Goal: Task Accomplishment & Management: Use online tool/utility

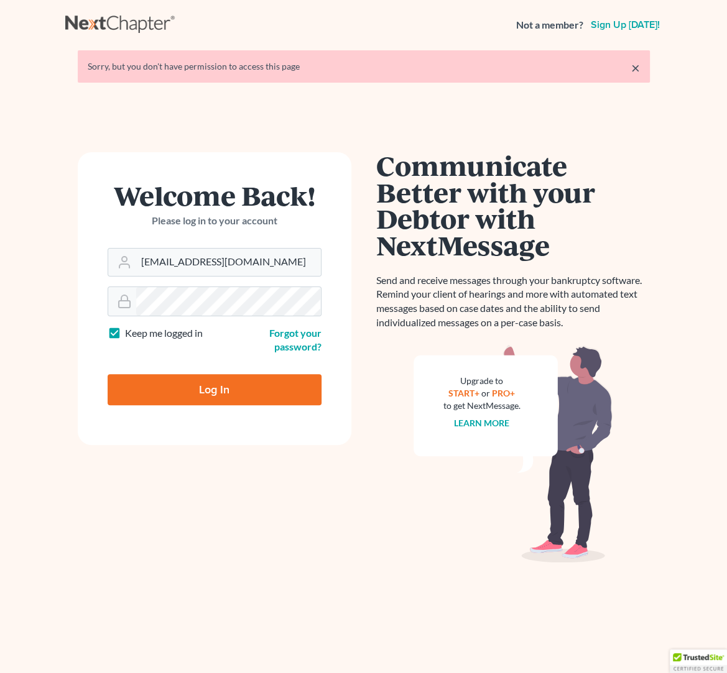
click at [195, 395] on input "Log In" at bounding box center [215, 389] width 214 height 31
type input "Thinking..."
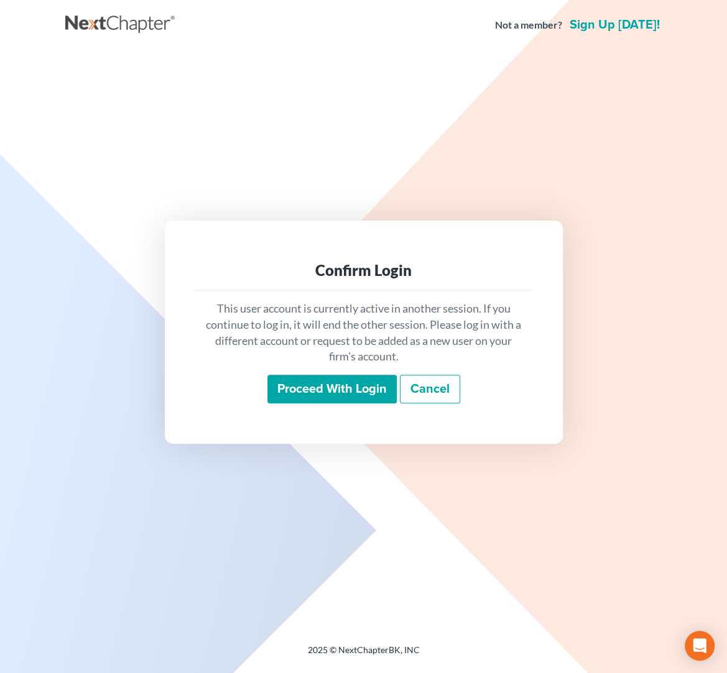
click at [295, 404] on div "This user account is currently active in another session. If you continue to lo…" at bounding box center [364, 352] width 338 height 122
click at [307, 389] on input "Proceed with login" at bounding box center [331, 389] width 129 height 29
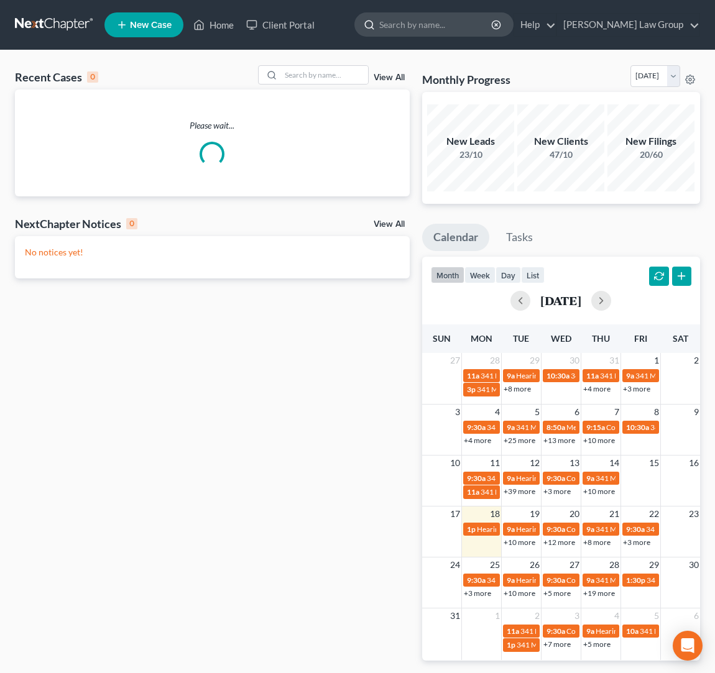
click at [484, 24] on input "search" at bounding box center [436, 24] width 114 height 23
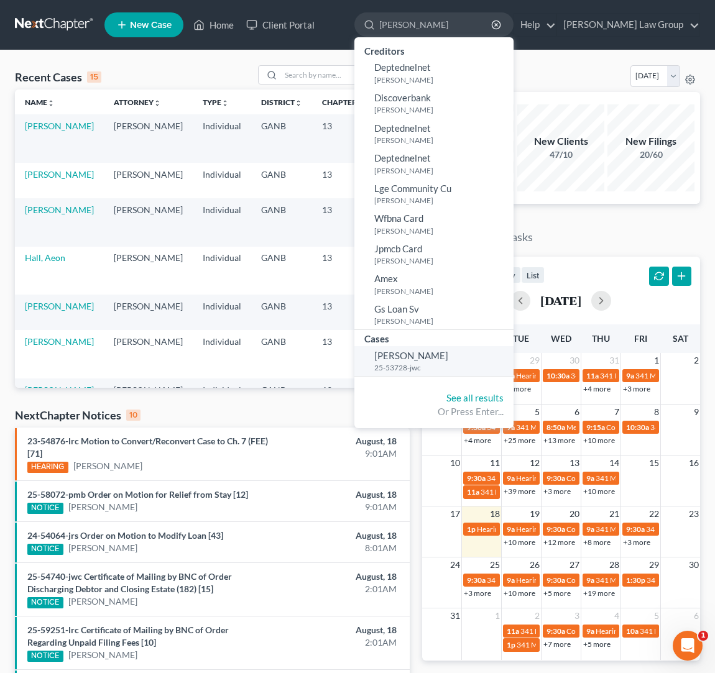
type input "hickman"
click at [448, 359] on span "[PERSON_NAME]" at bounding box center [411, 355] width 74 height 11
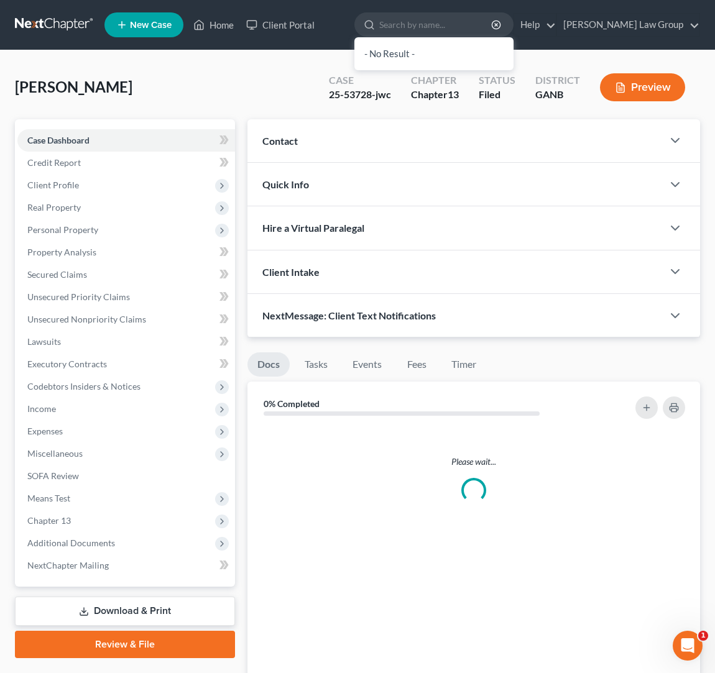
click at [500, 357] on ul "Docs Tasks Events Fees Timer" at bounding box center [473, 366] width 452 height 29
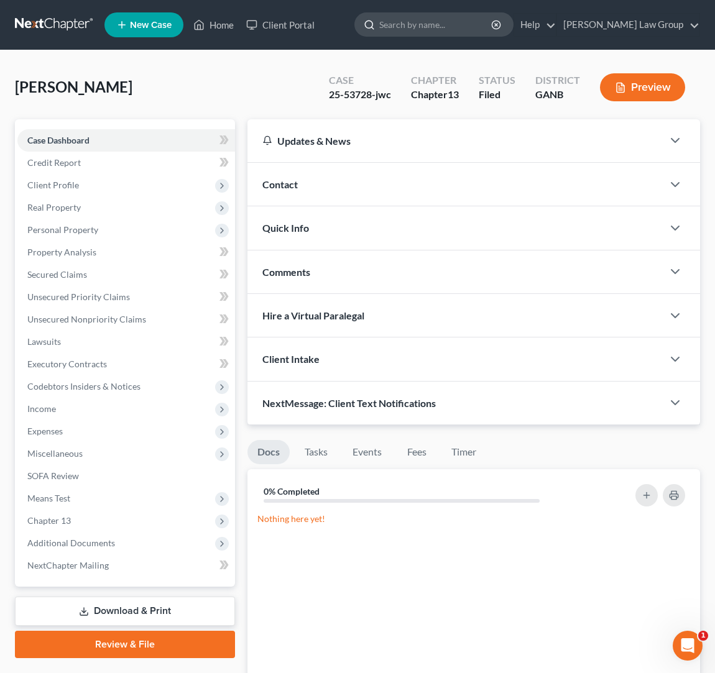
click at [454, 22] on input "search" at bounding box center [436, 24] width 114 height 23
type input "weah"
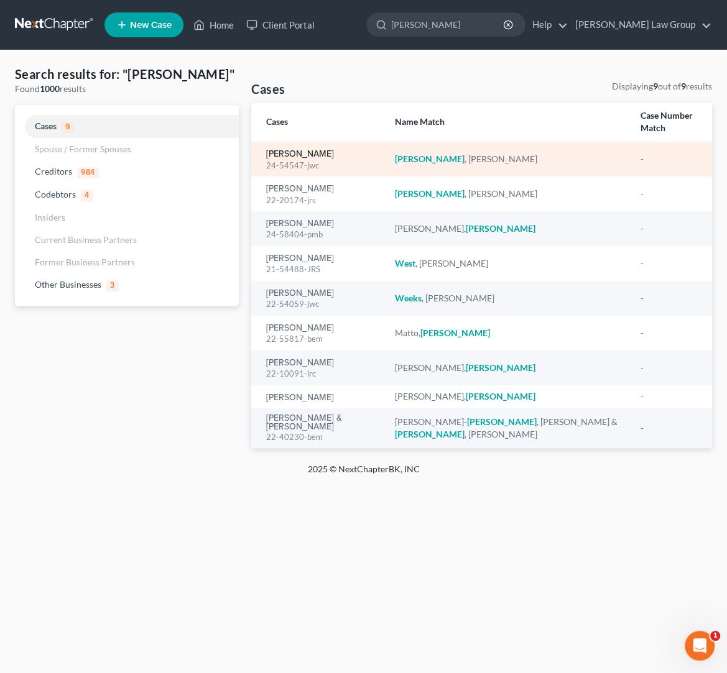
click at [318, 152] on link "Weah, Nannette" at bounding box center [300, 154] width 68 height 9
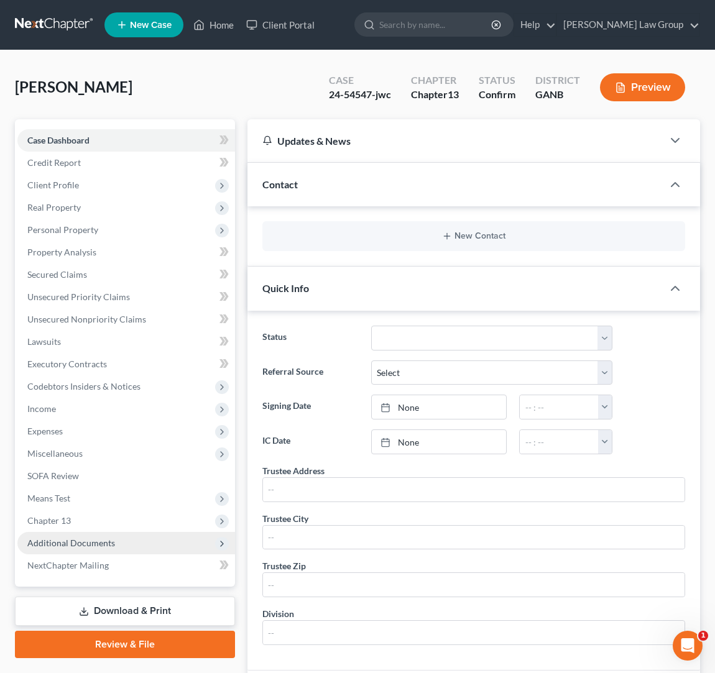
click at [123, 549] on span "Additional Documents" at bounding box center [126, 543] width 218 height 22
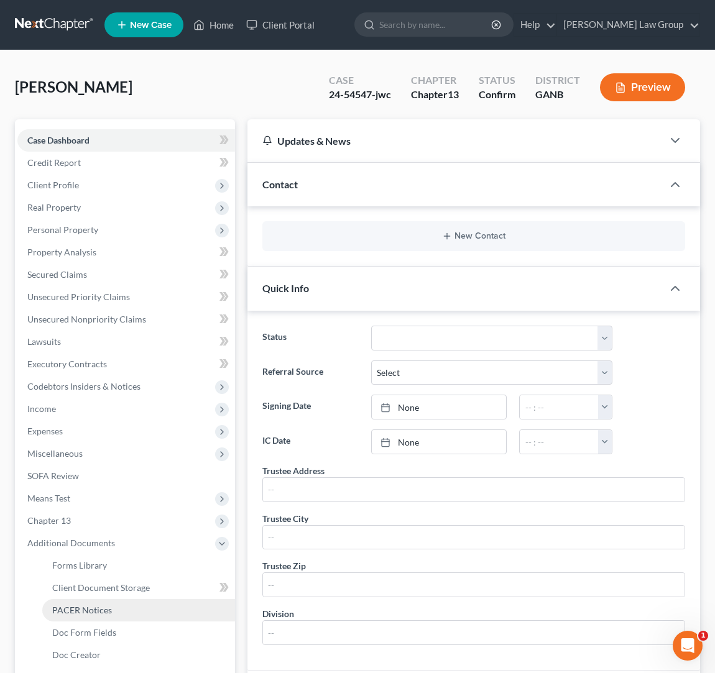
click at [127, 606] on link "PACER Notices" at bounding box center [138, 610] width 193 height 22
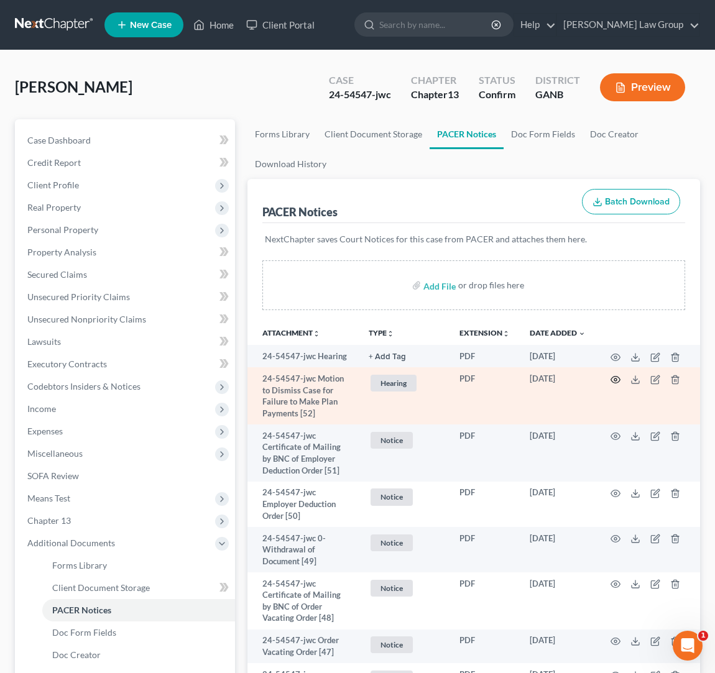
click at [615, 382] on icon "button" at bounding box center [615, 380] width 10 height 10
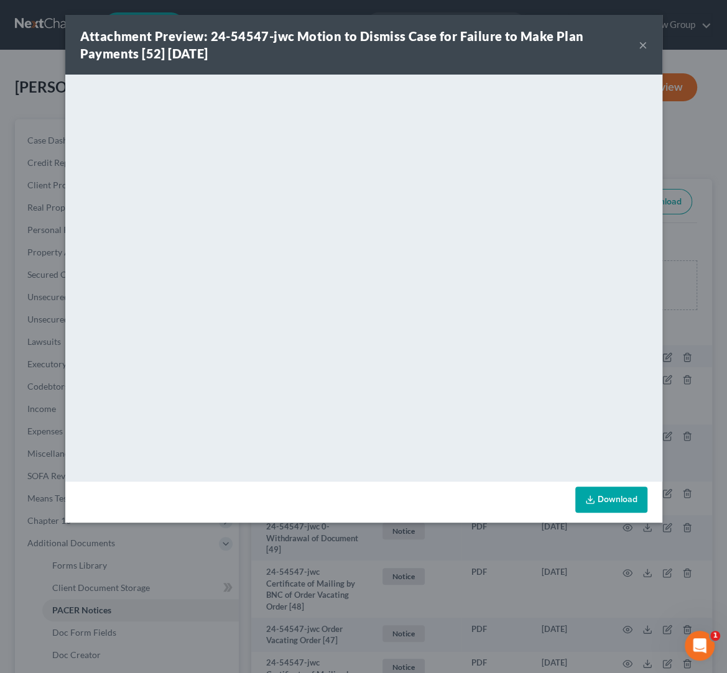
click at [641, 50] on button "×" at bounding box center [642, 44] width 9 height 15
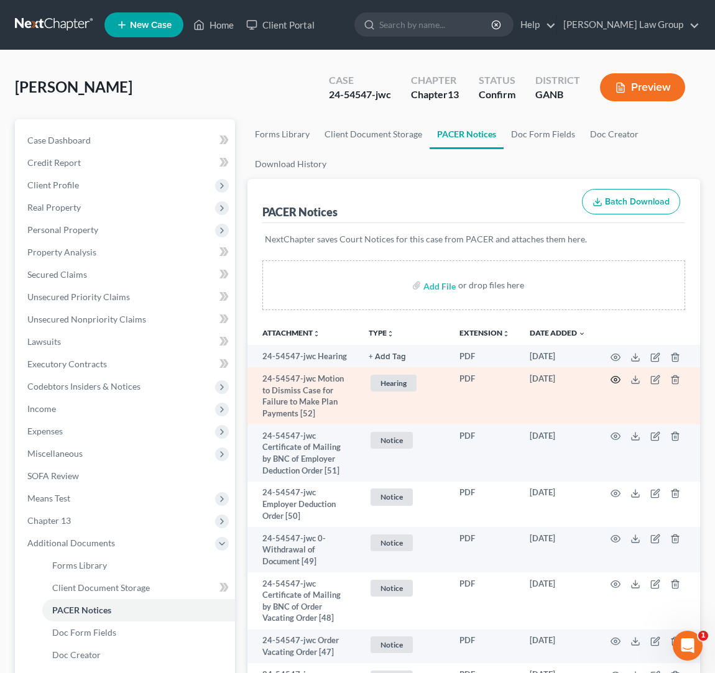
click at [617, 381] on circle "button" at bounding box center [615, 380] width 2 height 2
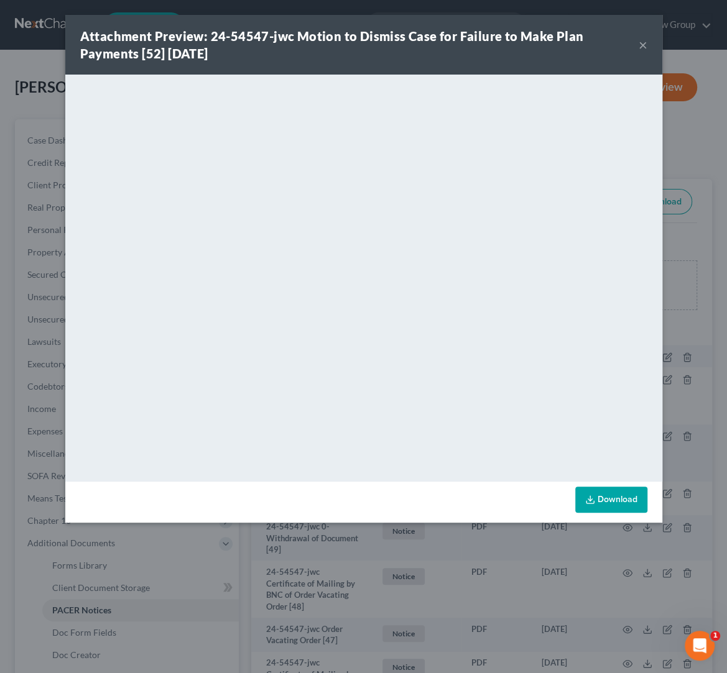
click at [643, 45] on button "×" at bounding box center [642, 44] width 9 height 15
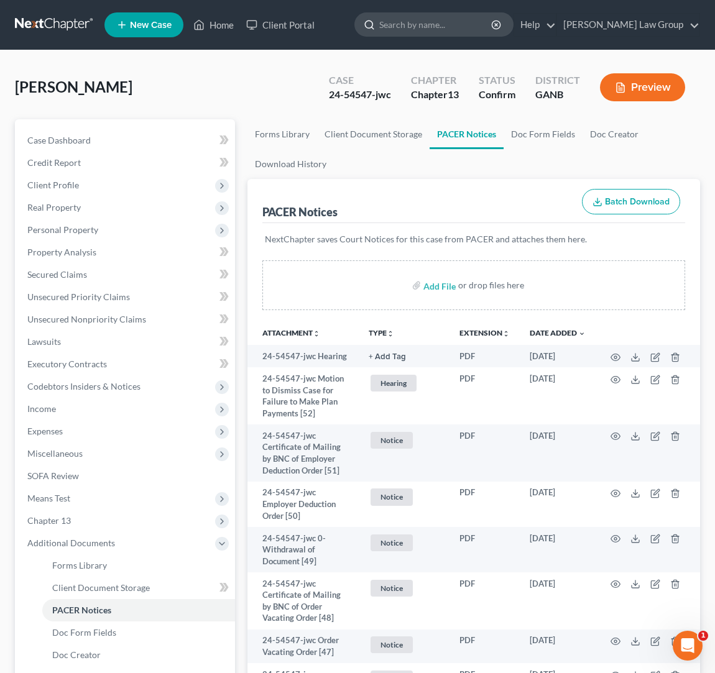
click at [457, 30] on input "search" at bounding box center [436, 24] width 114 height 23
type input "thomas"
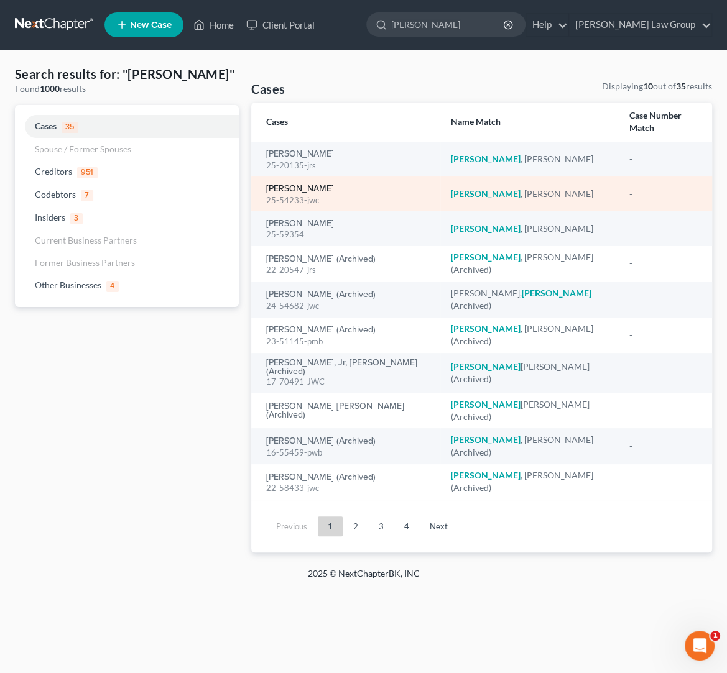
click at [314, 185] on link "Thomas, Florine" at bounding box center [300, 189] width 68 height 9
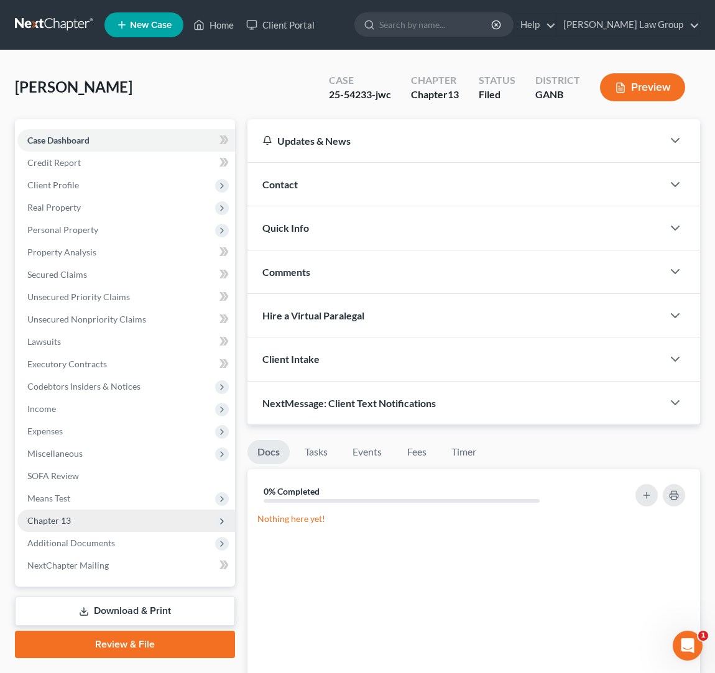
click at [72, 525] on span "Chapter 13" at bounding box center [126, 521] width 218 height 22
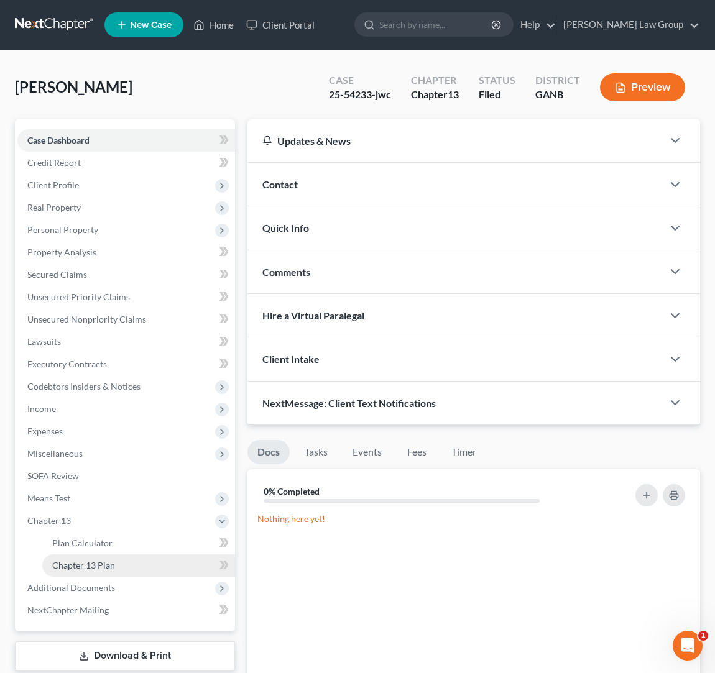
click at [89, 566] on span "Chapter 13 Plan" at bounding box center [83, 565] width 63 height 11
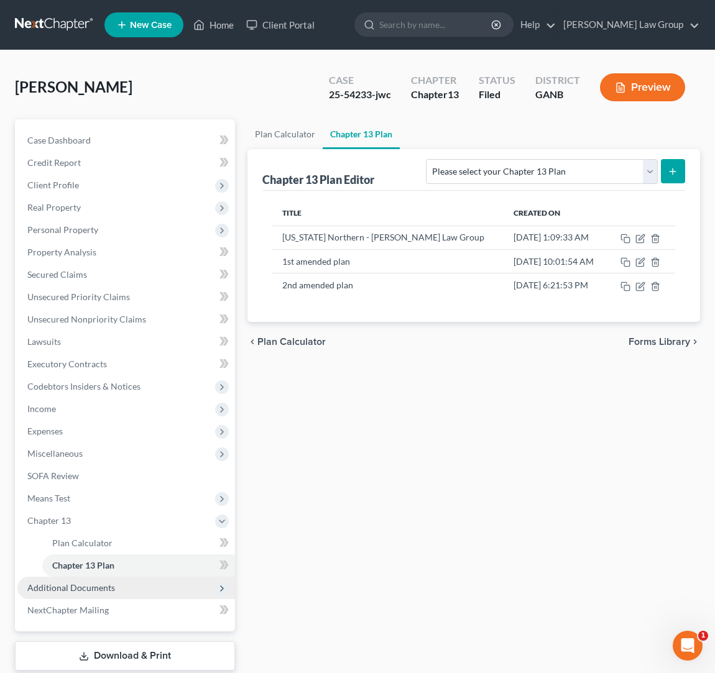
click at [117, 586] on span "Additional Documents" at bounding box center [126, 588] width 218 height 22
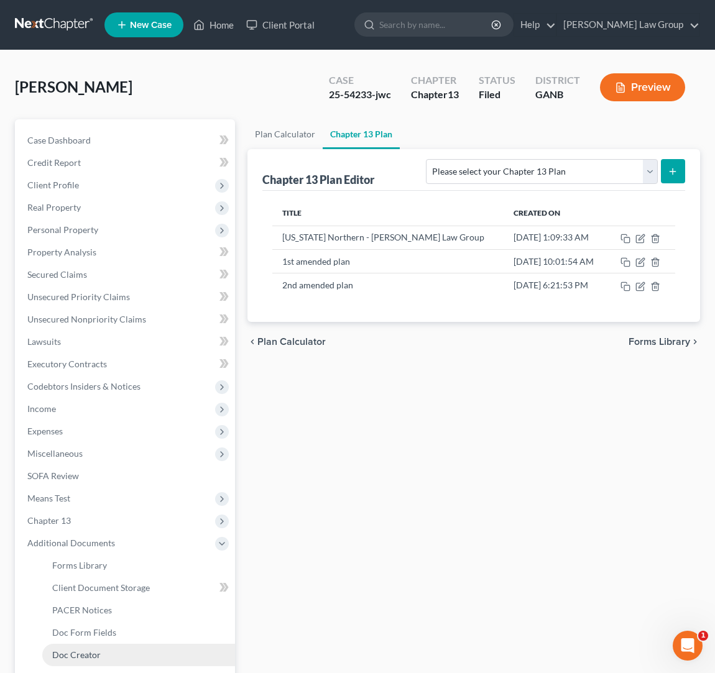
click at [115, 646] on link "Doc Creator" at bounding box center [138, 655] width 193 height 22
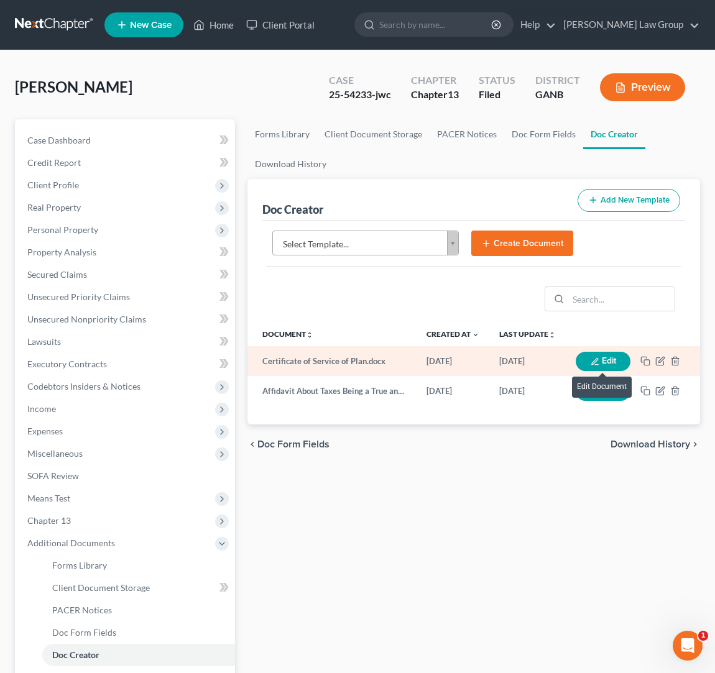
click at [612, 356] on button "Edit" at bounding box center [603, 361] width 55 height 19
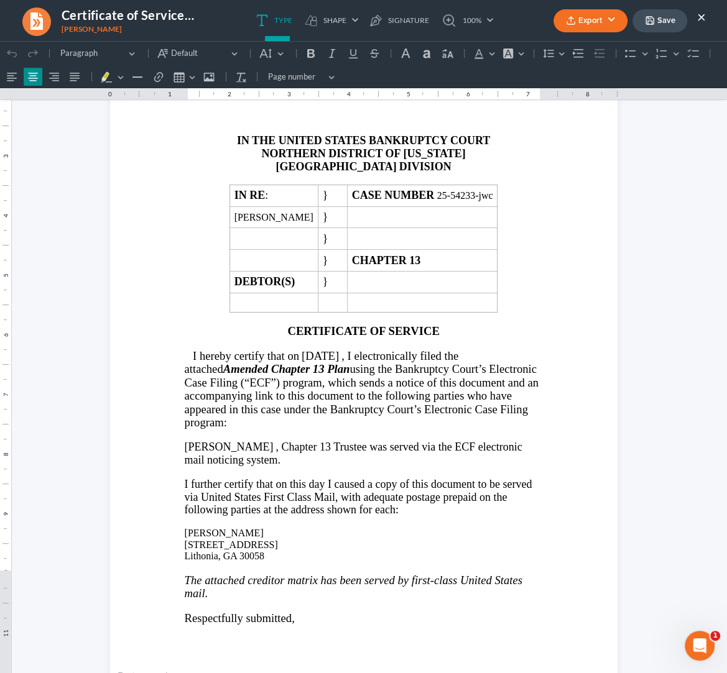
scroll to position [65, 0]
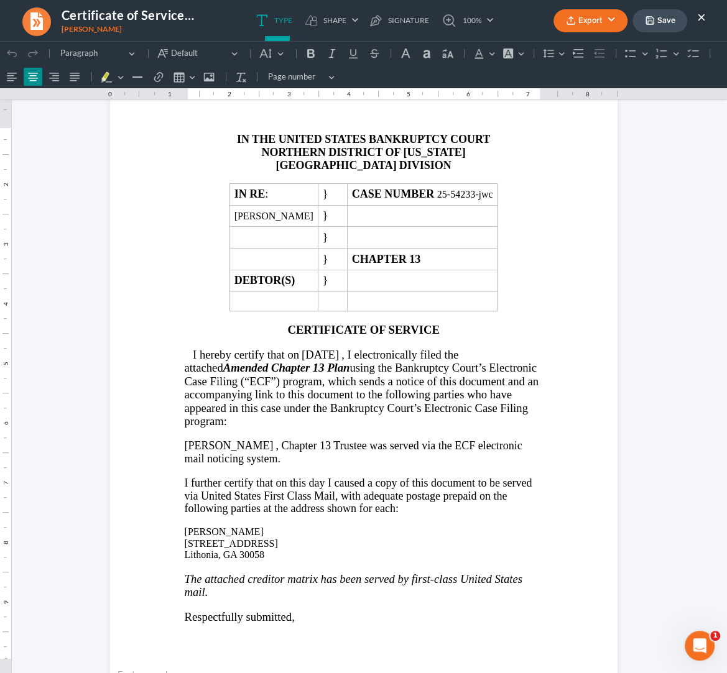
click at [330, 361] on span "[DATE]" at bounding box center [319, 354] width 37 height 13
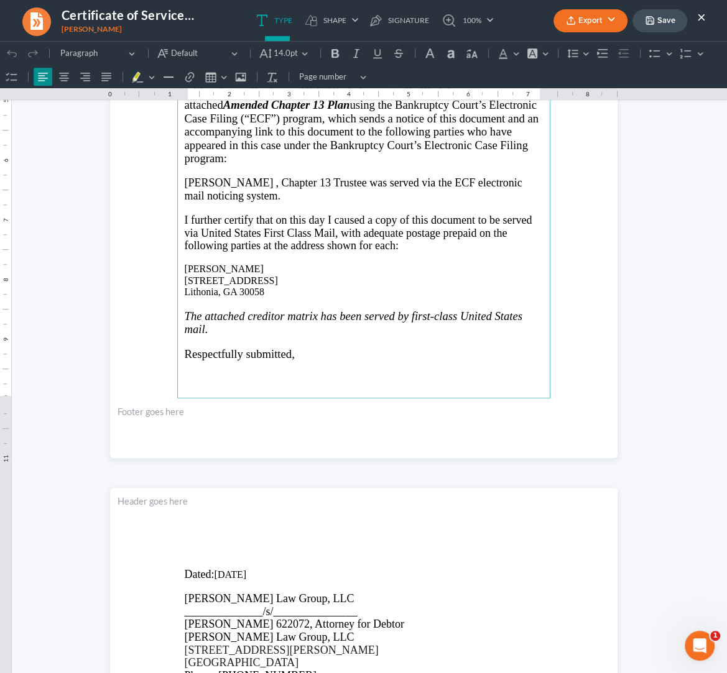
scroll to position [392, 0]
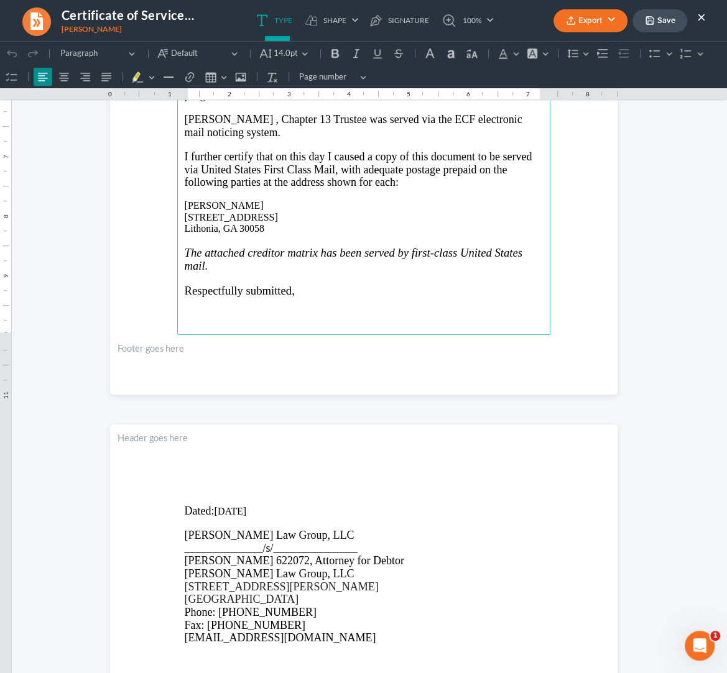
drag, startPoint x: 221, startPoint y: 515, endPoint x: 247, endPoint y: 513, distance: 26.8
click at [221, 515] on p "Dated: 07/15/2025" at bounding box center [364, 511] width 358 height 13
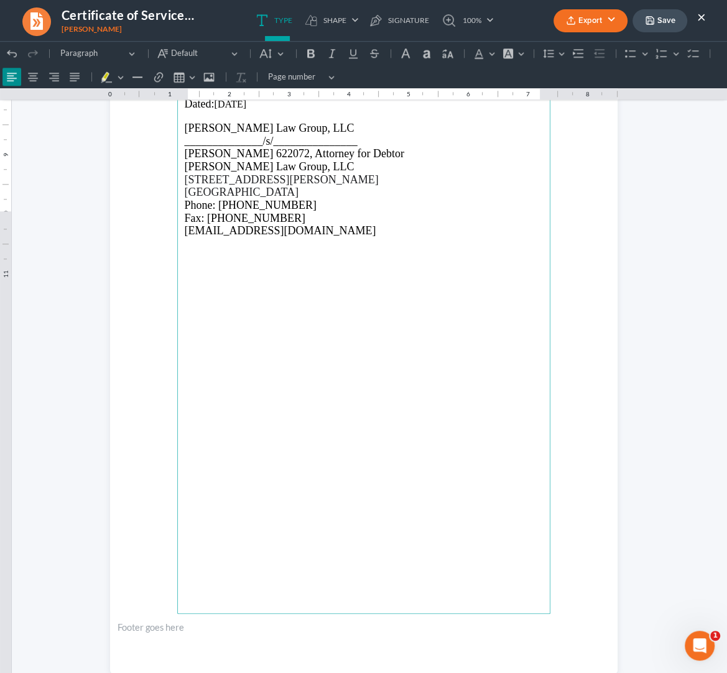
scroll to position [830, 0]
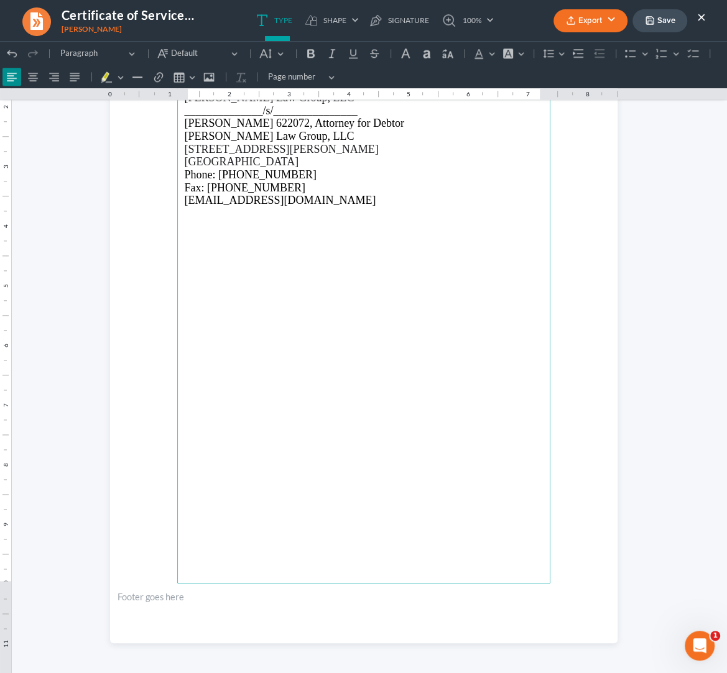
click at [584, 17] on button "Export" at bounding box center [590, 20] width 74 height 23
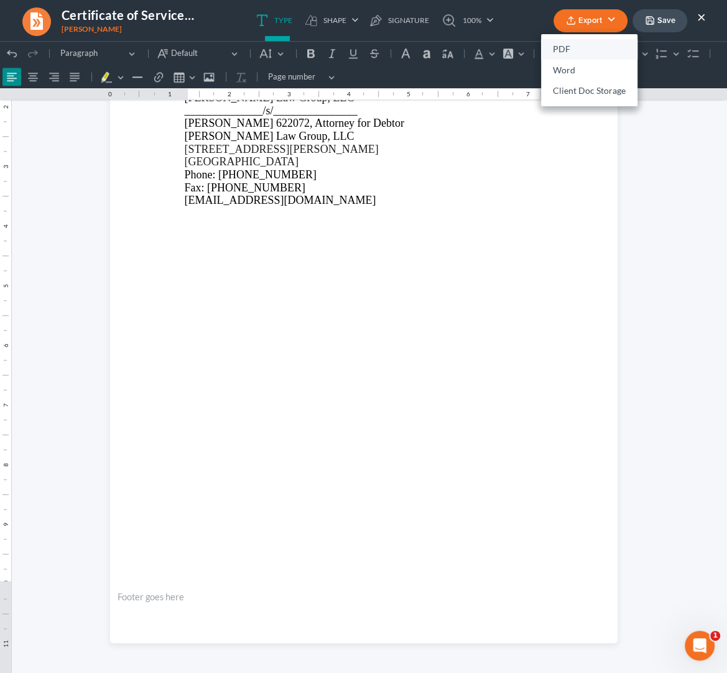
click at [559, 45] on link "PDF" at bounding box center [589, 49] width 96 height 21
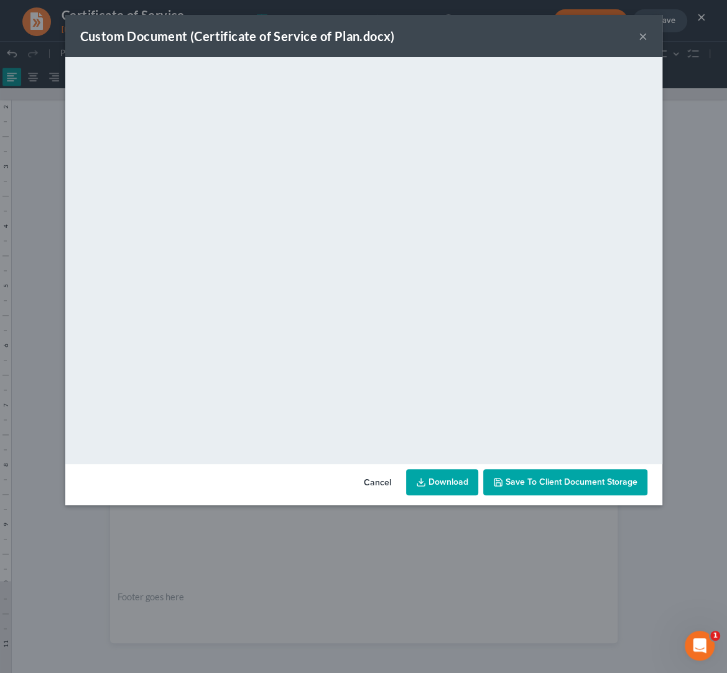
click at [641, 37] on button "×" at bounding box center [642, 36] width 9 height 15
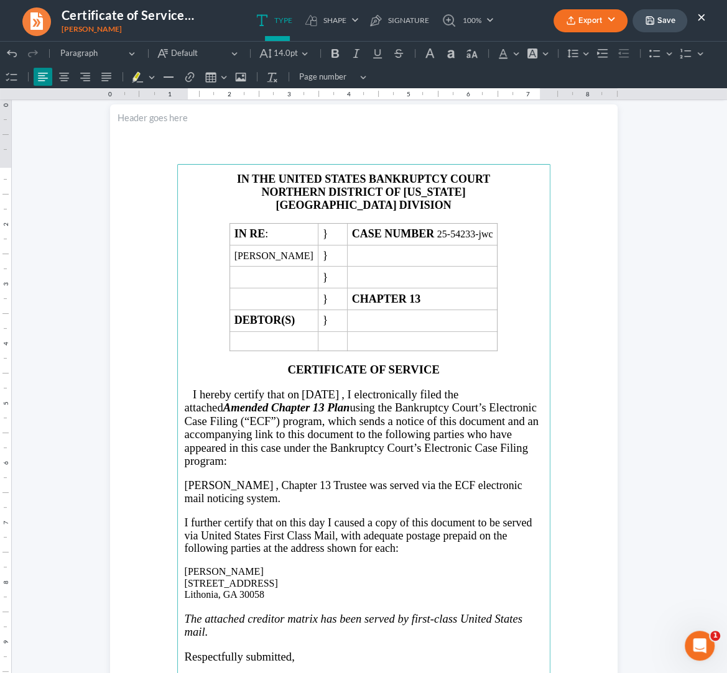
scroll to position [0, 0]
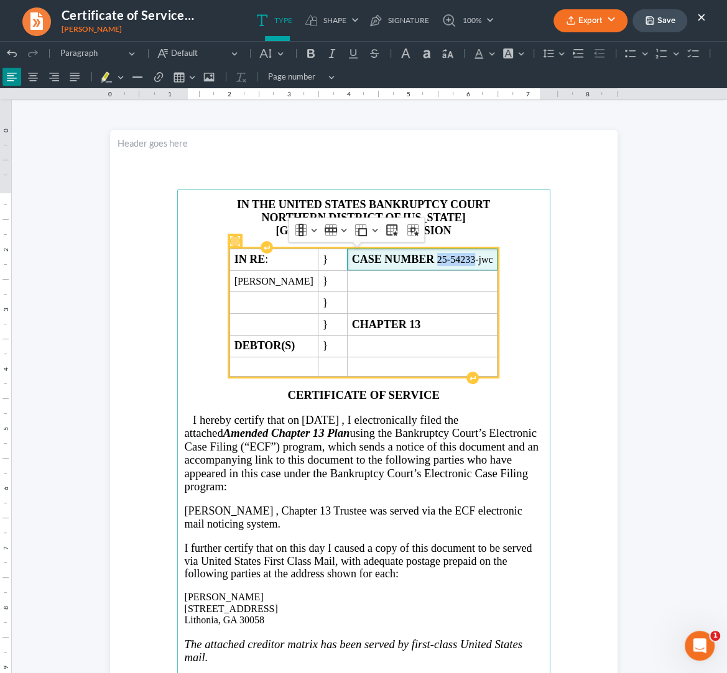
drag, startPoint x: 497, startPoint y: 262, endPoint x: 459, endPoint y: 264, distance: 37.4
click at [459, 264] on span "CASE NUMBER 25-54233-jwc" at bounding box center [422, 259] width 141 height 13
copy span "25-54233"
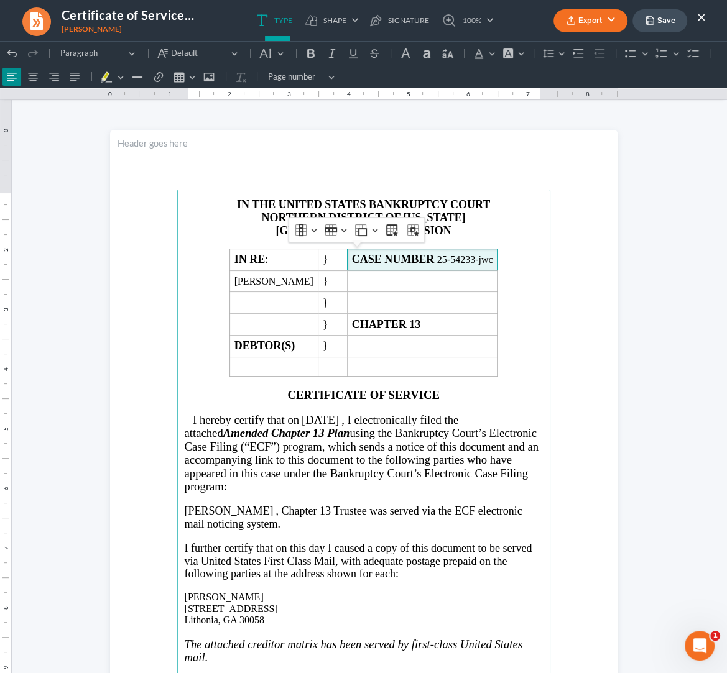
click at [523, 485] on p "I hereby certify that on 08/18/2025 , I electronically filed the attached Amend…" at bounding box center [364, 453] width 358 height 80
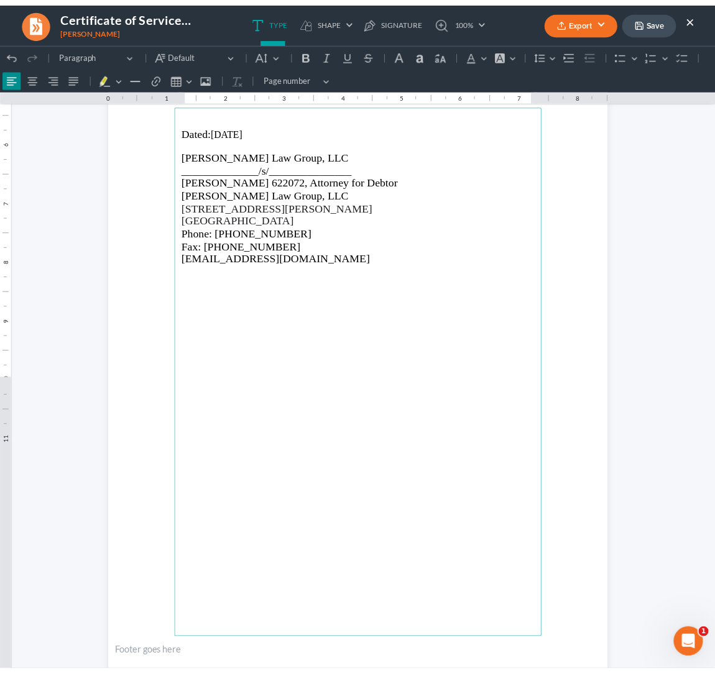
scroll to position [830, 0]
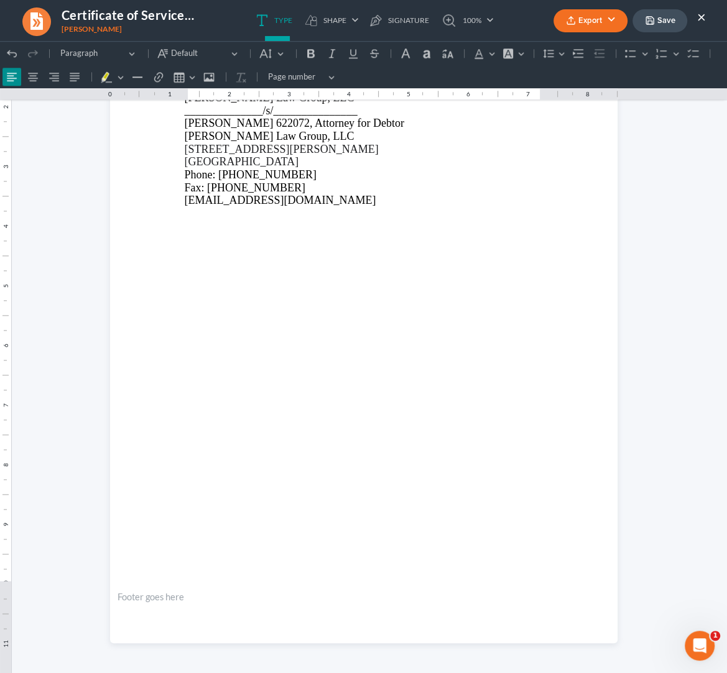
click at [597, 21] on button "Export" at bounding box center [590, 20] width 74 height 23
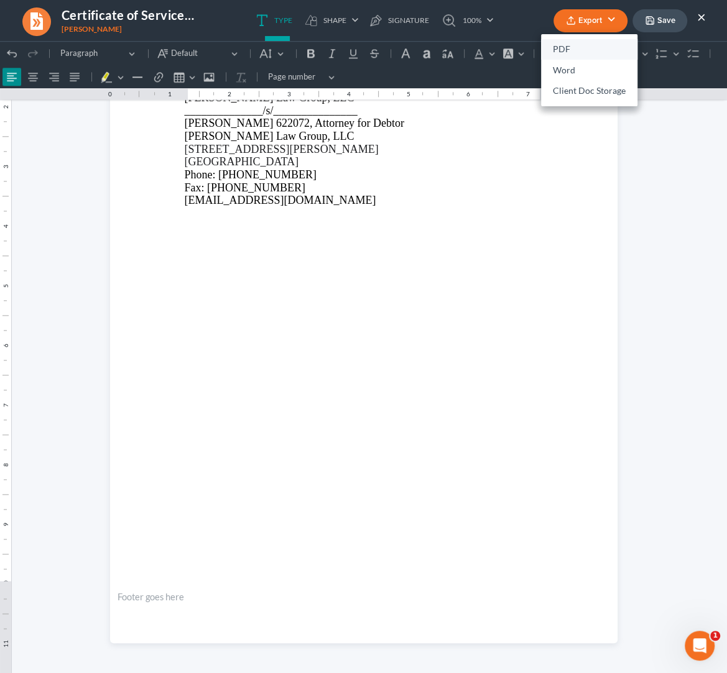
click at [577, 50] on link "PDF" at bounding box center [589, 49] width 96 height 21
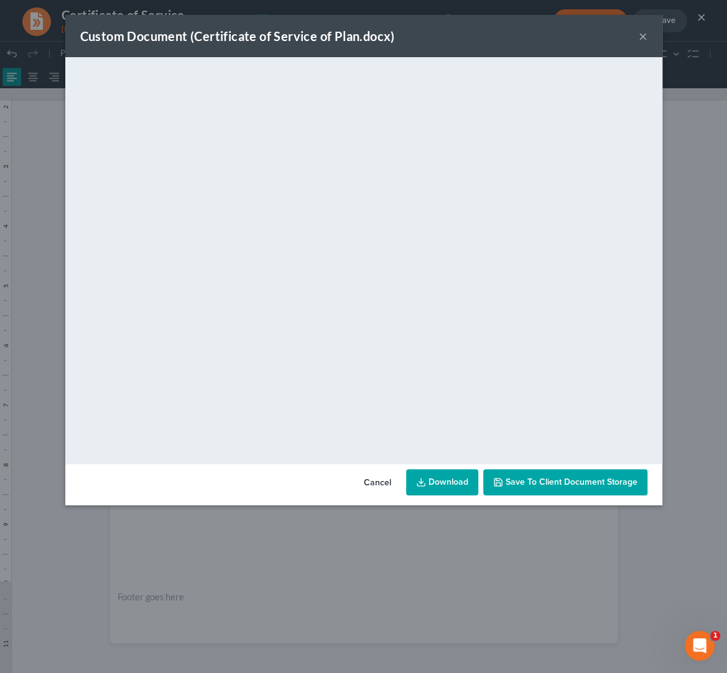
drag, startPoint x: 518, startPoint y: 481, endPoint x: 525, endPoint y: 475, distance: 9.7
click at [517, 481] on span "Save to Client Document Storage" at bounding box center [571, 482] width 132 height 11
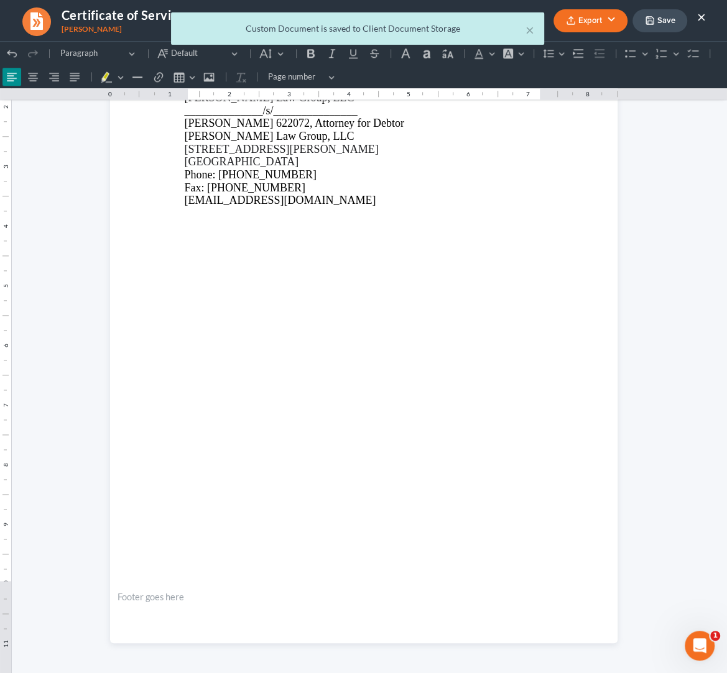
click at [705, 18] on div "× Custom Document is saved to Client Document Storage" at bounding box center [357, 31] width 727 height 39
click at [668, 22] on div "× Custom Document is saved to Client Document Storage" at bounding box center [357, 31] width 727 height 39
click at [529, 30] on button "×" at bounding box center [529, 29] width 9 height 15
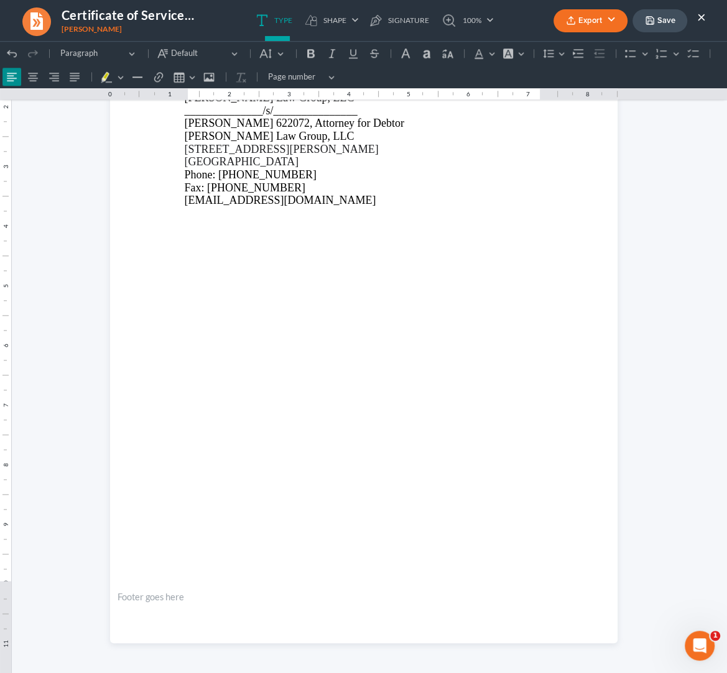
click at [653, 24] on icon "button" at bounding box center [649, 20] width 7 height 7
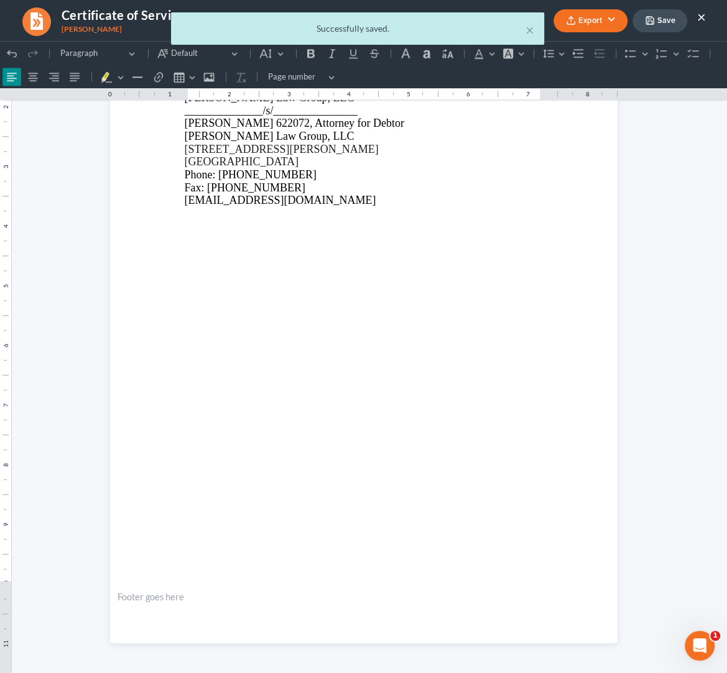
click at [699, 18] on div "× Successfully saved." at bounding box center [357, 31] width 727 height 39
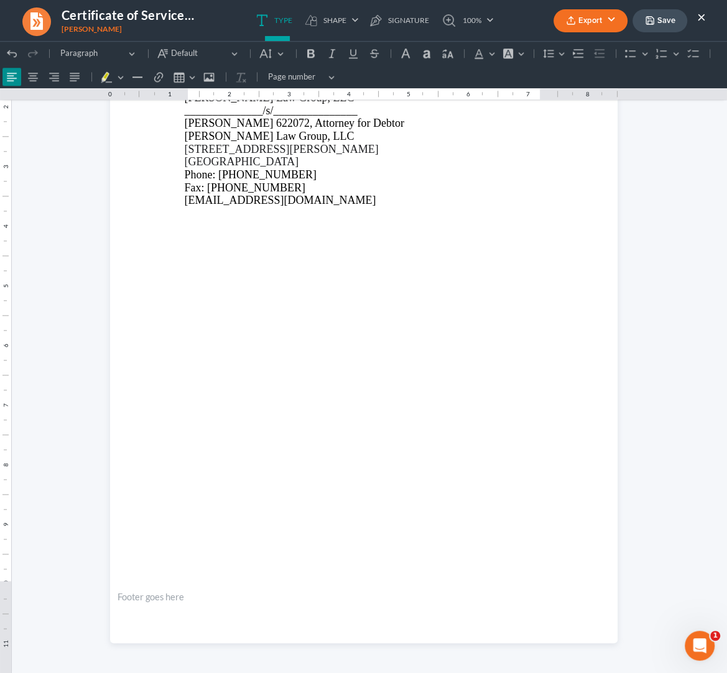
click at [702, 21] on button "×" at bounding box center [701, 16] width 9 height 15
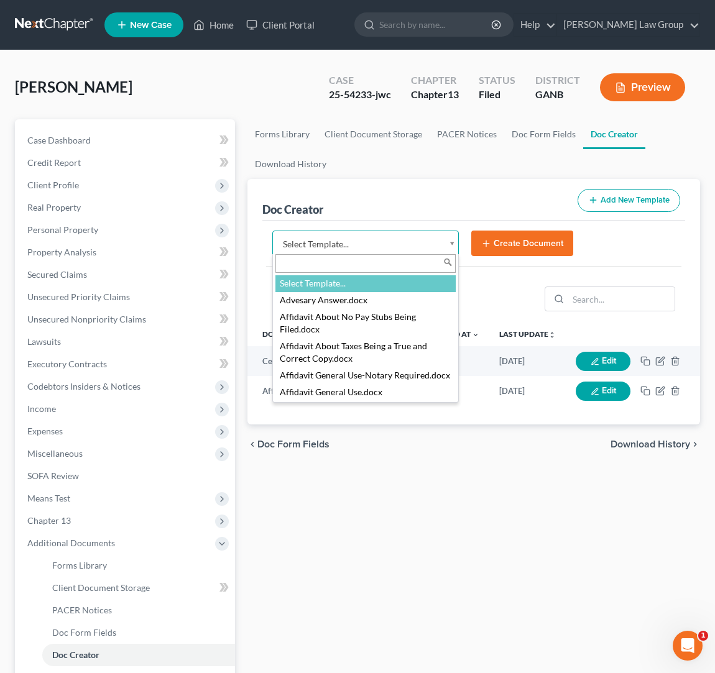
click at [452, 242] on body "Home New Case Client Portal Saedi Law Group ssudman@saedilawgroup.com My Accoun…" at bounding box center [357, 420] width 715 height 840
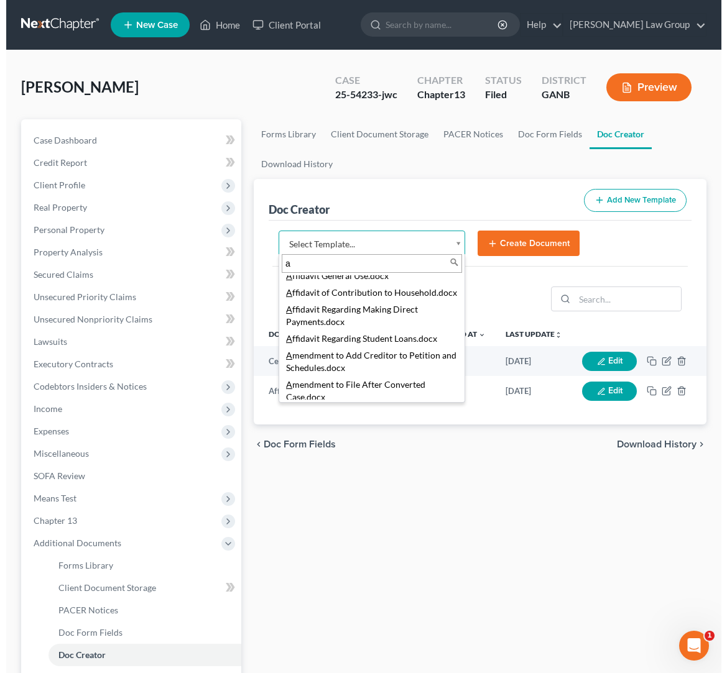
scroll to position [0, 0]
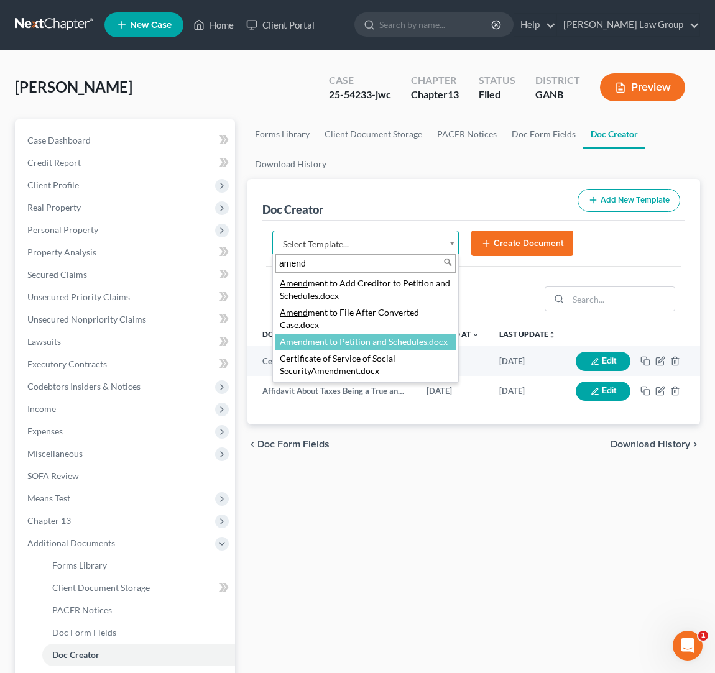
type input "amend"
select select "110999"
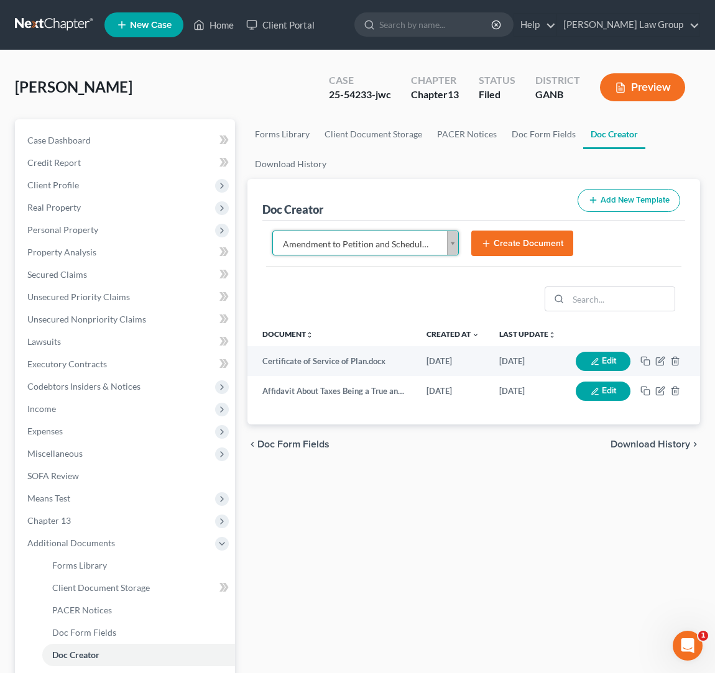
click at [531, 244] on button "Create Document" at bounding box center [522, 244] width 102 height 26
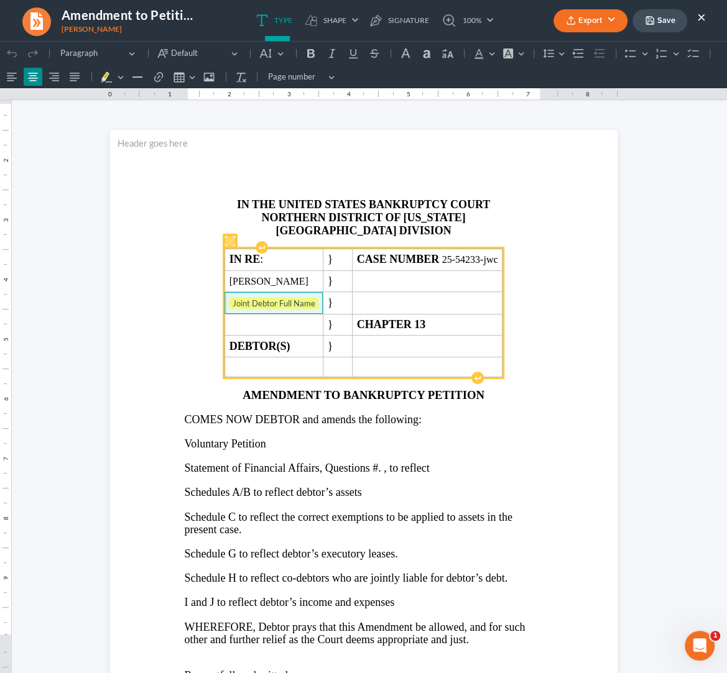
click at [313, 308] on span "Joint Debtor Full Name" at bounding box center [273, 304] width 89 height 12
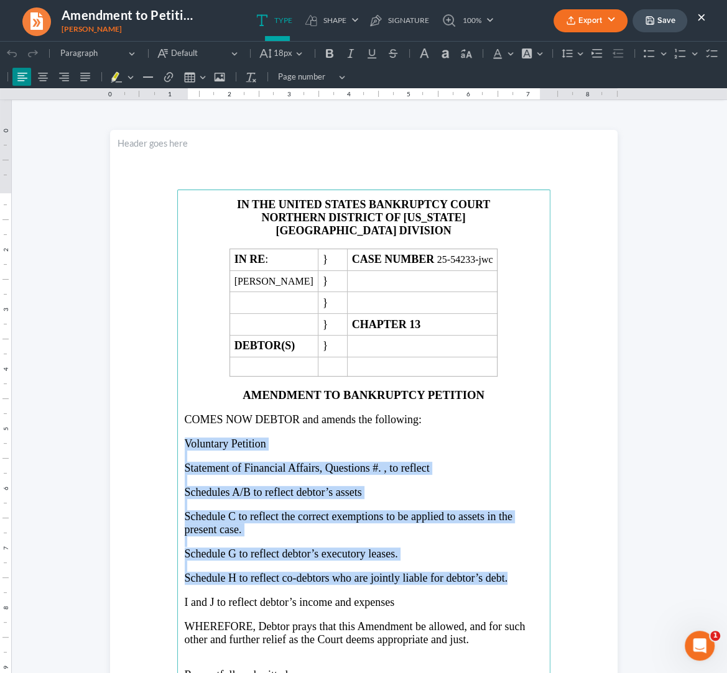
drag, startPoint x: 178, startPoint y: 446, endPoint x: 513, endPoint y: 588, distance: 363.8
click at [513, 588] on main "IN THE UNITED STATES BANKRUPTCY COURT NORTHERN DISTRICT OF GEORGIA ATLANTA DIVI…" at bounding box center [363, 458] width 373 height 537
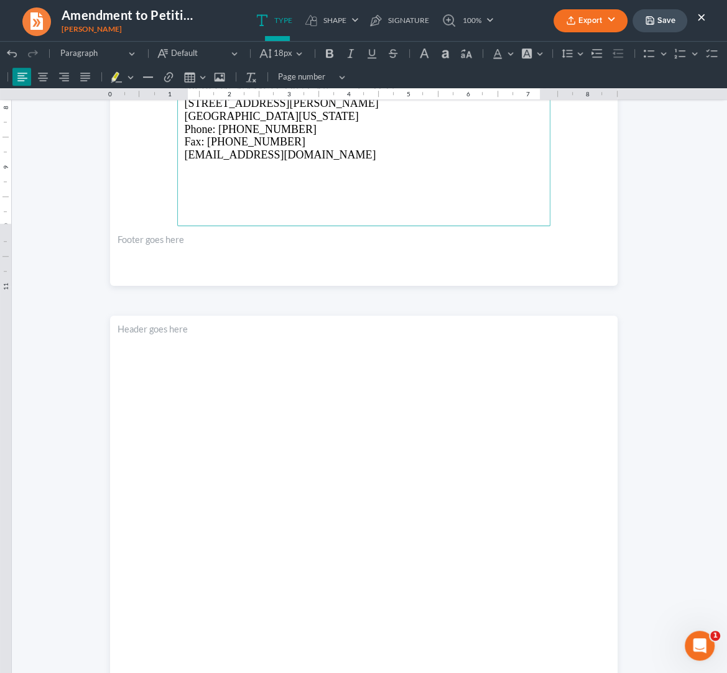
scroll to position [641, 0]
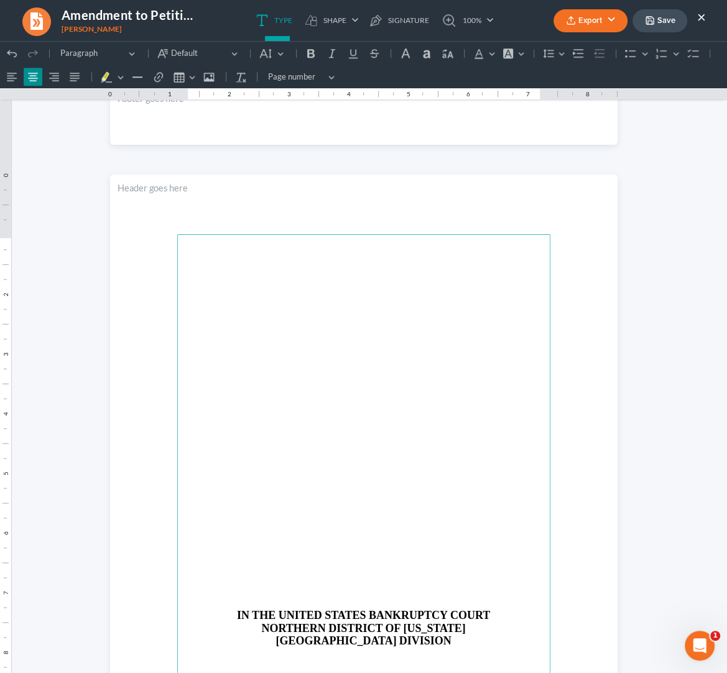
click at [452, 593] on p "Rich Text Editor, page-1-main" at bounding box center [364, 591] width 358 height 11
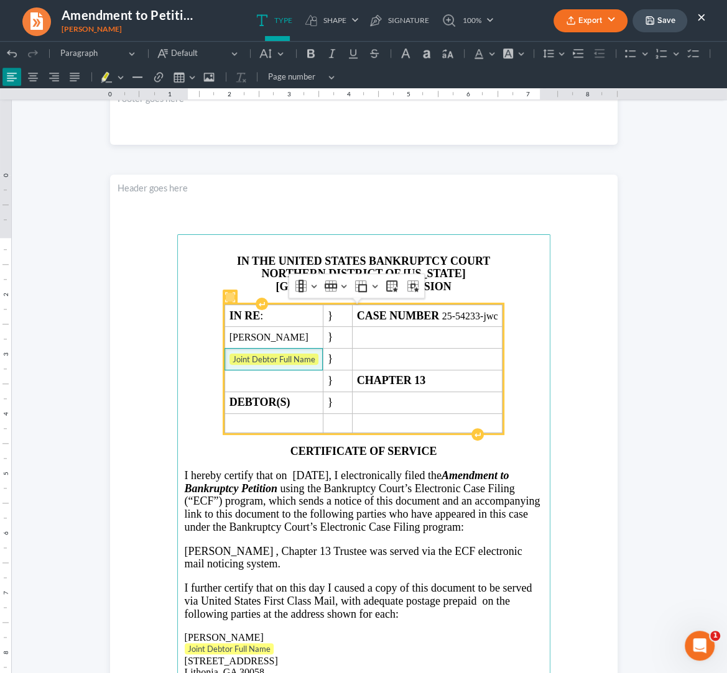
click at [316, 366] on span "Joint Debtor Full Name ⁠⁠⁠⁠⁠⁠⁠" at bounding box center [273, 360] width 89 height 12
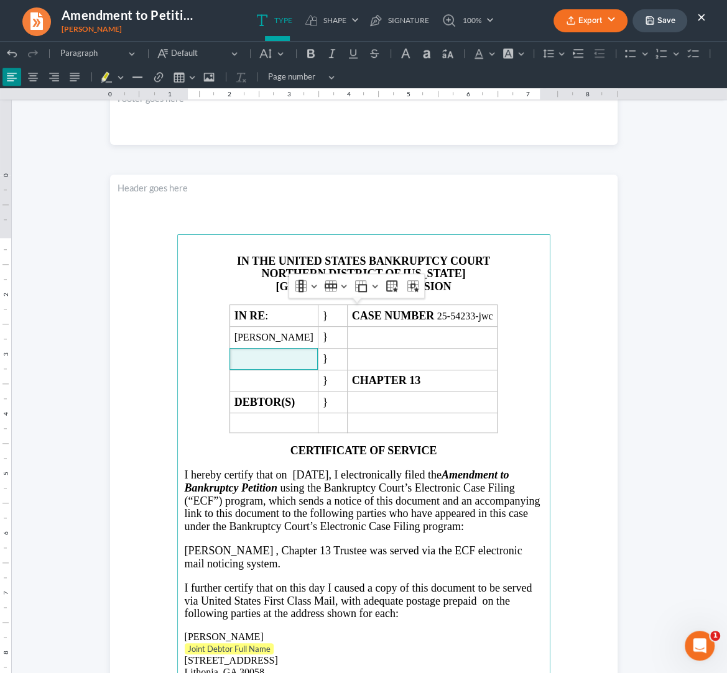
scroll to position [783, 0]
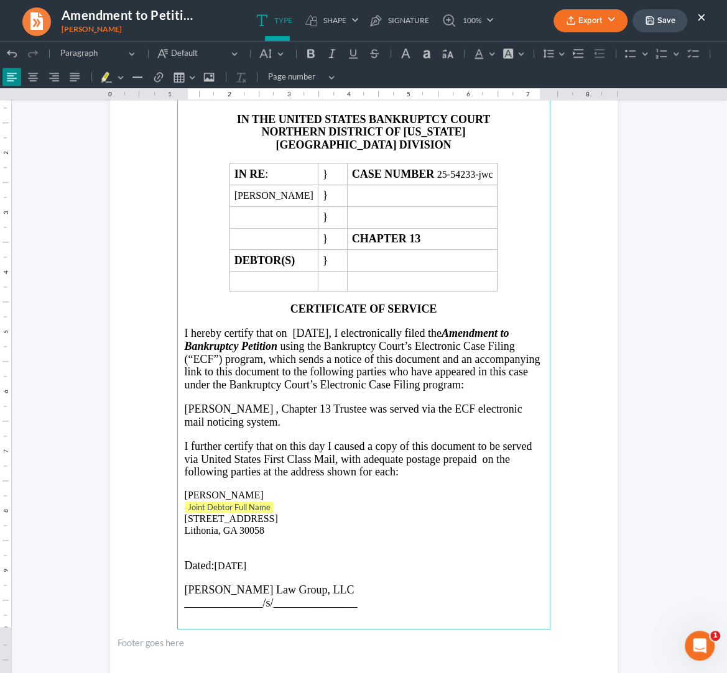
click at [277, 513] on p "Joint Debtor Full Name ⁠⁠⁠⁠⁠⁠⁠" at bounding box center [364, 508] width 358 height 12
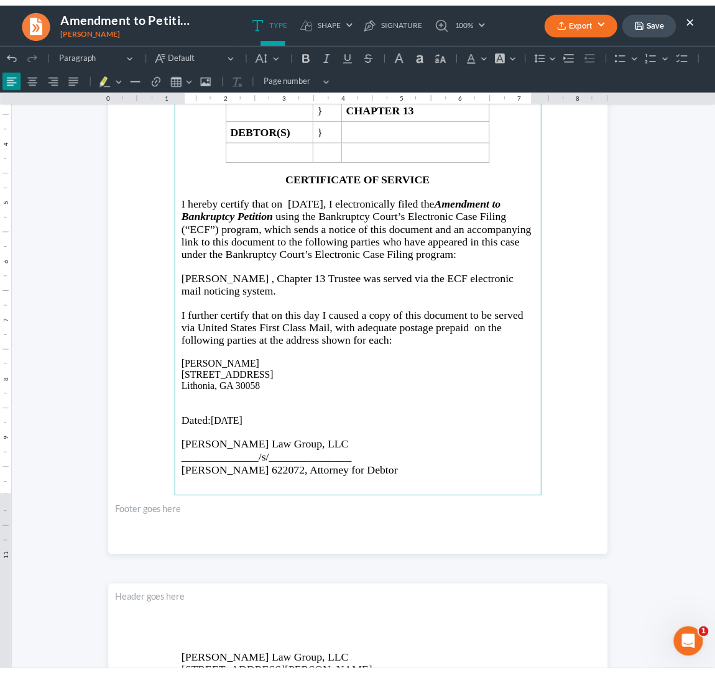
scroll to position [990, 0]
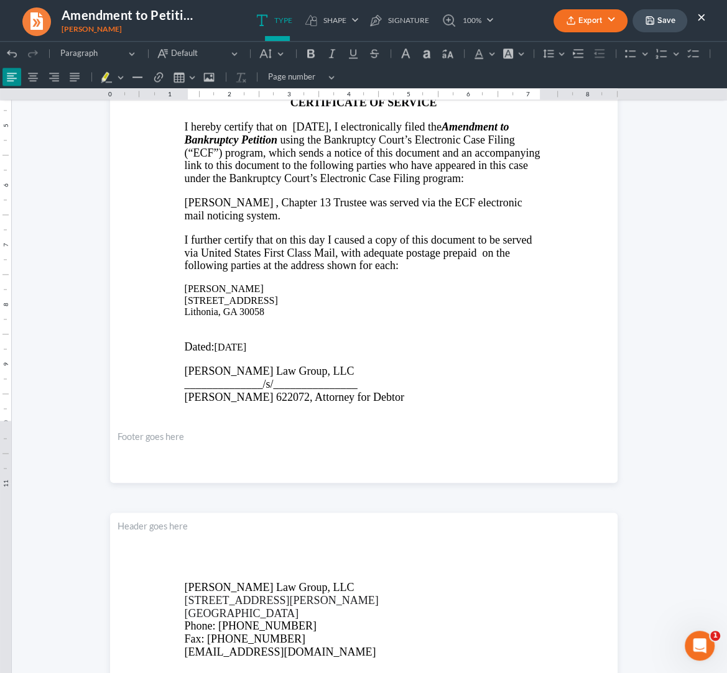
click at [586, 21] on button "Export" at bounding box center [590, 20] width 74 height 23
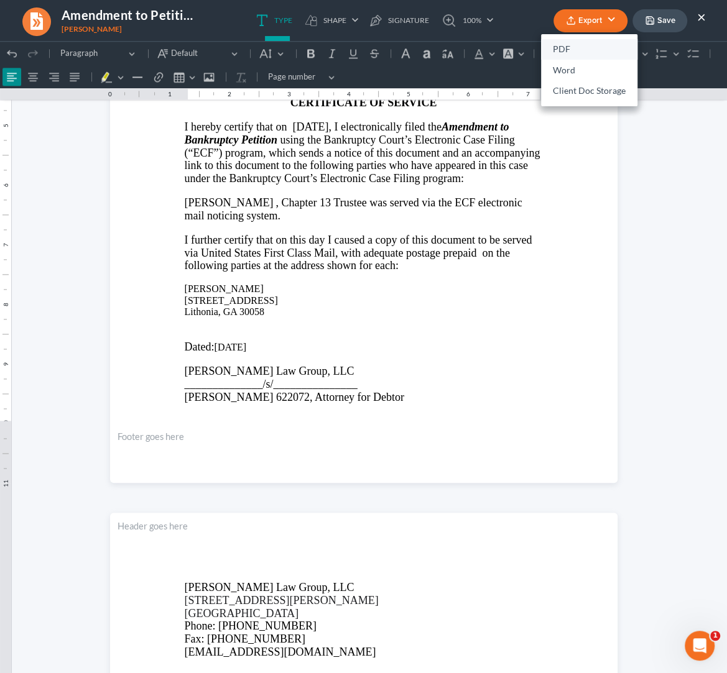
click at [557, 52] on link "PDF" at bounding box center [589, 49] width 96 height 21
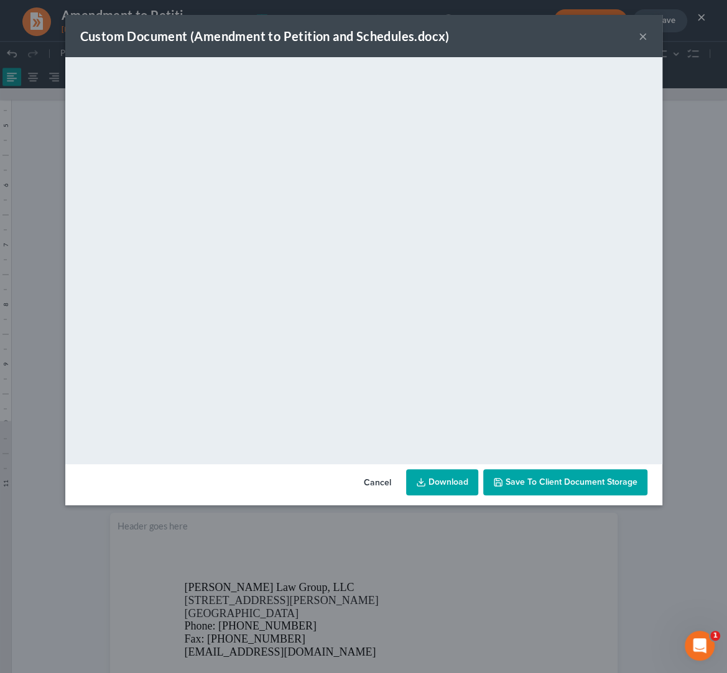
click at [639, 36] on button "×" at bounding box center [642, 36] width 9 height 15
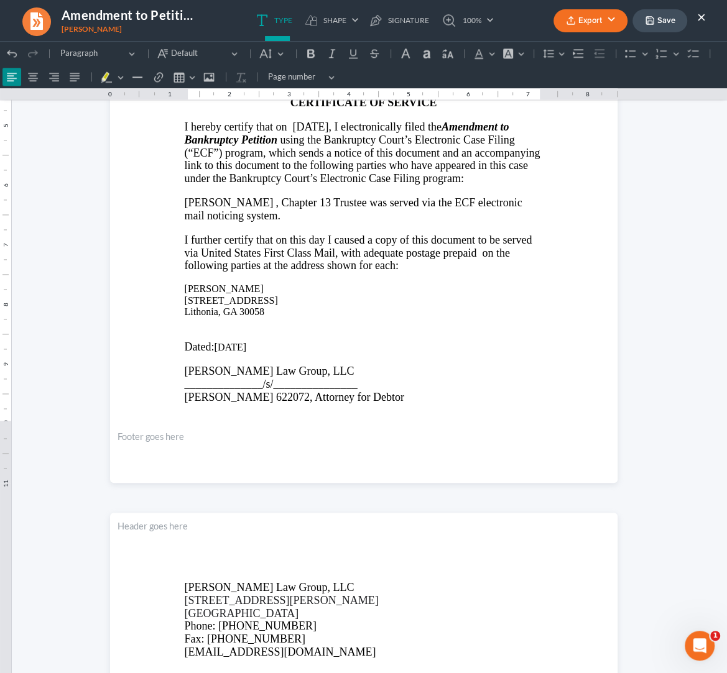
click at [702, 18] on button "×" at bounding box center [701, 16] width 9 height 15
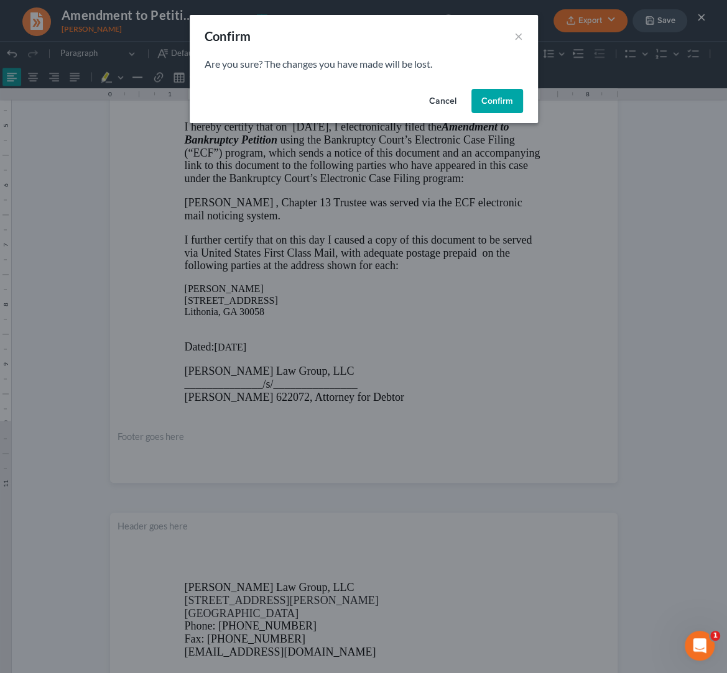
drag, startPoint x: 484, startPoint y: 109, endPoint x: 469, endPoint y: 115, distance: 16.2
click at [484, 109] on button "Confirm" at bounding box center [497, 101] width 52 height 25
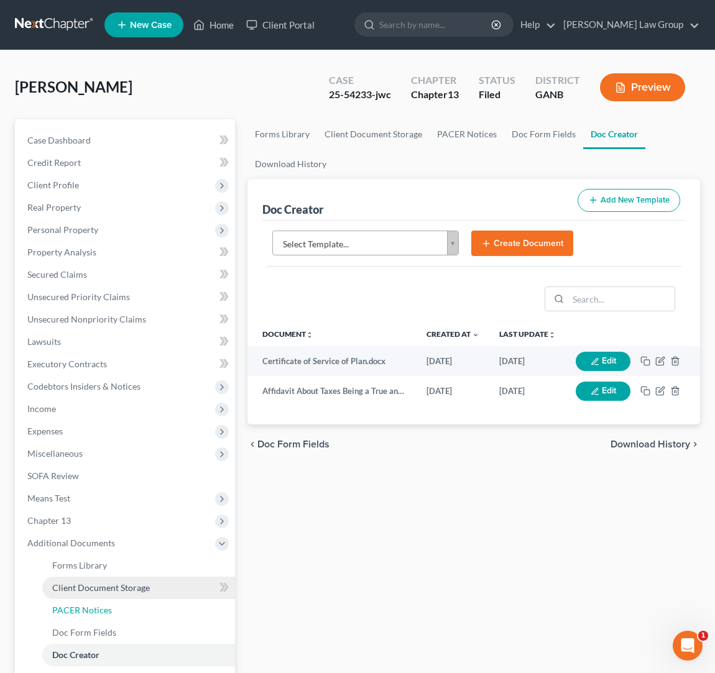
drag, startPoint x: 84, startPoint y: 605, endPoint x: 180, endPoint y: 579, distance: 99.2
click at [84, 605] on span "PACER Notices" at bounding box center [82, 610] width 60 height 11
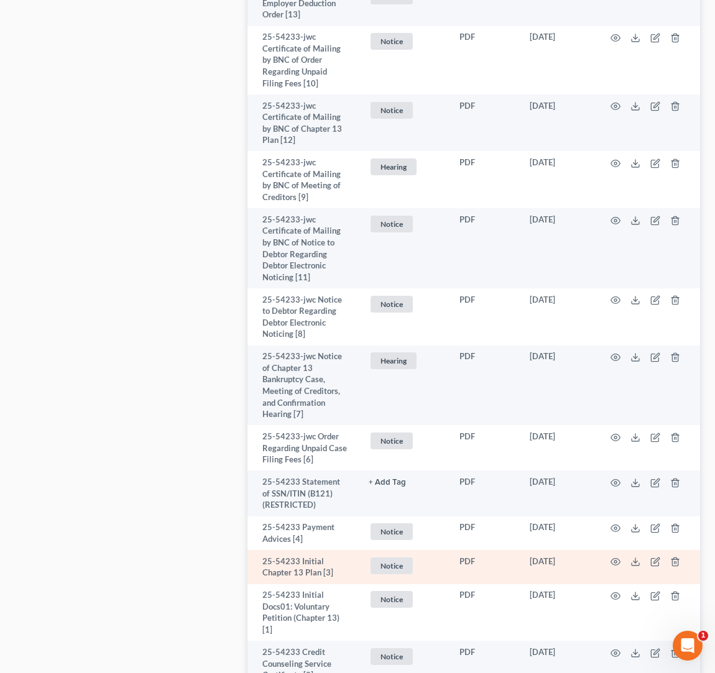
scroll to position [1057, 0]
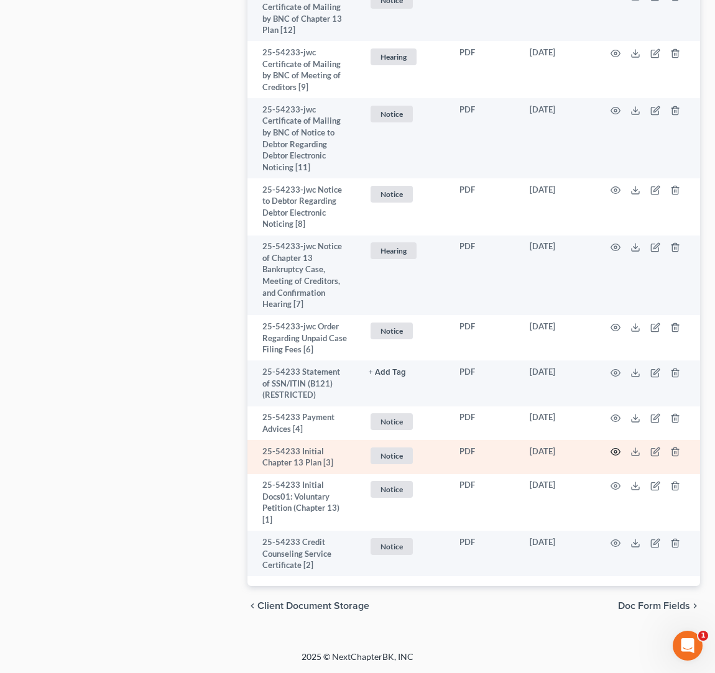
click at [618, 452] on icon "button" at bounding box center [615, 452] width 10 height 10
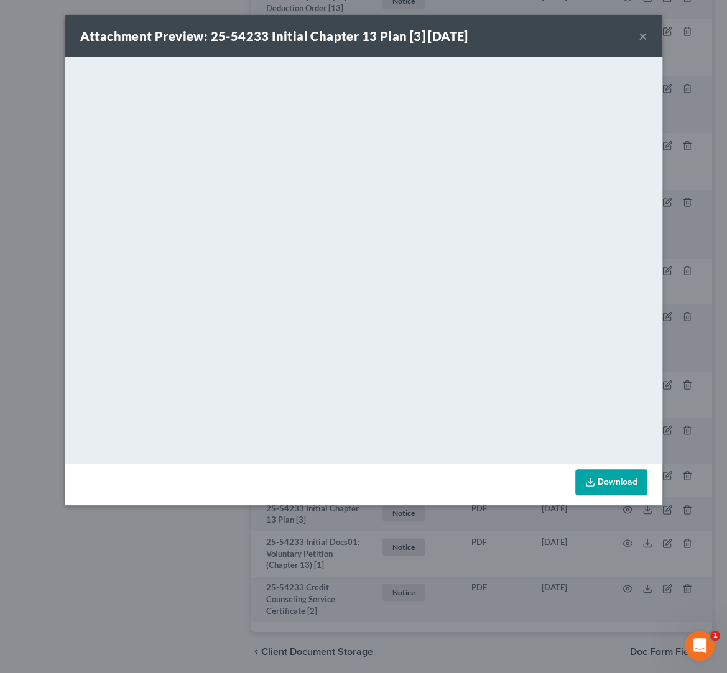
click at [643, 39] on button "×" at bounding box center [642, 36] width 9 height 15
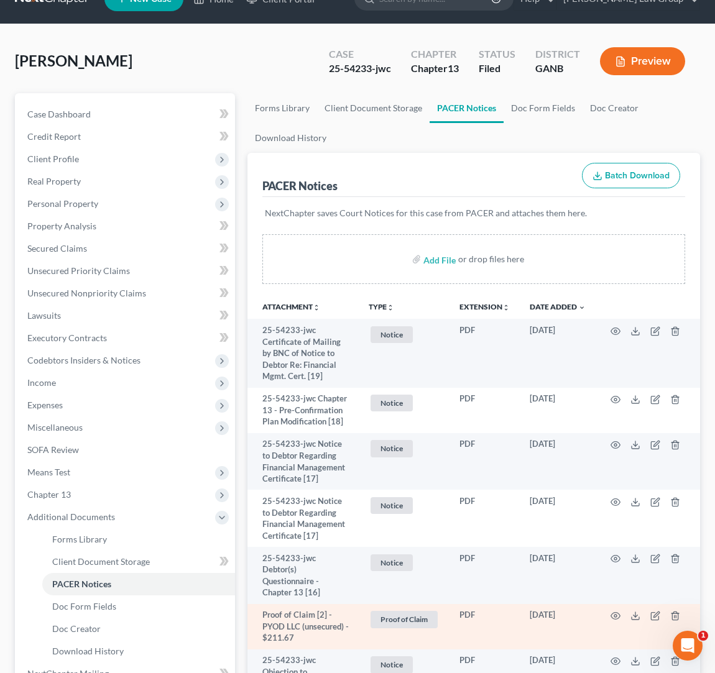
scroll to position [0, 0]
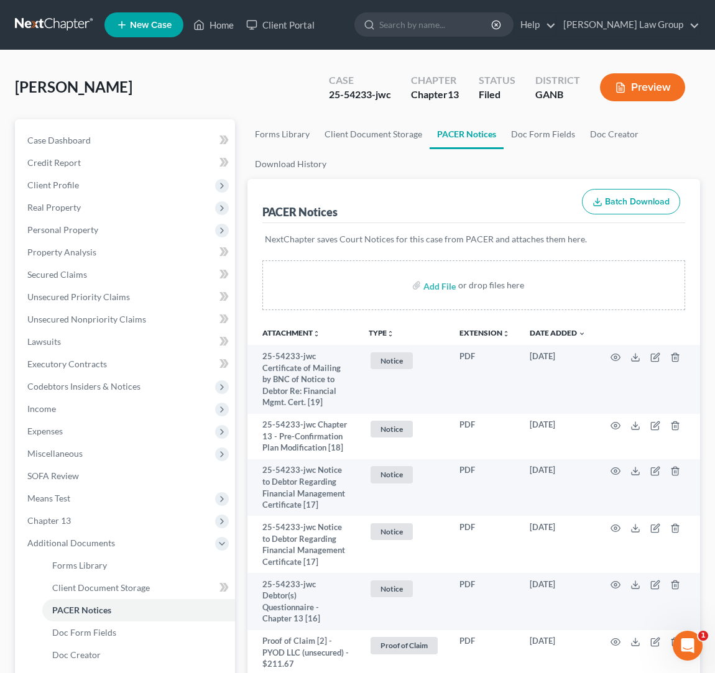
drag, startPoint x: 227, startPoint y: 86, endPoint x: 373, endPoint y: 64, distance: 147.1
click at [227, 86] on div "Thomas, Florine Upgraded Case 25-54233-jwc Chapter Chapter 13 Status Filed Dist…" at bounding box center [357, 92] width 685 height 54
click at [469, 31] on input "search" at bounding box center [436, 24] width 114 height 23
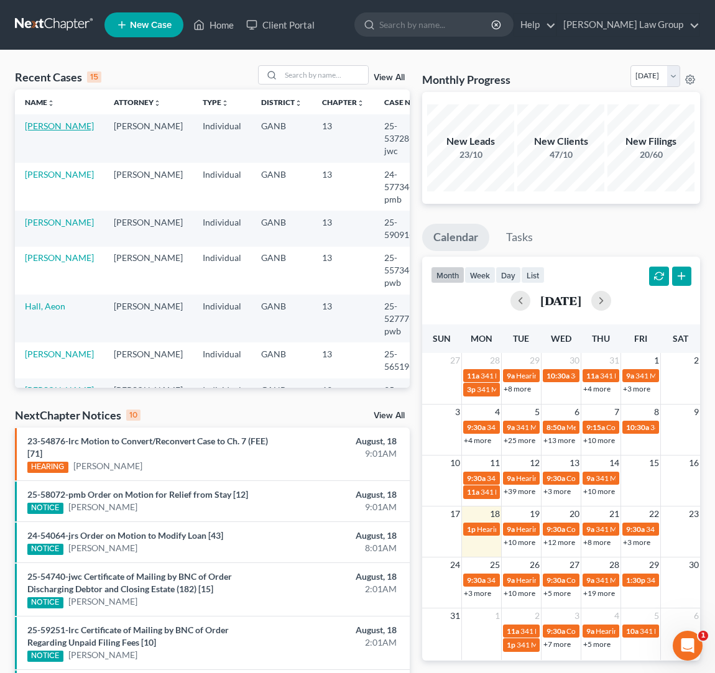
click at [43, 127] on link "[PERSON_NAME]" at bounding box center [59, 126] width 69 height 11
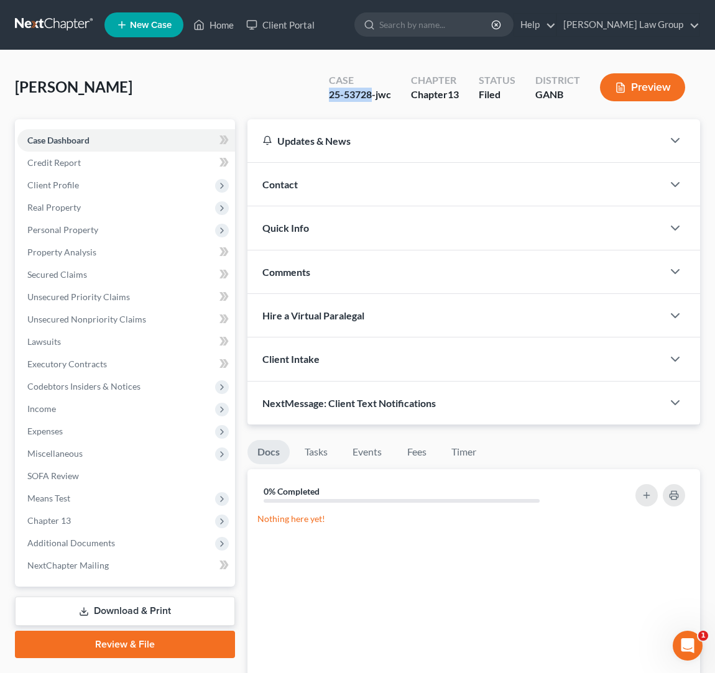
drag, startPoint x: 372, startPoint y: 94, endPoint x: 311, endPoint y: 96, distance: 61.0
click at [311, 96] on div "Hickman-Calix, Nicole Upgraded Case 25-53728-jwc Chapter Chapter 13 Status File…" at bounding box center [357, 92] width 685 height 54
copy div "25-53728"
click at [69, 541] on span "Additional Documents" at bounding box center [71, 543] width 88 height 11
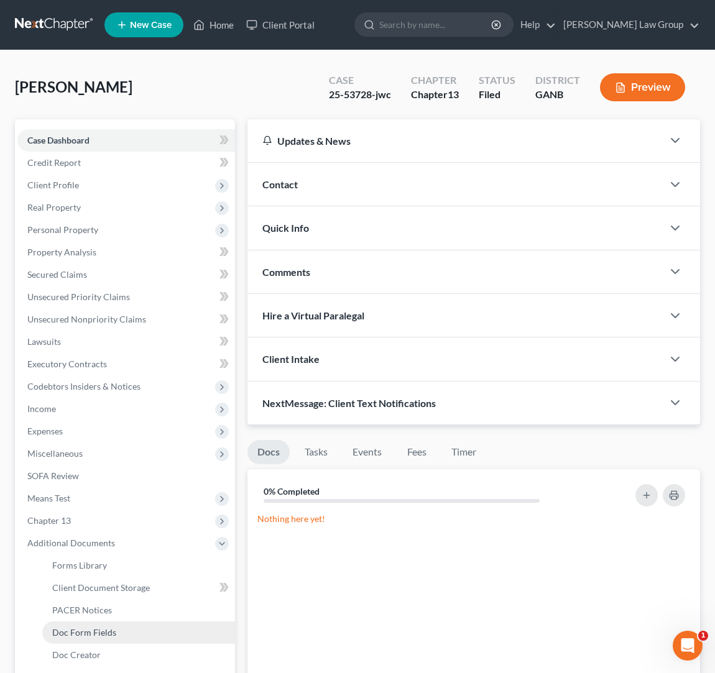
drag, startPoint x: 90, startPoint y: 632, endPoint x: 105, endPoint y: 627, distance: 15.5
click at [90, 633] on span "Doc Form Fields" at bounding box center [84, 632] width 64 height 11
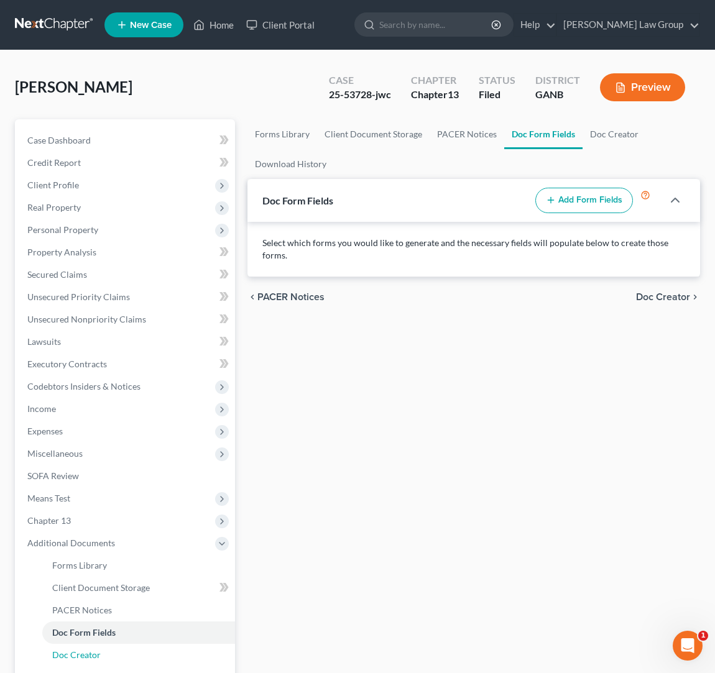
drag, startPoint x: 99, startPoint y: 658, endPoint x: 254, endPoint y: 609, distance: 162.4
click at [99, 658] on link "Doc Creator" at bounding box center [138, 655] width 193 height 22
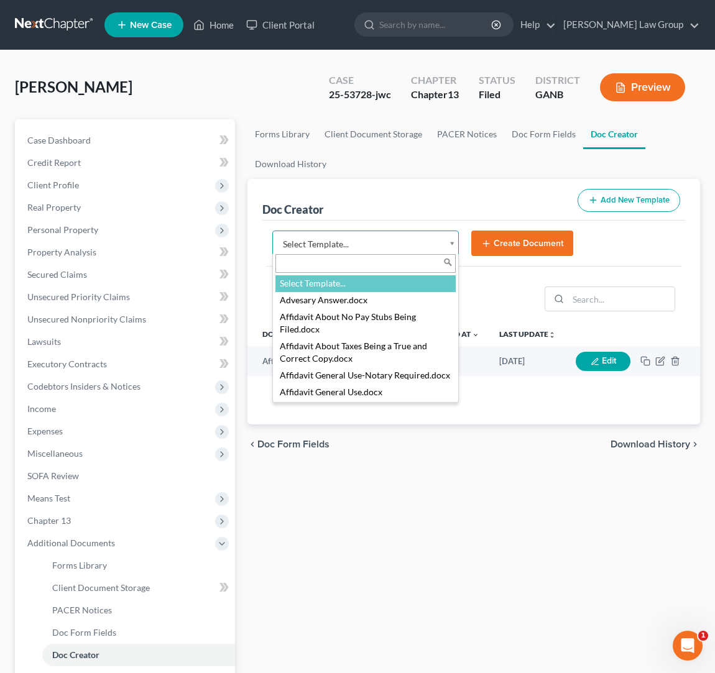
click at [453, 242] on body "Home New Case Client Portal Saedi Law Group ssudman@saedilawgroup.com My Accoun…" at bounding box center [357, 420] width 715 height 840
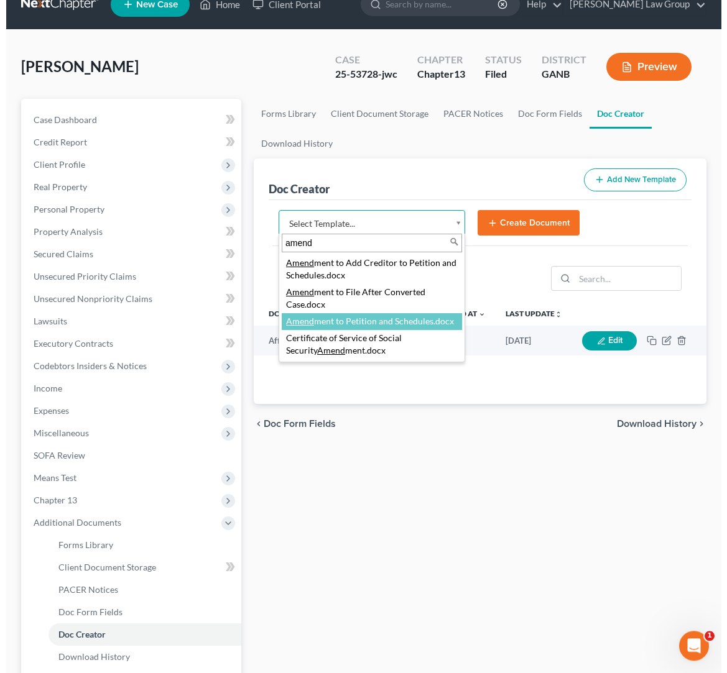
scroll to position [22, 0]
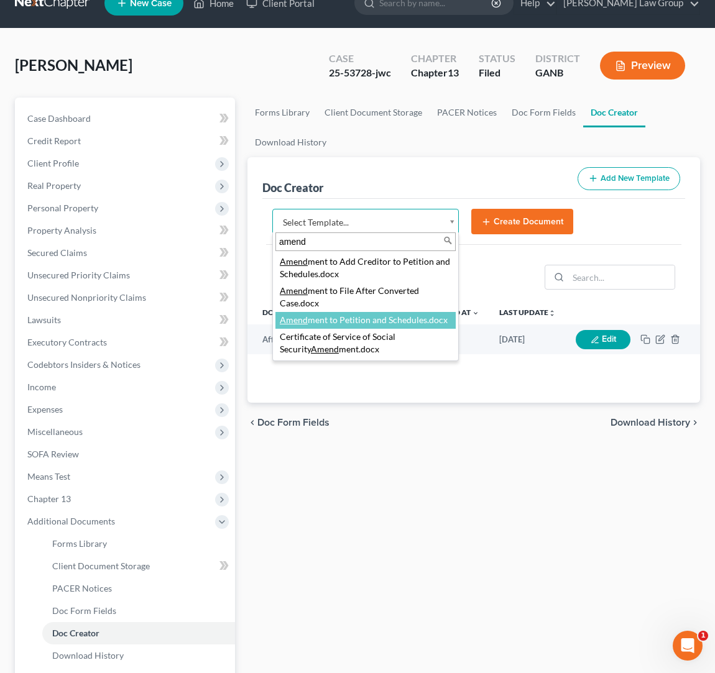
type input "amend"
select select "110999"
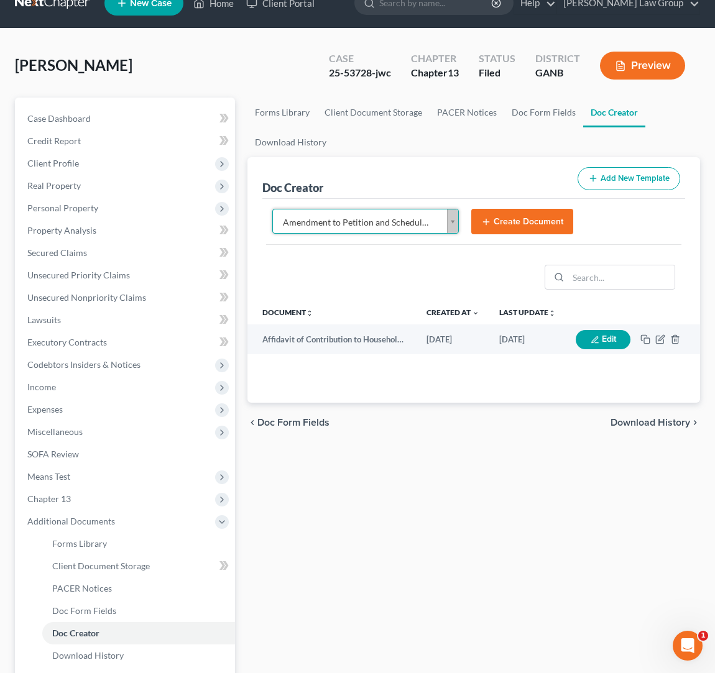
click at [520, 224] on button "Create Document" at bounding box center [522, 222] width 102 height 26
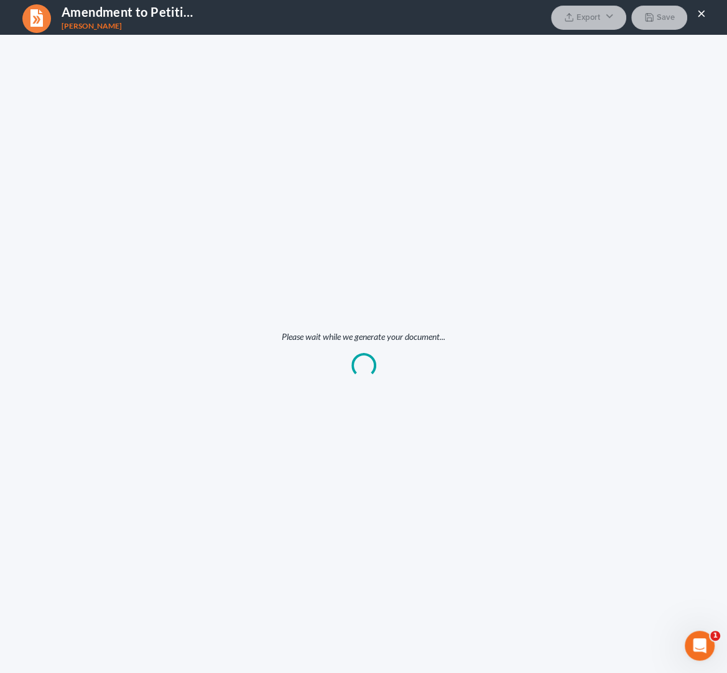
scroll to position [0, 0]
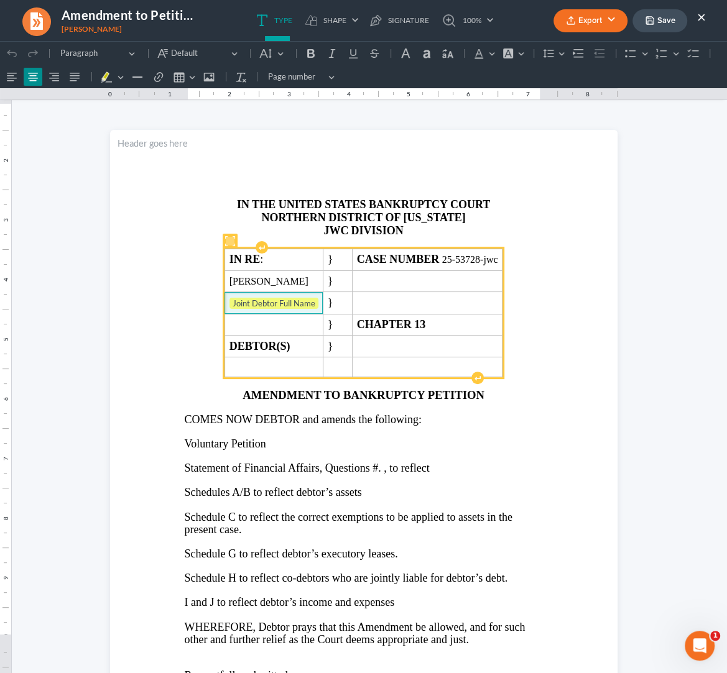
click at [307, 310] on span "Joint Debtor Full Name" at bounding box center [273, 304] width 89 height 12
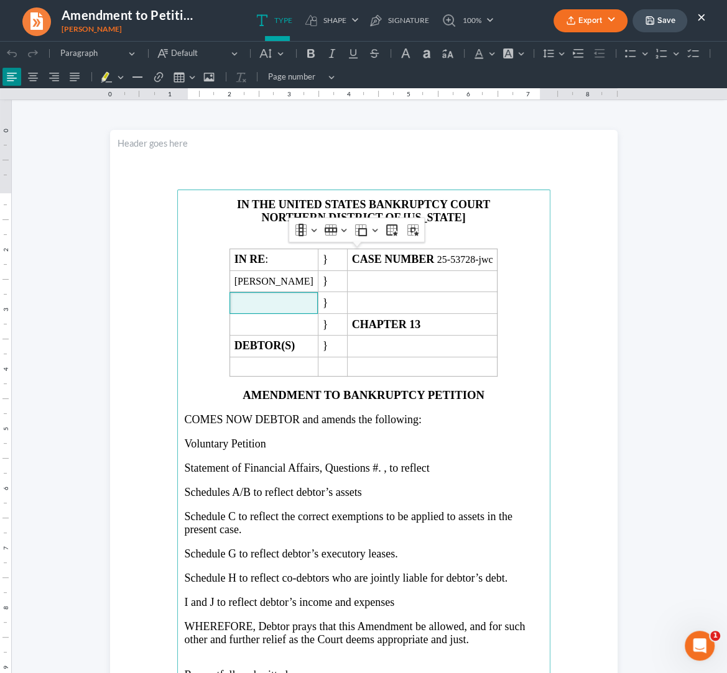
click at [446, 239] on p "Rich Text Editor, page-0-main" at bounding box center [364, 242] width 358 height 11
click at [351, 231] on strong "DIVISION" at bounding box center [377, 230] width 52 height 12
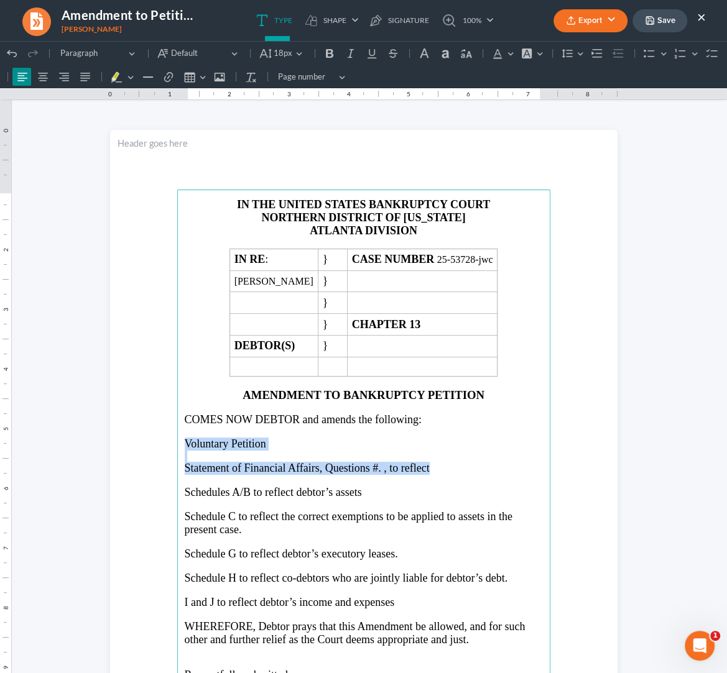
drag, startPoint x: 180, startPoint y: 450, endPoint x: 434, endPoint y: 465, distance: 254.7
click at [438, 472] on main "IN THE UNITED STATES BANKRUPTCY COURT NORTHERN DISTRICT OF GEORGIA ATLANTA DIVI…" at bounding box center [363, 458] width 373 height 537
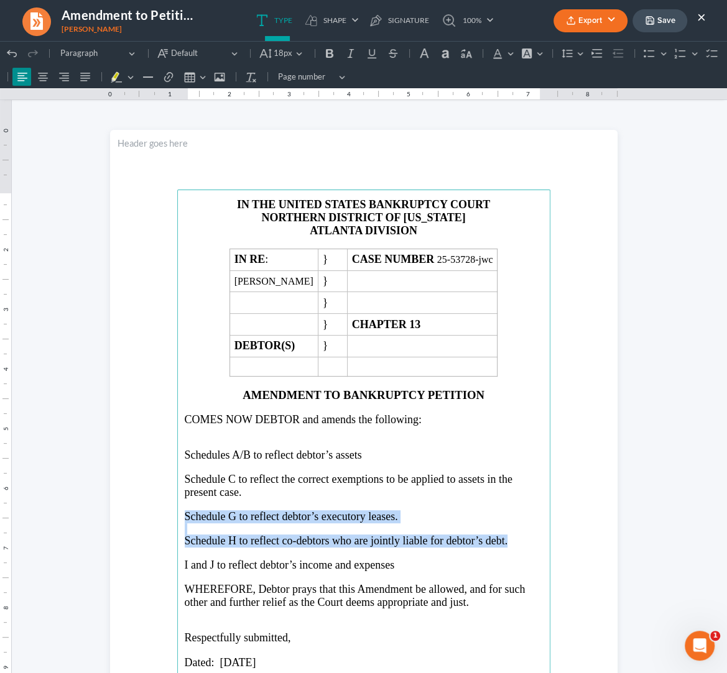
drag, startPoint x: 518, startPoint y: 549, endPoint x: 180, endPoint y: 522, distance: 339.2
click at [180, 522] on main "IN THE UNITED STATES BANKRUPTCY COURT NORTHERN DISTRICT OF GEORGIA ATLANTA DIVI…" at bounding box center [363, 458] width 373 height 537
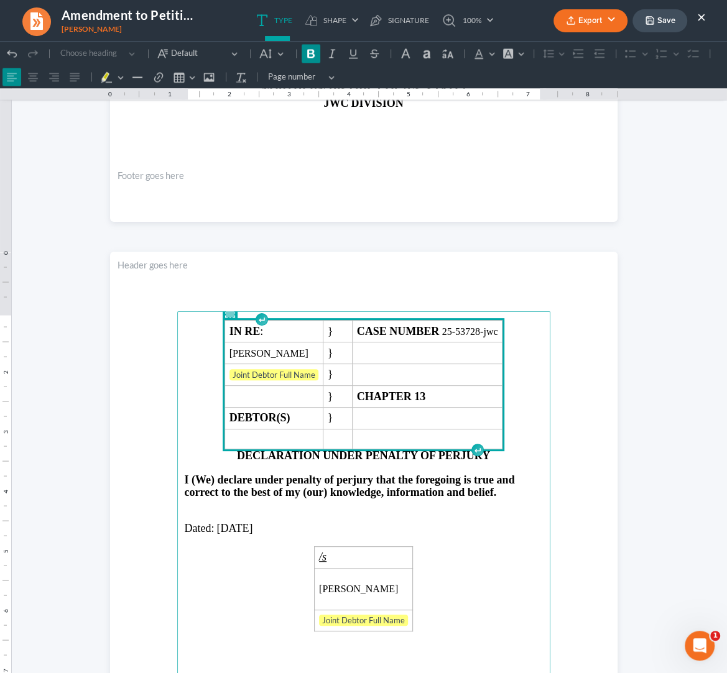
scroll to position [772, 0]
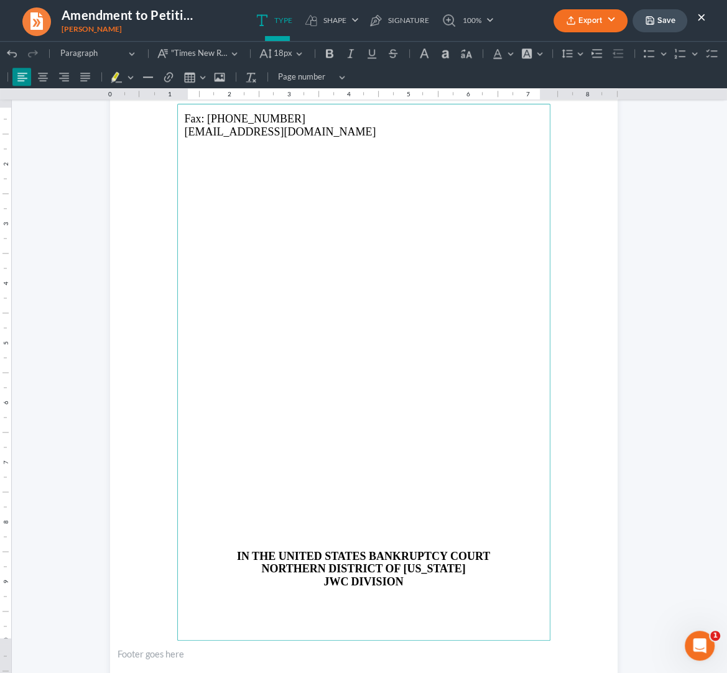
click at [345, 529] on p "Rich Text Editor, page-1-main" at bounding box center [364, 532] width 358 height 11
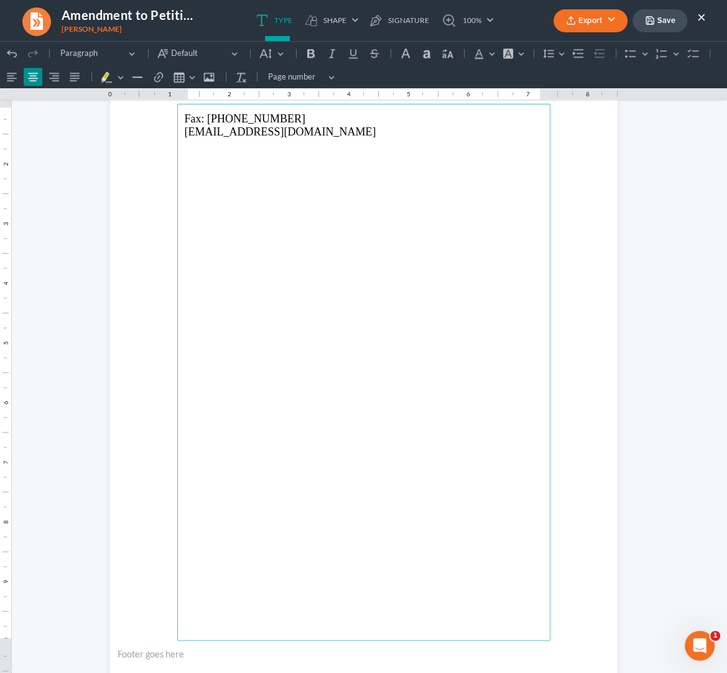
click html "1.00 10.00 0 1 1 2 2 3 3 4 4 5 5 6 6 7 7 8 8 9 9 10 10 11 11 Undo (⌘Z) Undo Red…"
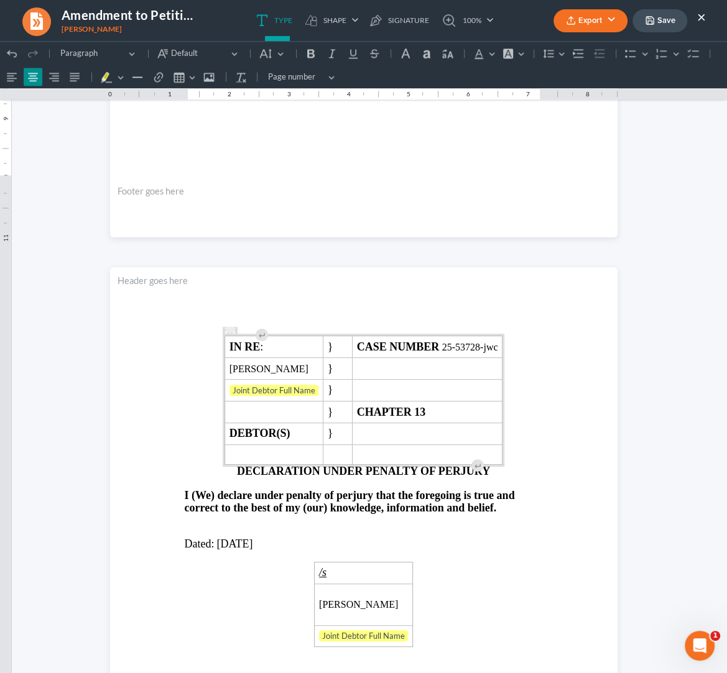
scroll to position [1327, 0]
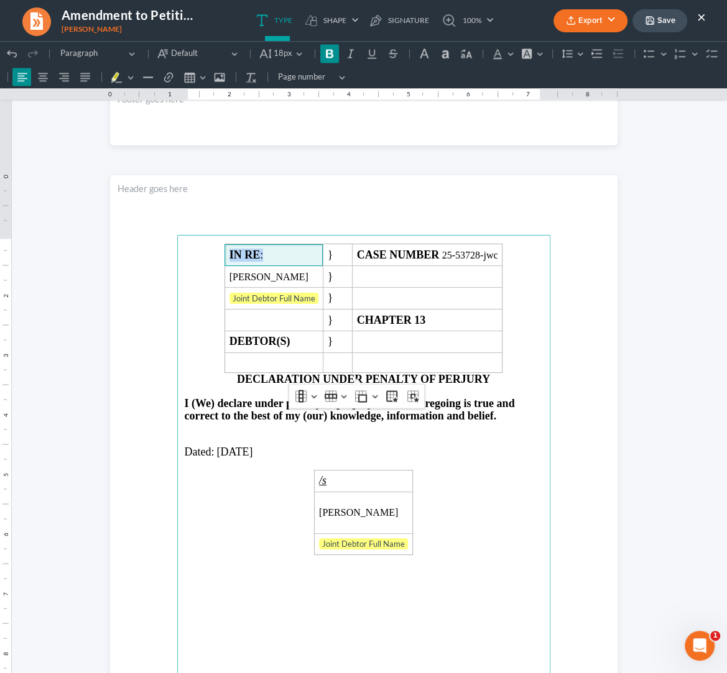
drag, startPoint x: 357, startPoint y: 241, endPoint x: 468, endPoint y: 563, distance: 340.1
click at [467, 563] on main "IN RE : } CASE NUMBER 25-53728-jwc Nicole Lynnette Hickman-Calix } Joint Debtor…" at bounding box center [363, 503] width 373 height 537
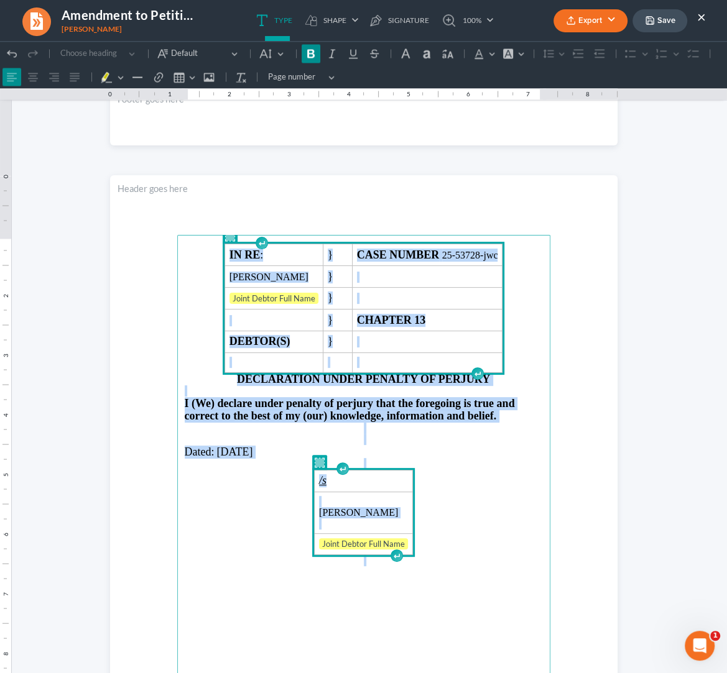
drag, startPoint x: 467, startPoint y: 565, endPoint x: 295, endPoint y: 259, distance: 351.5
click at [295, 259] on main "IN RE : } CASE NUMBER 25-53728-jwc Nicole Lynnette Hickman-Calix } Joint Debtor…" at bounding box center [363, 503] width 373 height 537
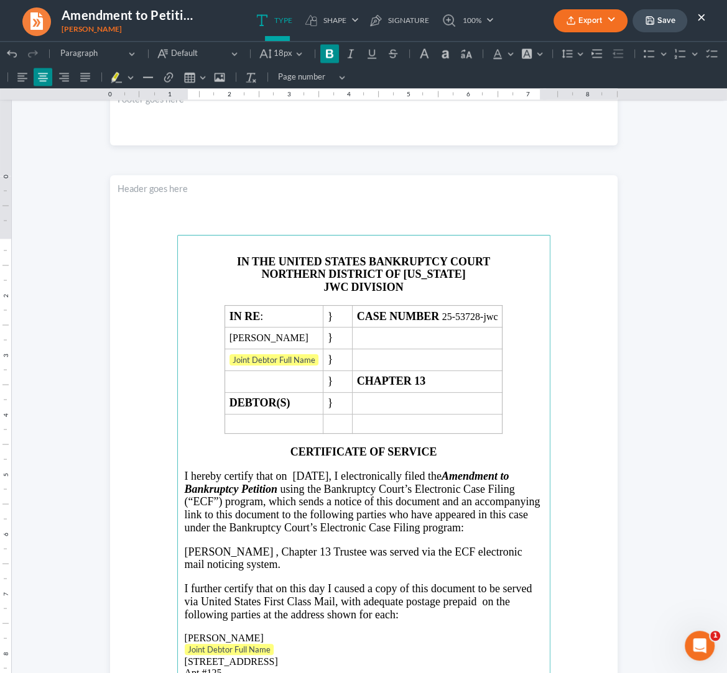
click at [352, 290] on strong "DIVISION" at bounding box center [377, 287] width 52 height 12
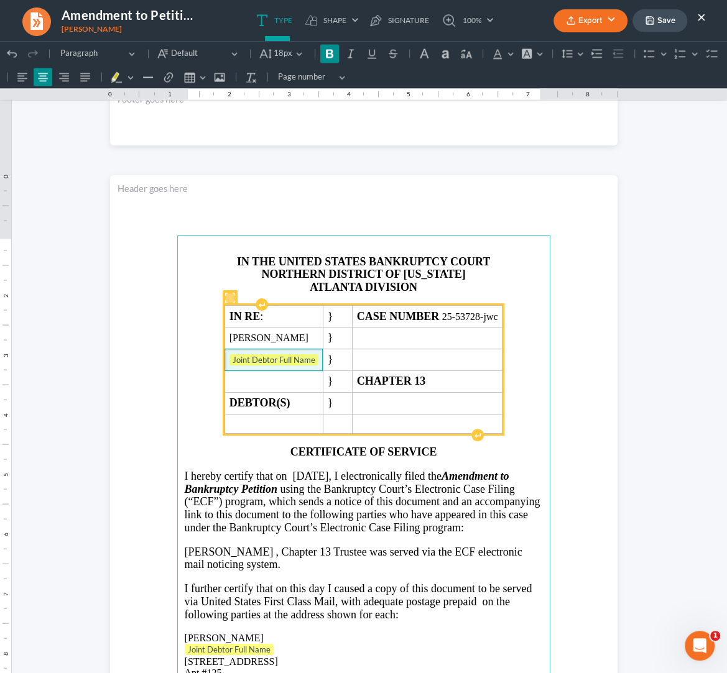
click at [311, 356] on td "Joint Debtor Full Name" at bounding box center [273, 360] width 98 height 22
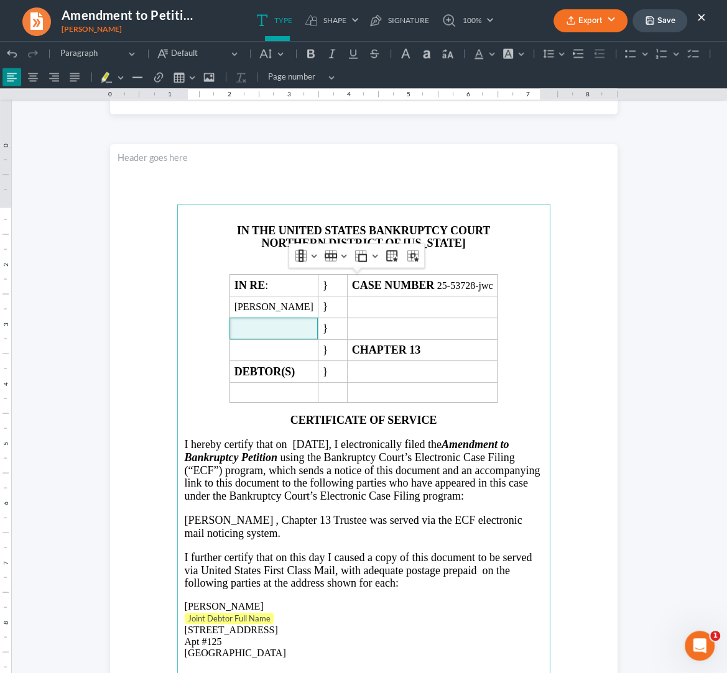
scroll to position [1414, 0]
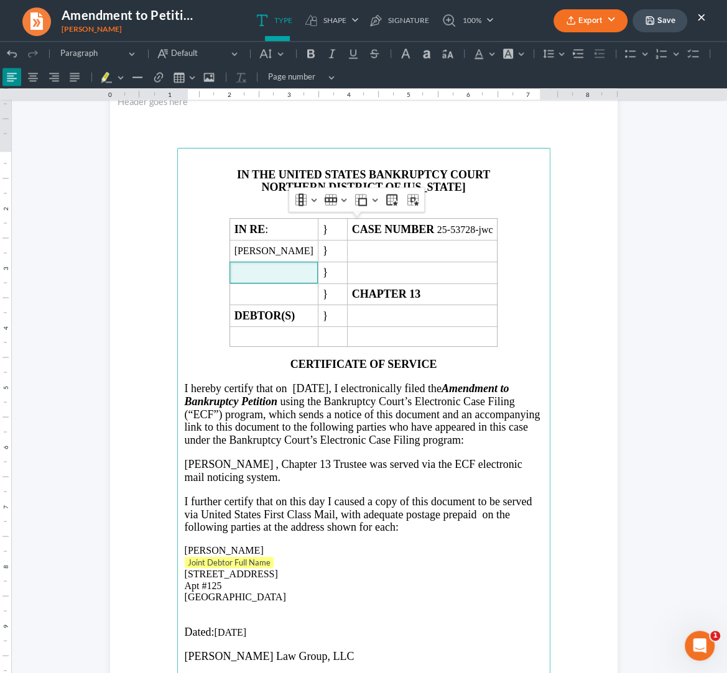
click at [297, 569] on p "Joint Debtor Full Name" at bounding box center [364, 563] width 358 height 12
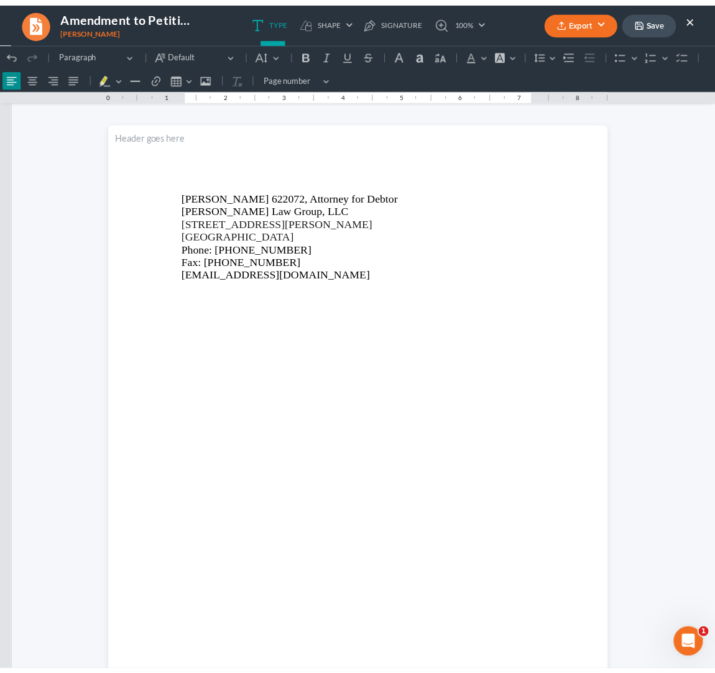
scroll to position [2202, 0]
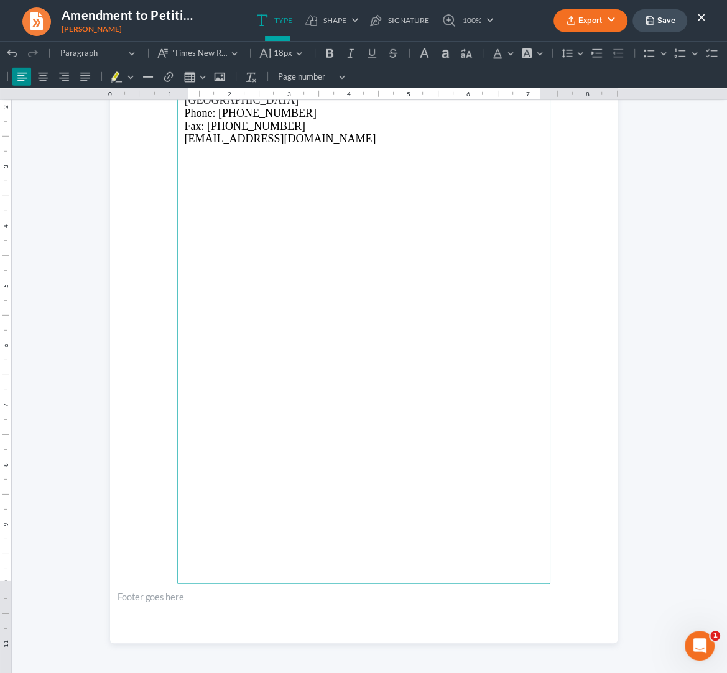
click at [613, 25] on button "Export" at bounding box center [590, 20] width 74 height 23
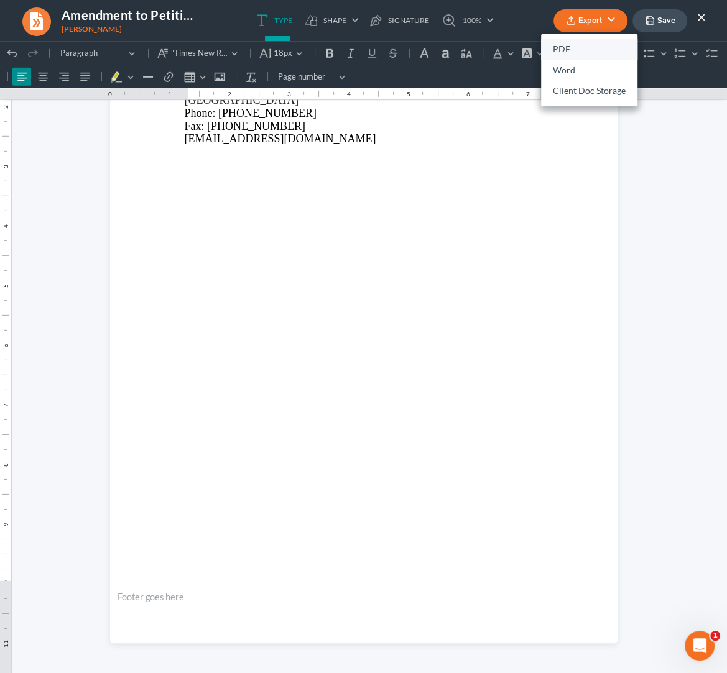
click at [578, 56] on link "PDF" at bounding box center [589, 49] width 96 height 21
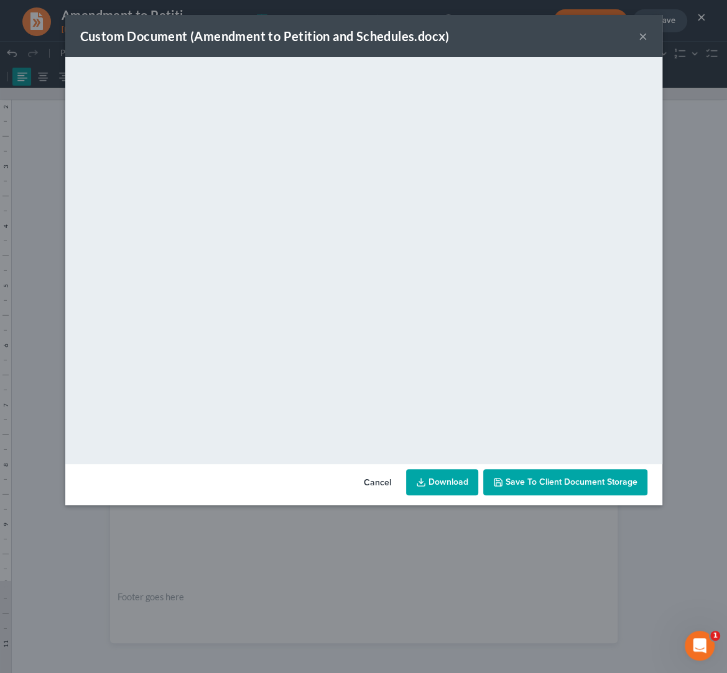
click at [441, 490] on link "Download" at bounding box center [442, 482] width 72 height 26
click at [645, 36] on button "×" at bounding box center [642, 36] width 9 height 15
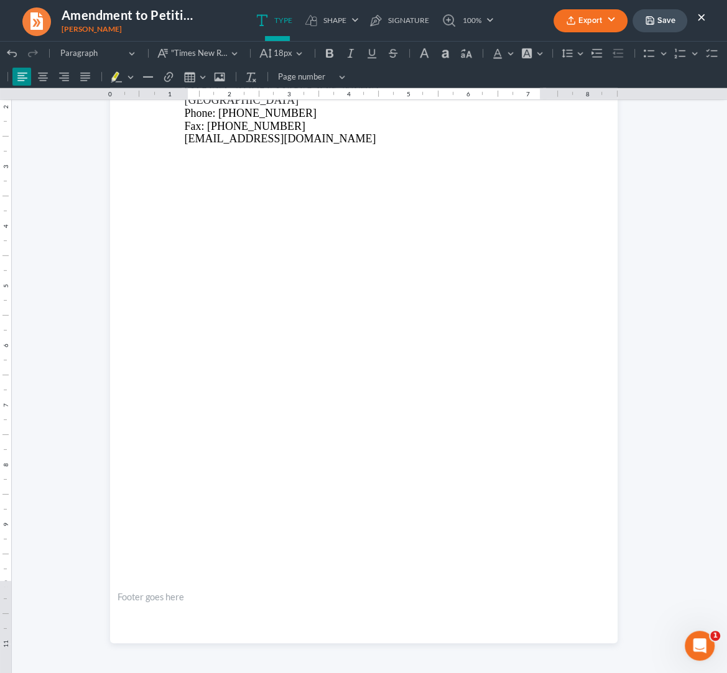
click at [700, 16] on button "×" at bounding box center [701, 16] width 9 height 15
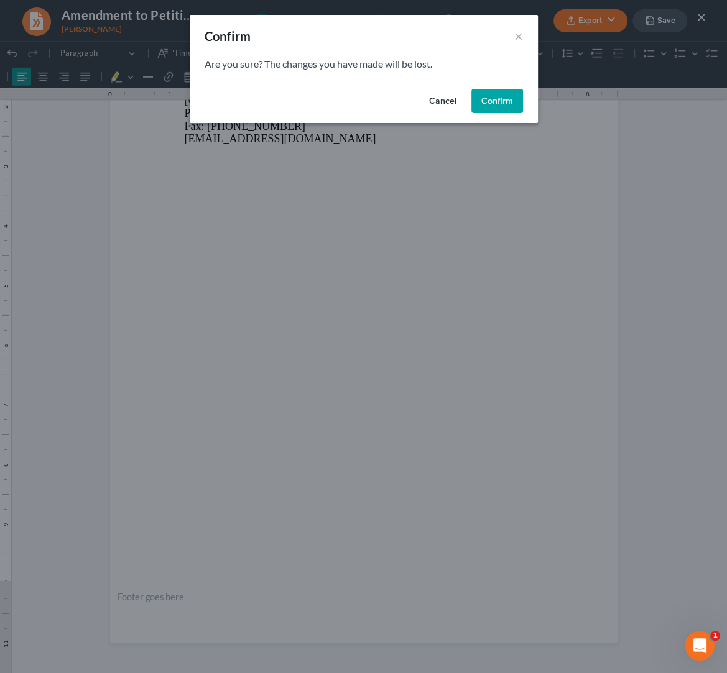
click at [477, 96] on button "Confirm" at bounding box center [497, 101] width 52 height 25
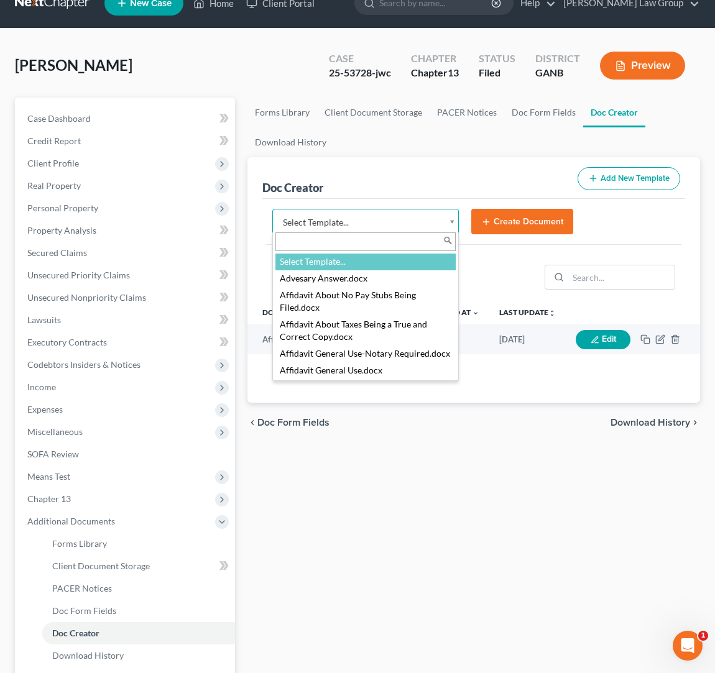
click at [452, 214] on body "Home New Case Client Portal Saedi Law Group ssudman@saedilawgroup.com My Accoun…" at bounding box center [357, 398] width 715 height 840
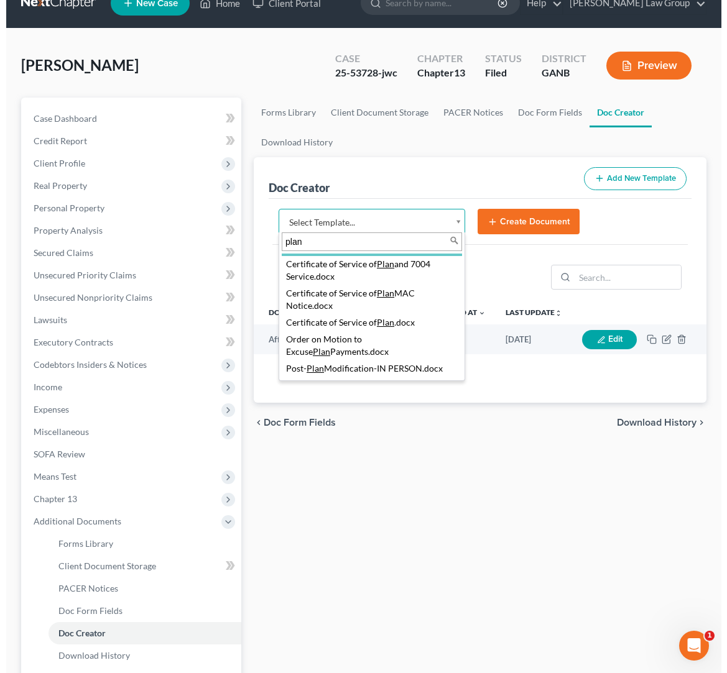
scroll to position [93, 0]
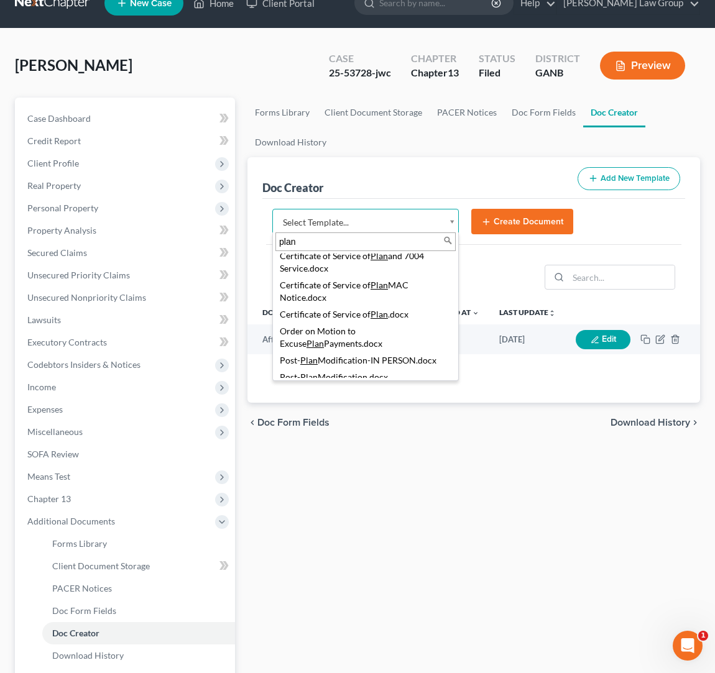
type input "plan"
select select "111545"
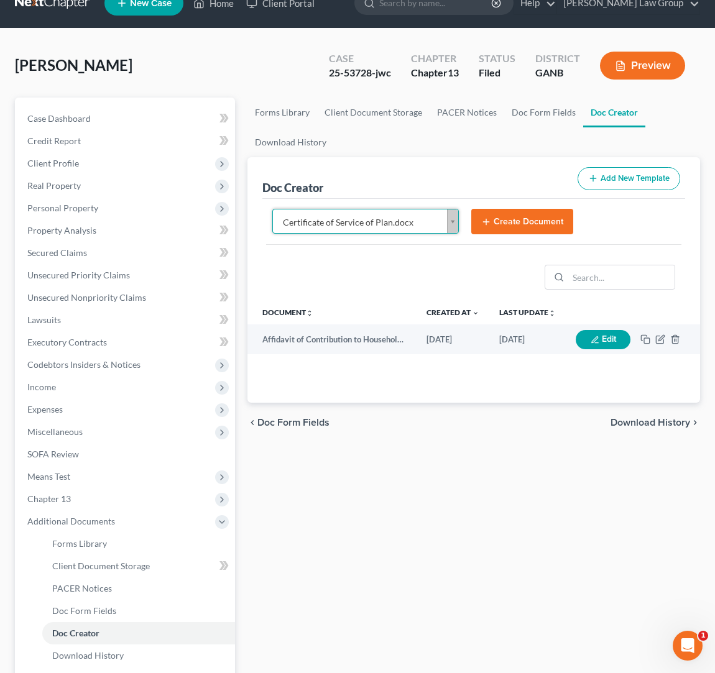
click at [531, 232] on button "Create Document" at bounding box center [522, 222] width 102 height 26
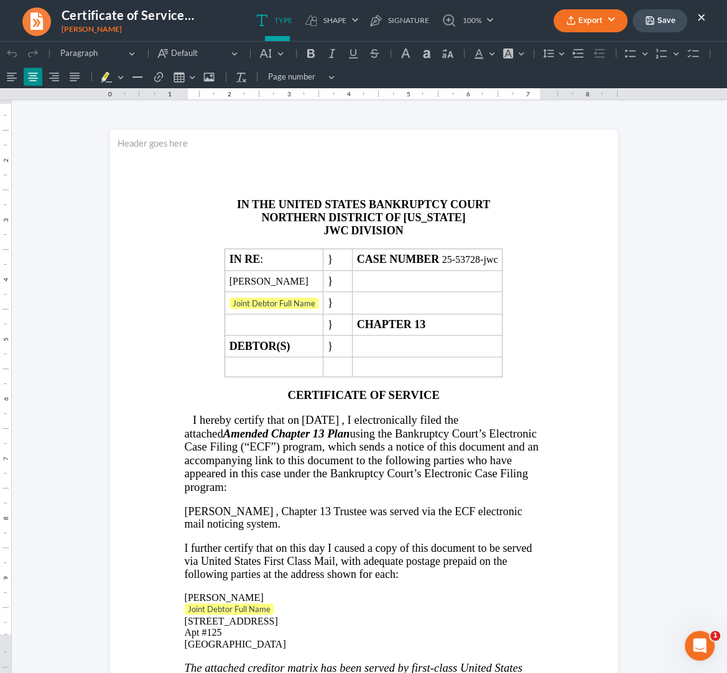
scroll to position [0, 0]
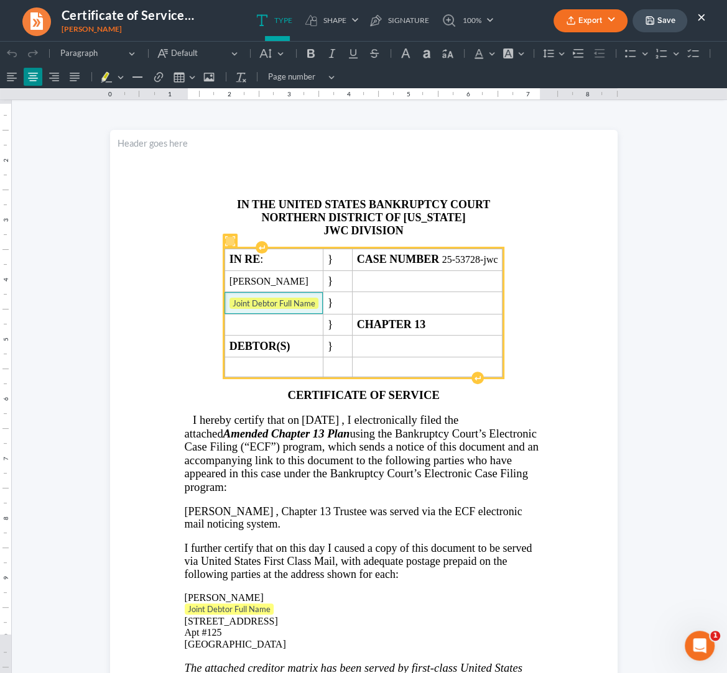
click at [310, 308] on span "Joint Debtor Full Name" at bounding box center [273, 304] width 89 height 12
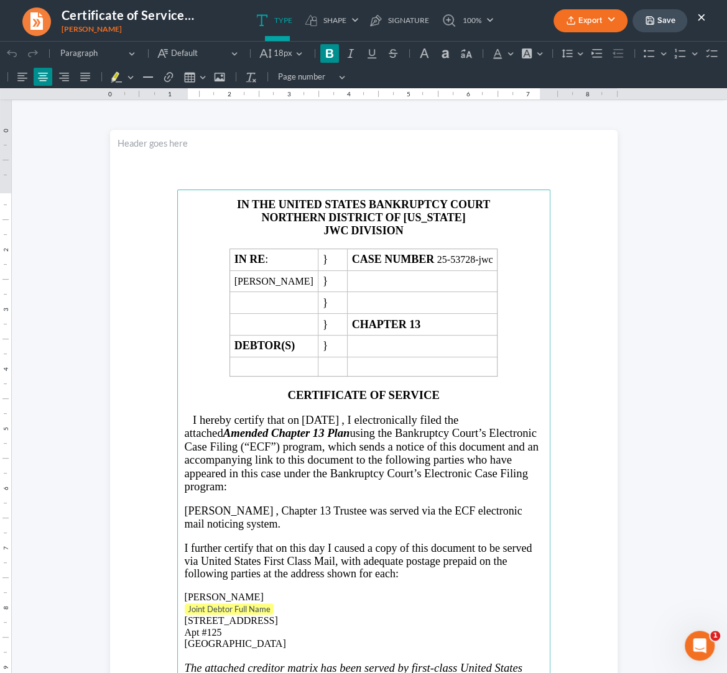
click at [441, 234] on p "JWC DIVISION" at bounding box center [364, 230] width 358 height 13
drag, startPoint x: 353, startPoint y: 232, endPoint x: 359, endPoint y: 229, distance: 6.9
click at [353, 232] on strong "DIVISION" at bounding box center [377, 230] width 52 height 12
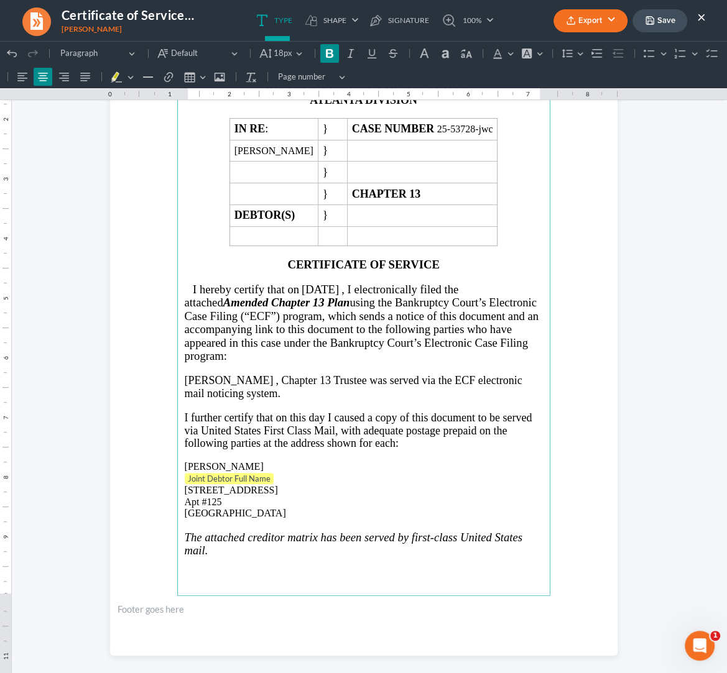
scroll to position [218, 0]
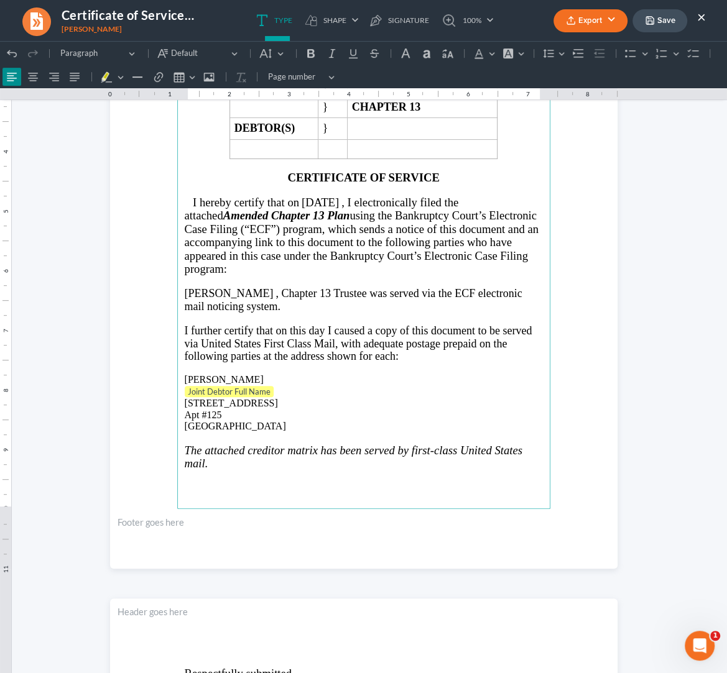
drag, startPoint x: 297, startPoint y: 400, endPoint x: 306, endPoint y: 400, distance: 9.3
click at [297, 398] on p "Joint Debtor Full Name ⁠⁠⁠⁠⁠⁠⁠" at bounding box center [364, 392] width 358 height 12
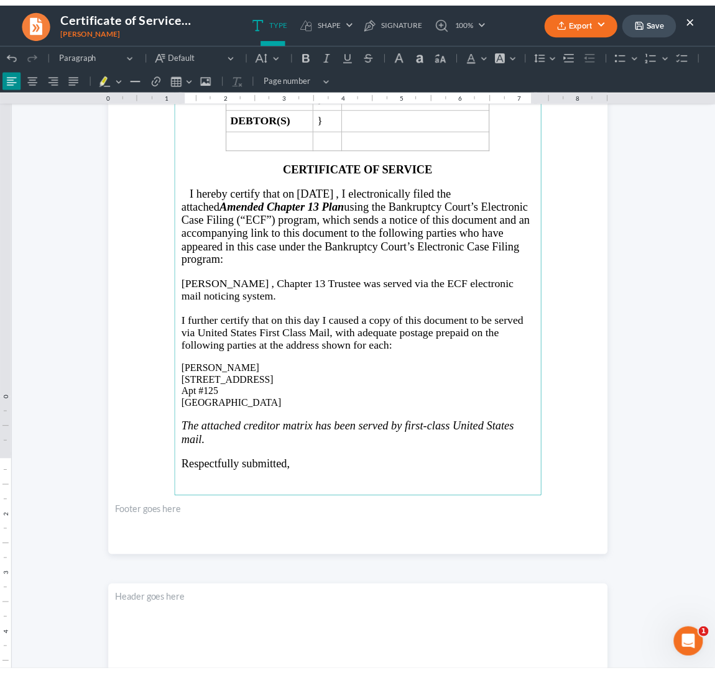
scroll to position [155, 0]
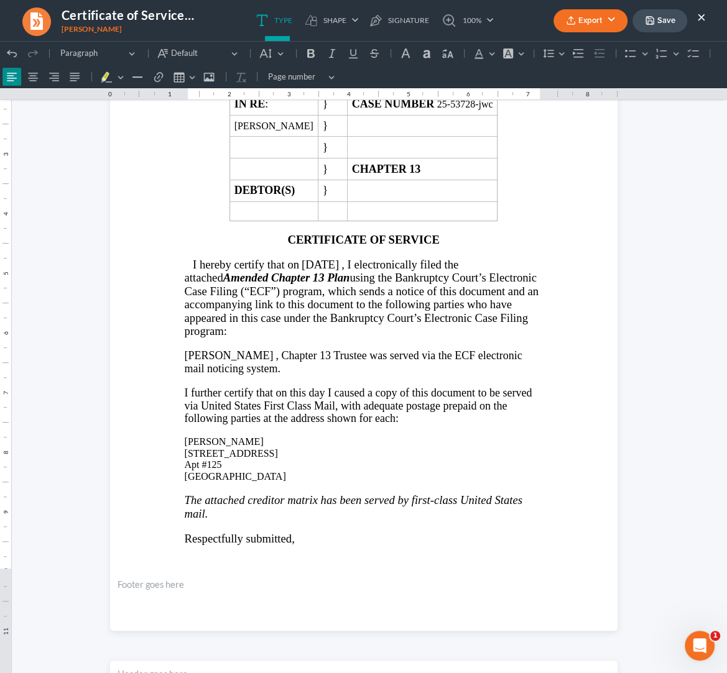
click at [620, 19] on button "Export" at bounding box center [590, 20] width 74 height 23
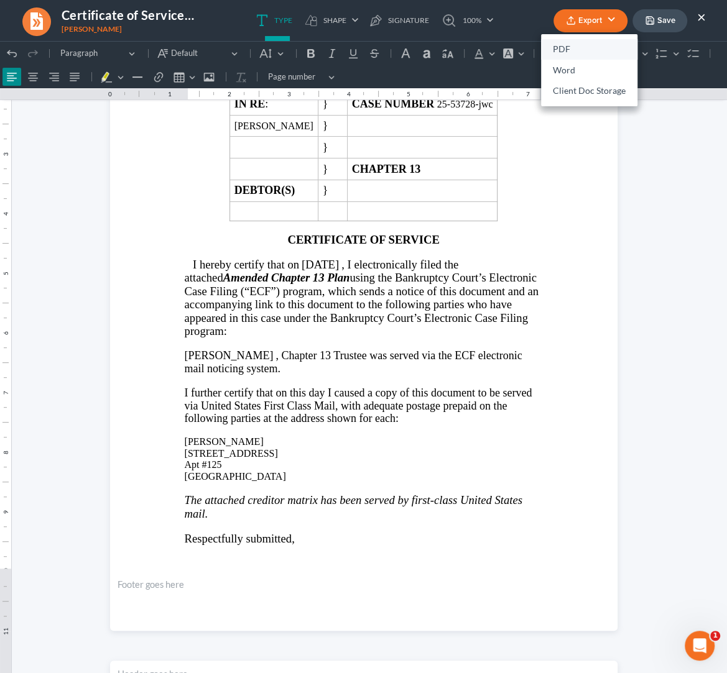
click at [594, 45] on link "PDF" at bounding box center [589, 49] width 96 height 21
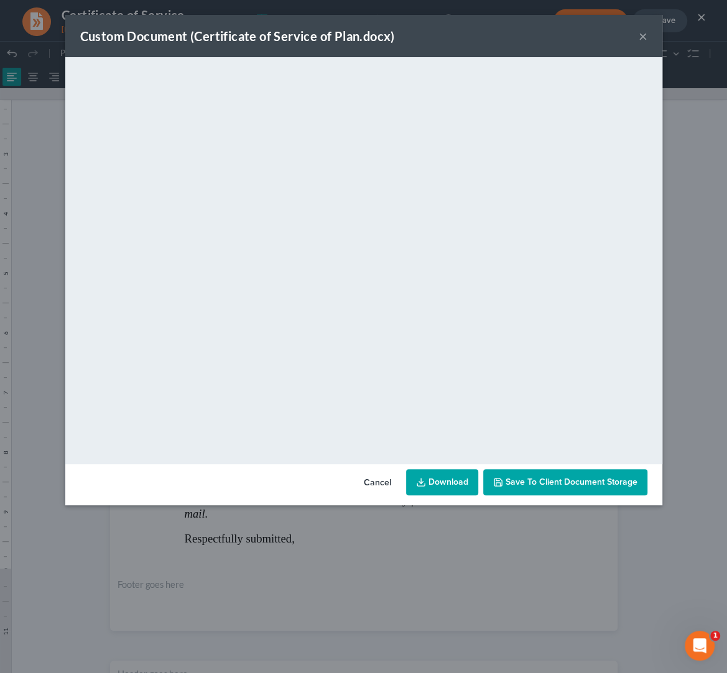
click at [456, 489] on link "Download" at bounding box center [442, 482] width 72 height 26
click at [515, 473] on button "Save to Client Document Storage" at bounding box center [565, 482] width 164 height 26
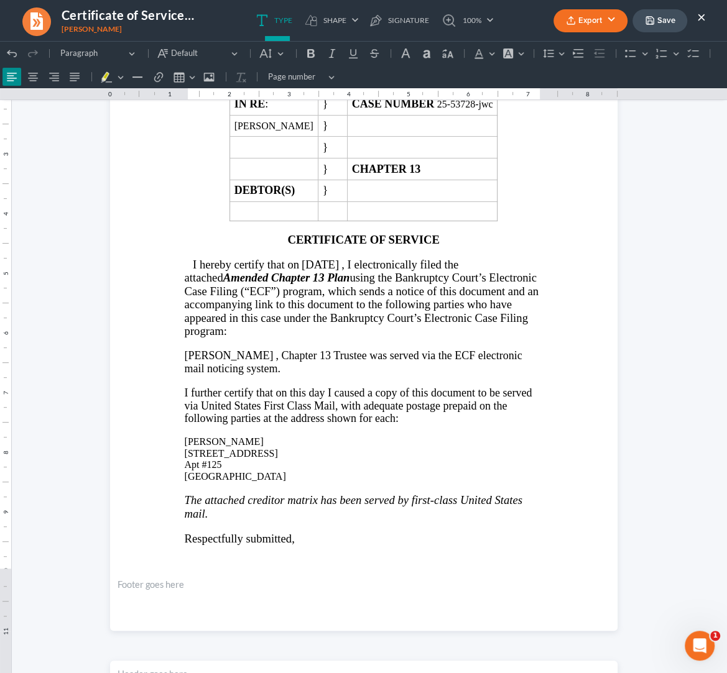
click at [671, 21] on button "Save" at bounding box center [659, 20] width 55 height 23
click at [698, 16] on button "×" at bounding box center [701, 16] width 9 height 15
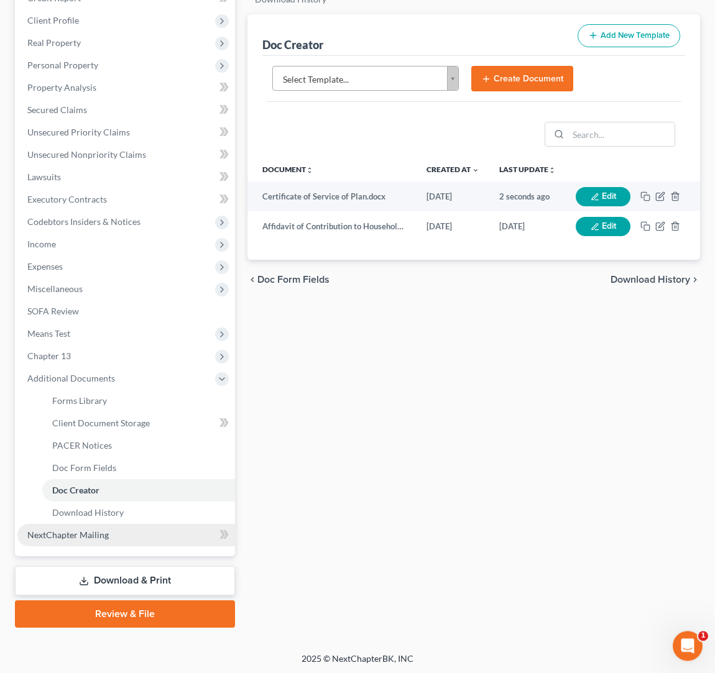
scroll to position [165, 0]
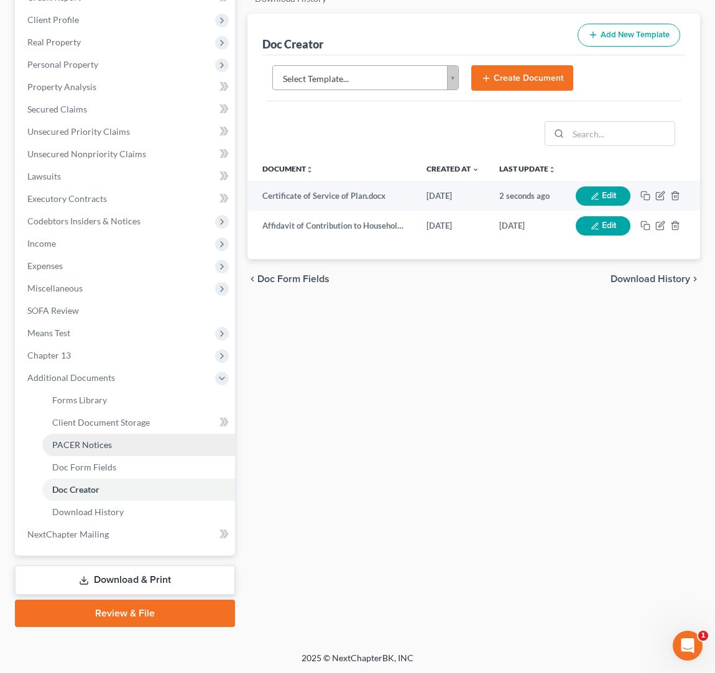
click at [121, 441] on link "PACER Notices" at bounding box center [138, 445] width 193 height 22
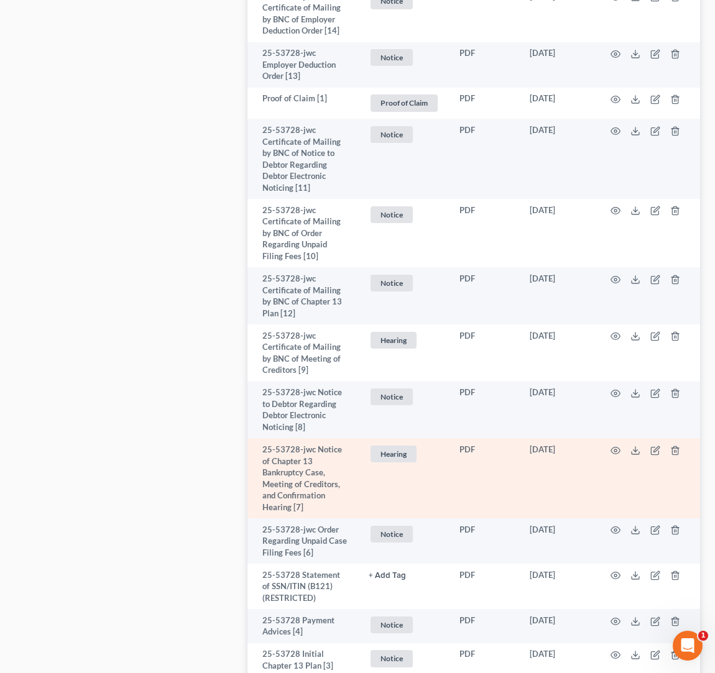
scroll to position [1259, 0]
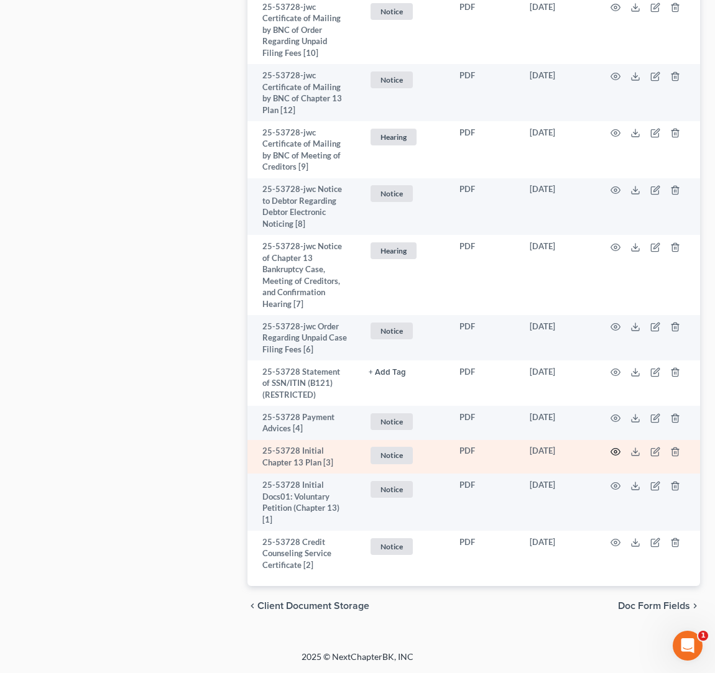
click at [615, 450] on icon "button" at bounding box center [615, 452] width 10 height 10
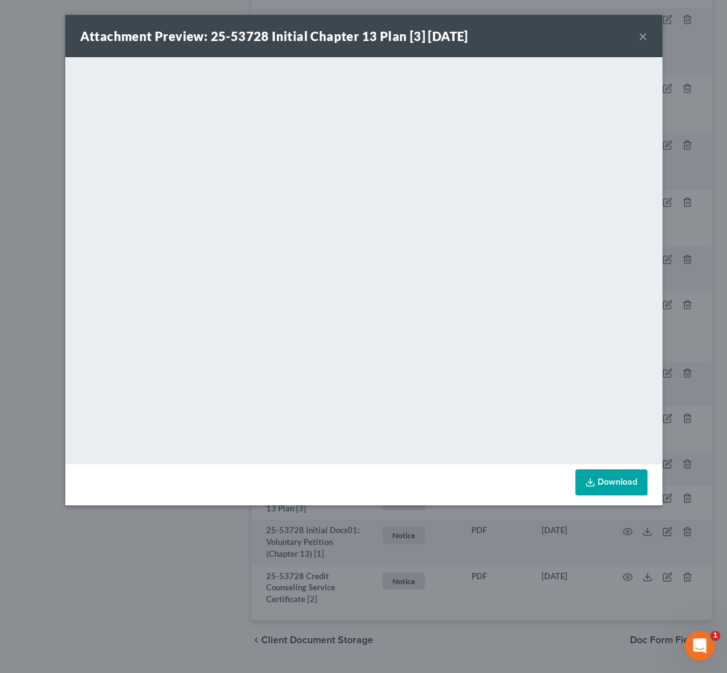
click at [646, 35] on button "×" at bounding box center [642, 36] width 9 height 15
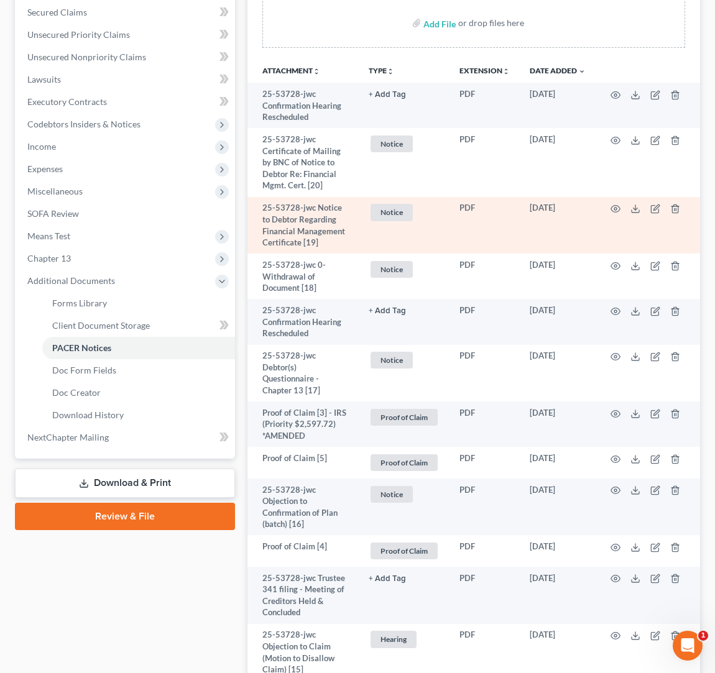
scroll to position [218, 0]
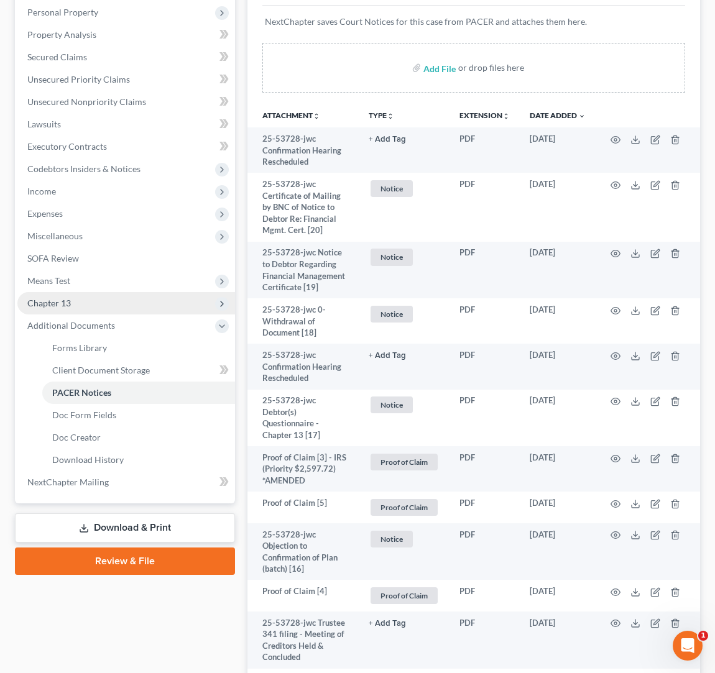
click at [118, 311] on span "Chapter 13" at bounding box center [126, 303] width 218 height 22
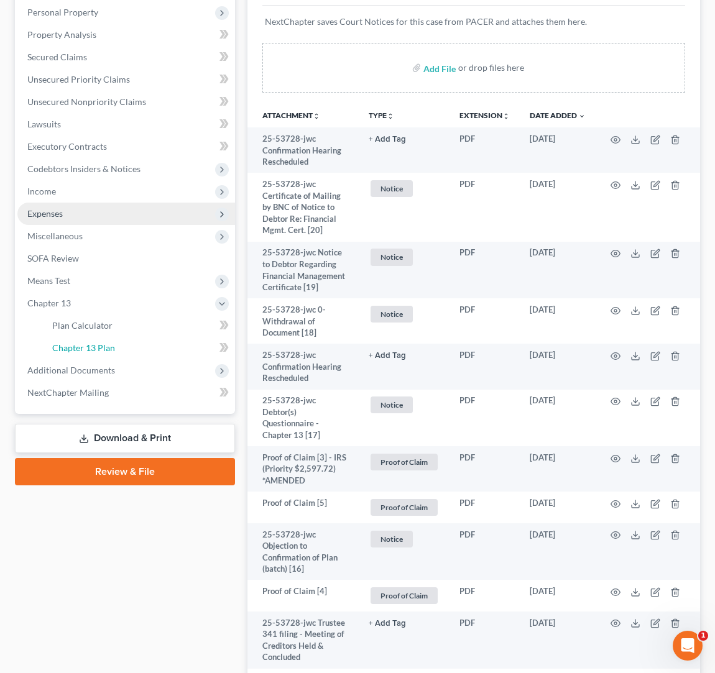
drag, startPoint x: 146, startPoint y: 351, endPoint x: 159, endPoint y: 348, distance: 13.3
click at [146, 351] on link "Chapter 13 Plan" at bounding box center [138, 348] width 193 height 22
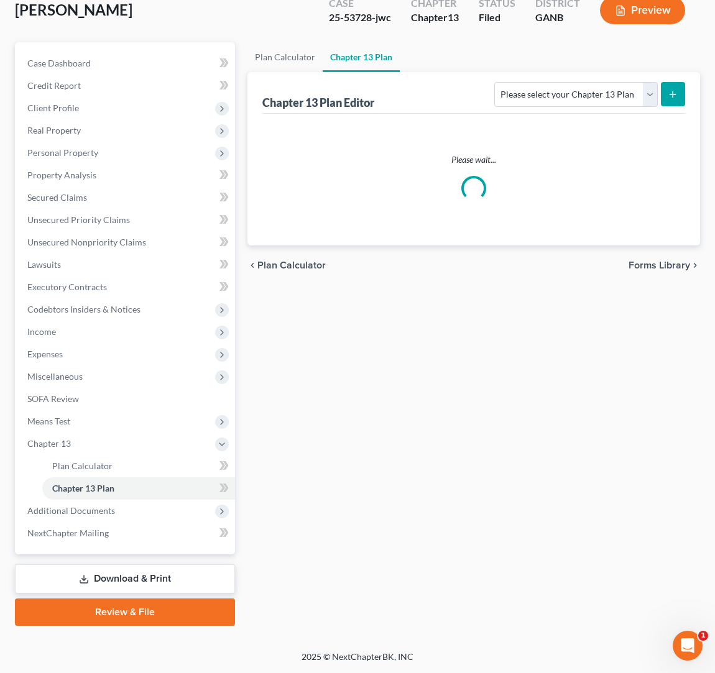
scroll to position [76, 0]
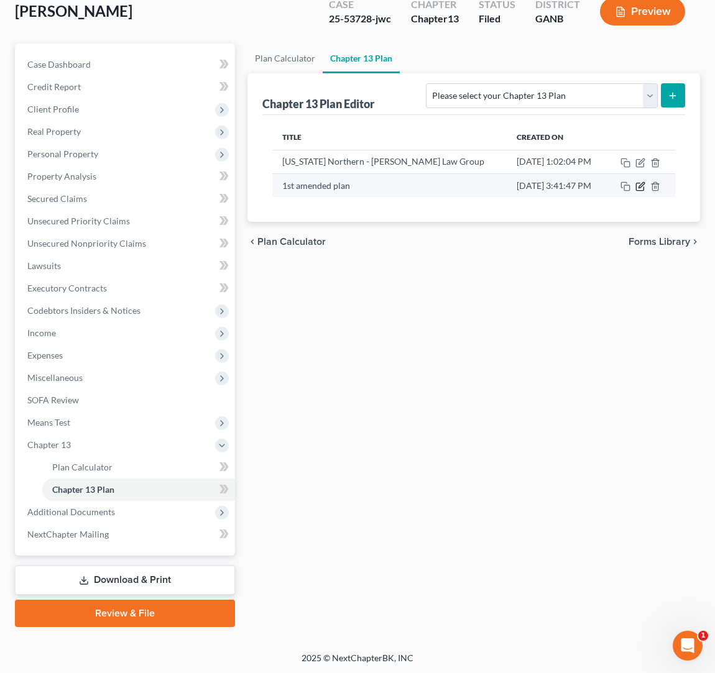
click at [642, 189] on icon "button" at bounding box center [640, 186] width 10 height 10
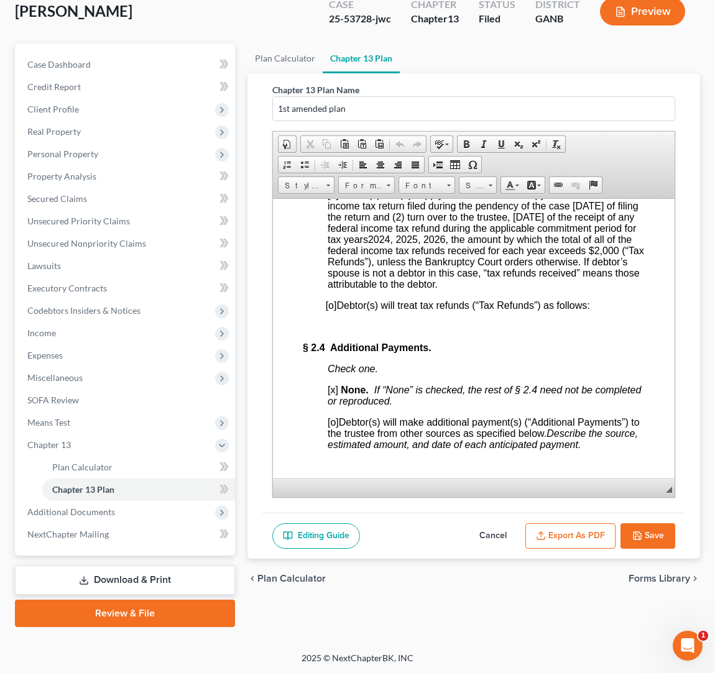
scroll to position [1816, 0]
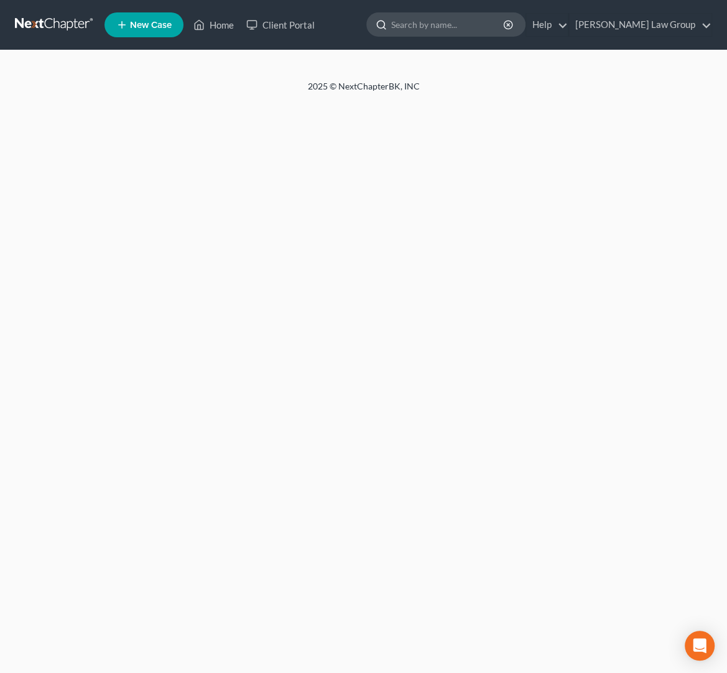
click at [461, 25] on input "search" at bounding box center [448, 24] width 114 height 23
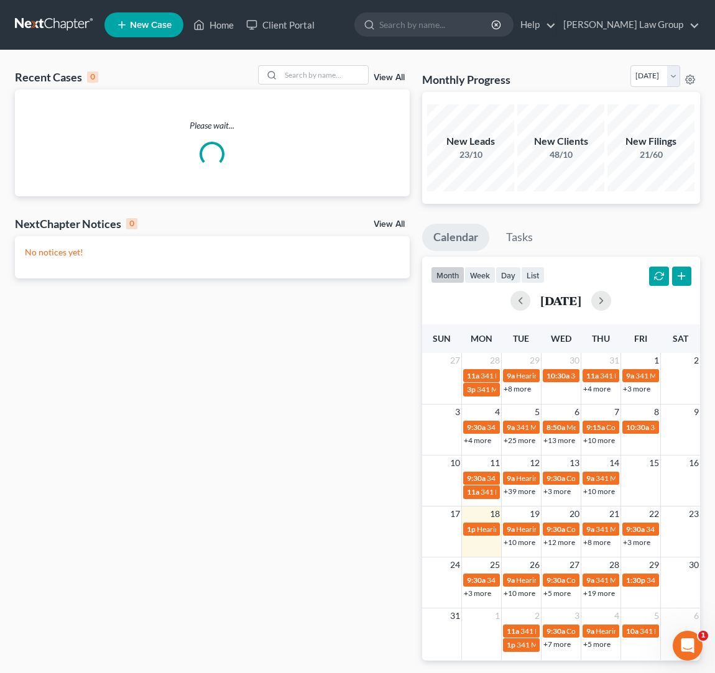
type input "j"
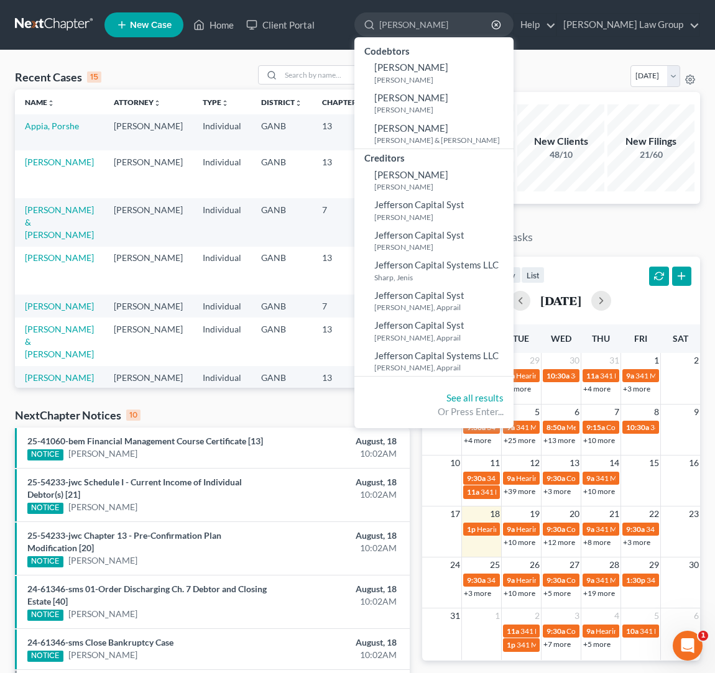
type input "[PERSON_NAME]"
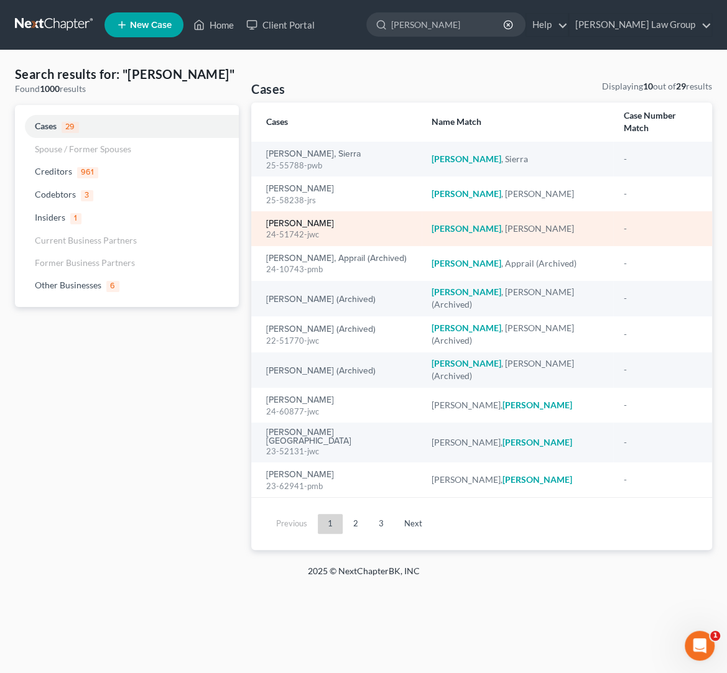
click at [316, 219] on link "Jenkins, Sheryl" at bounding box center [300, 223] width 68 height 9
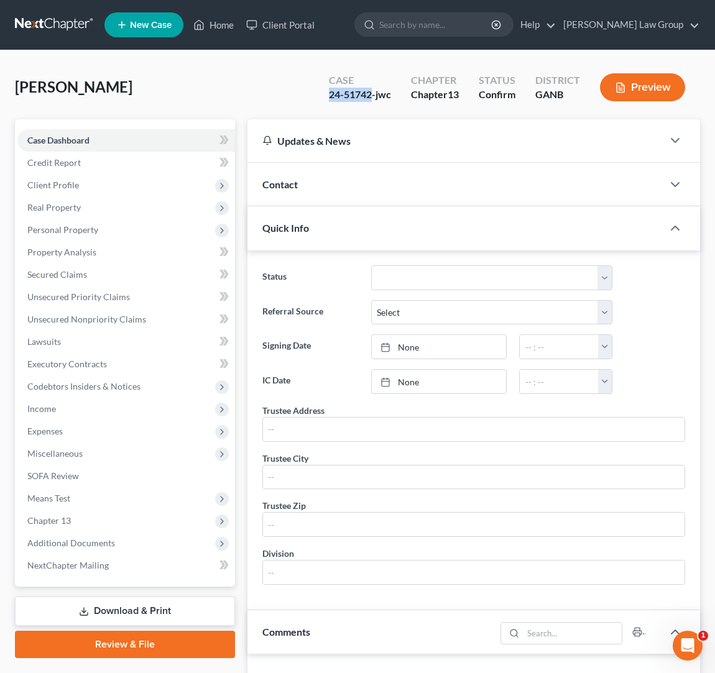
drag, startPoint x: 372, startPoint y: 96, endPoint x: 310, endPoint y: 97, distance: 62.2
click at [310, 97] on div "Jenkins, Sheryl Upgraded Case 24-51742-jwc Chapter Chapter 13 Status Confirm Di…" at bounding box center [357, 92] width 685 height 54
copy div "24-51742"
click at [78, 428] on span "Expenses" at bounding box center [126, 431] width 218 height 22
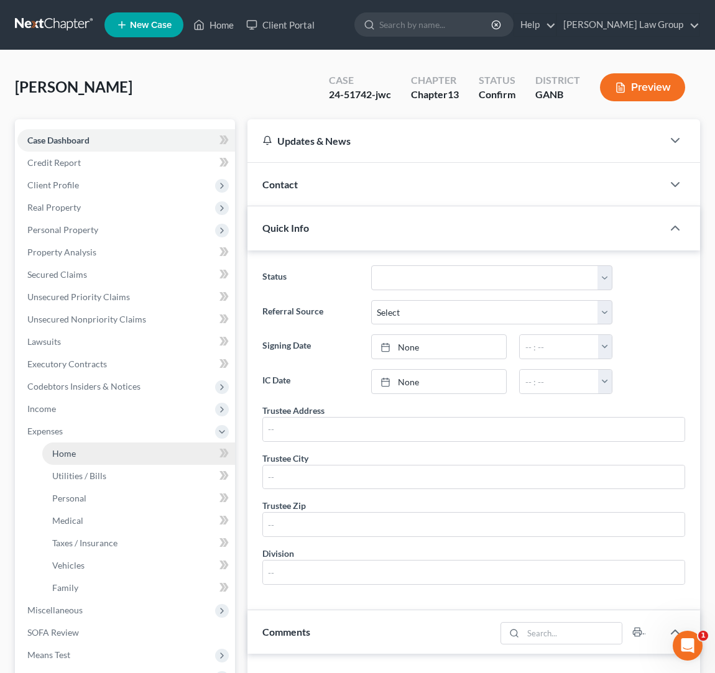
click at [102, 454] on link "Home" at bounding box center [138, 454] width 193 height 22
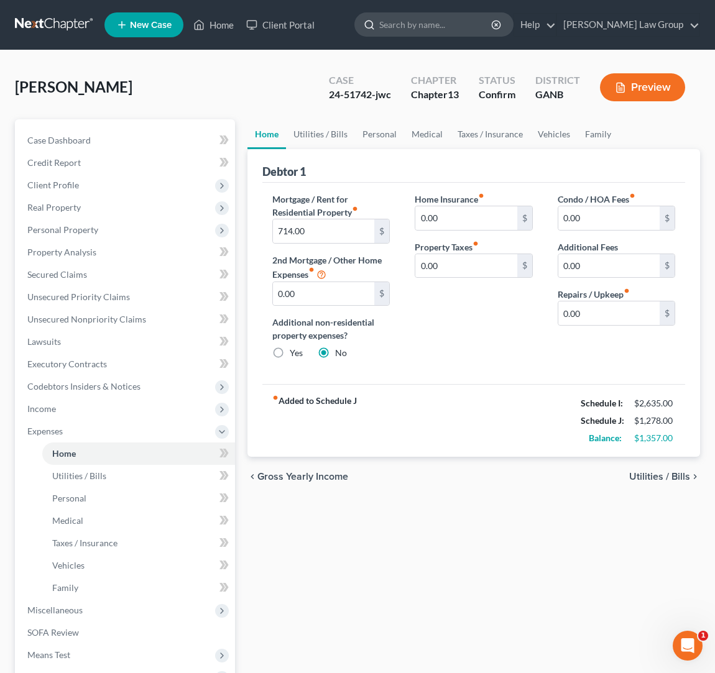
click at [482, 30] on input "search" at bounding box center [436, 24] width 114 height 23
type input "stevenson"
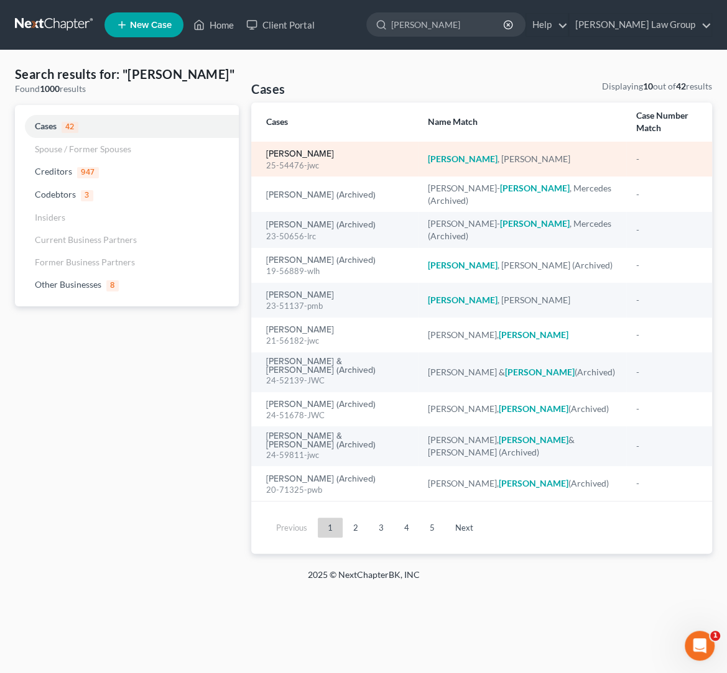
click at [301, 150] on link "[PERSON_NAME]" at bounding box center [300, 154] width 68 height 9
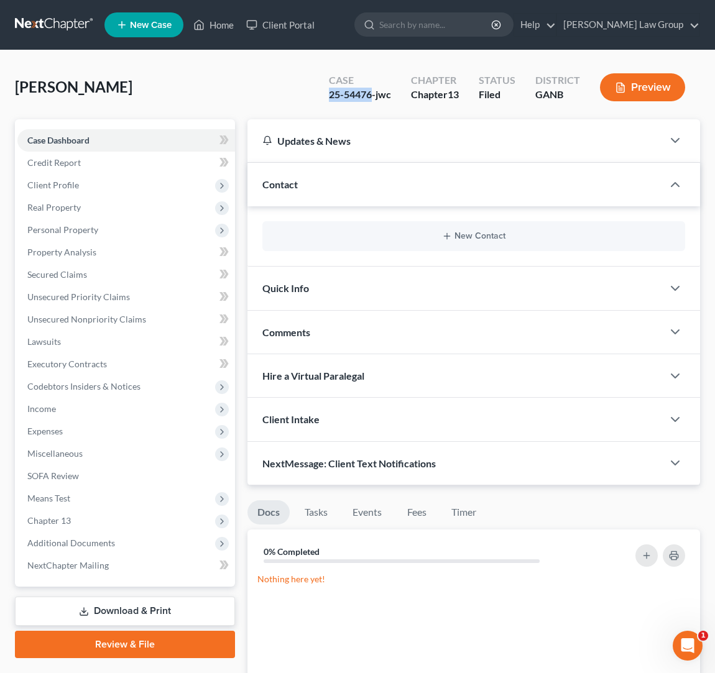
drag, startPoint x: 373, startPoint y: 93, endPoint x: 326, endPoint y: 96, distance: 47.4
click at [326, 96] on div "Case 25-54476-jwc" at bounding box center [360, 88] width 82 height 37
copy div "25-54476"
click at [96, 544] on span "Additional Documents" at bounding box center [71, 543] width 88 height 11
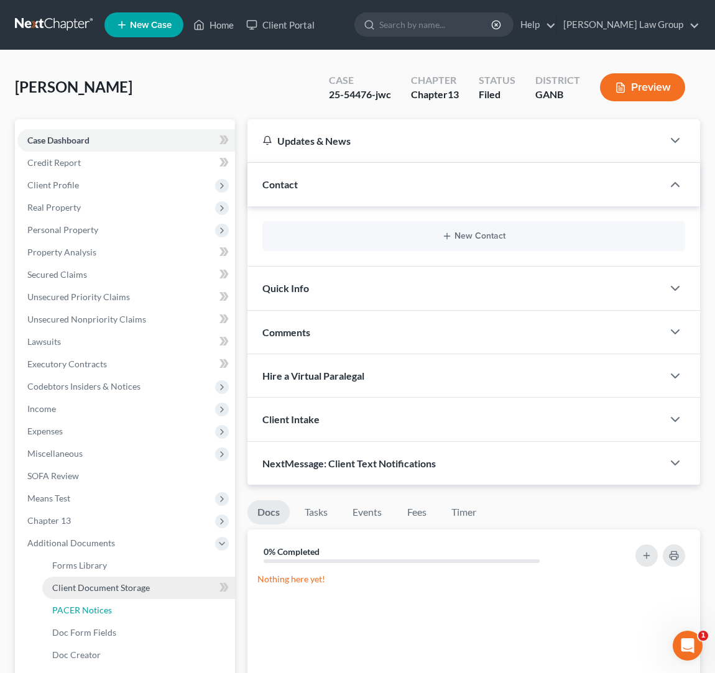
drag, startPoint x: 111, startPoint y: 609, endPoint x: 145, endPoint y: 596, distance: 36.0
click at [111, 610] on link "PACER Notices" at bounding box center [138, 610] width 193 height 22
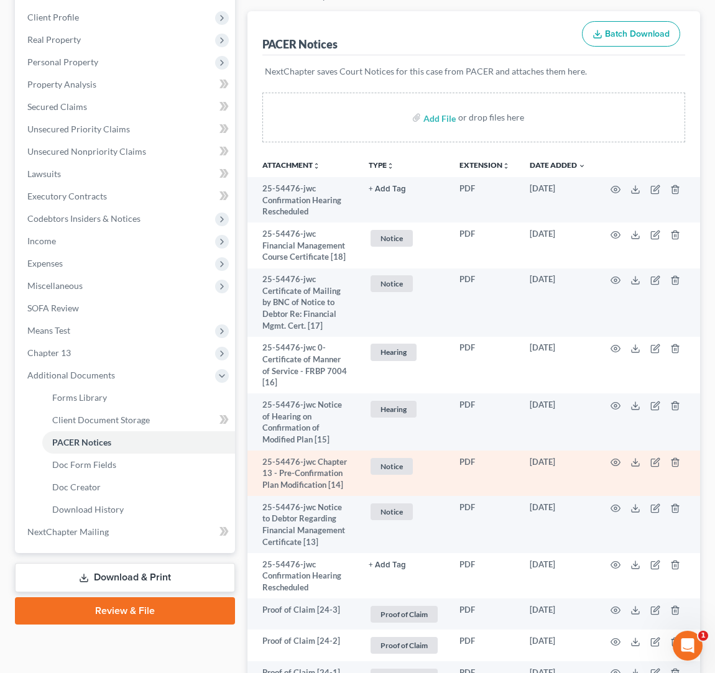
scroll to position [174, 0]
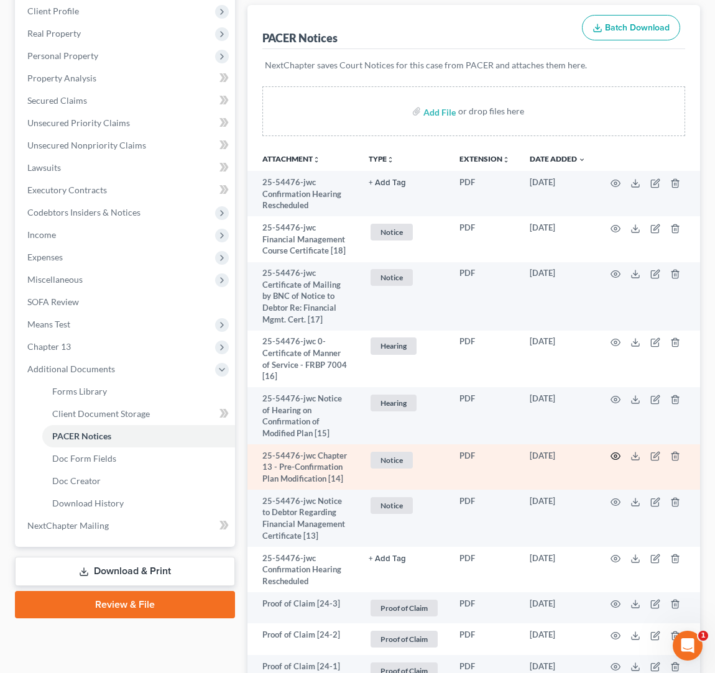
click at [613, 456] on icon "button" at bounding box center [615, 456] width 10 height 10
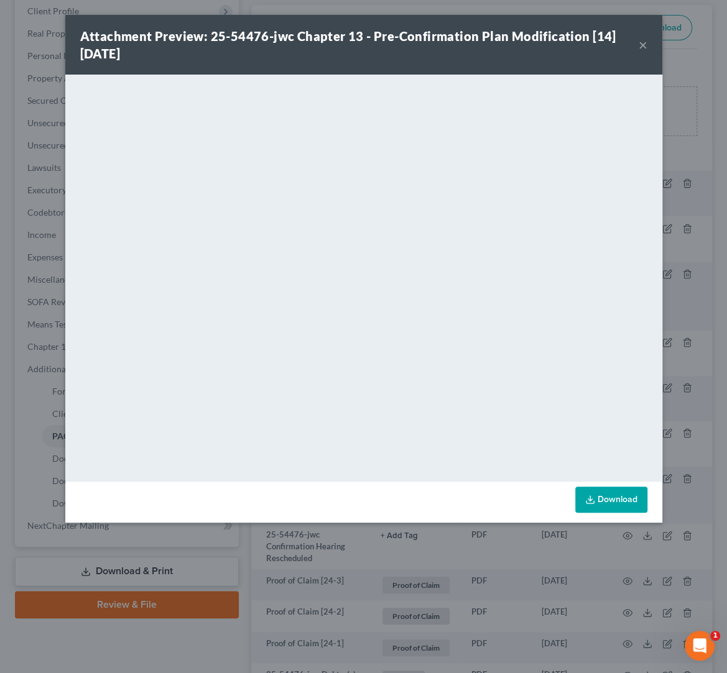
click at [643, 43] on button "×" at bounding box center [642, 44] width 9 height 15
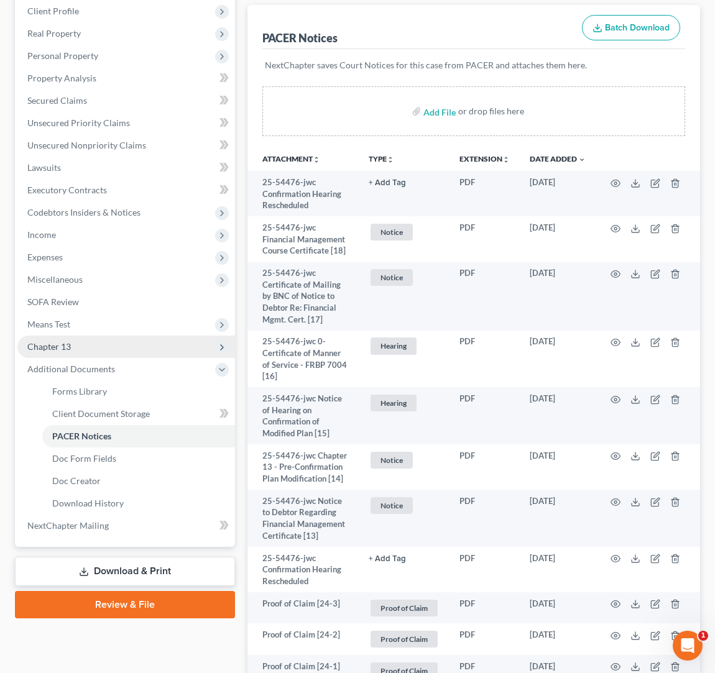
click at [68, 342] on span "Chapter 13" at bounding box center [49, 346] width 44 height 11
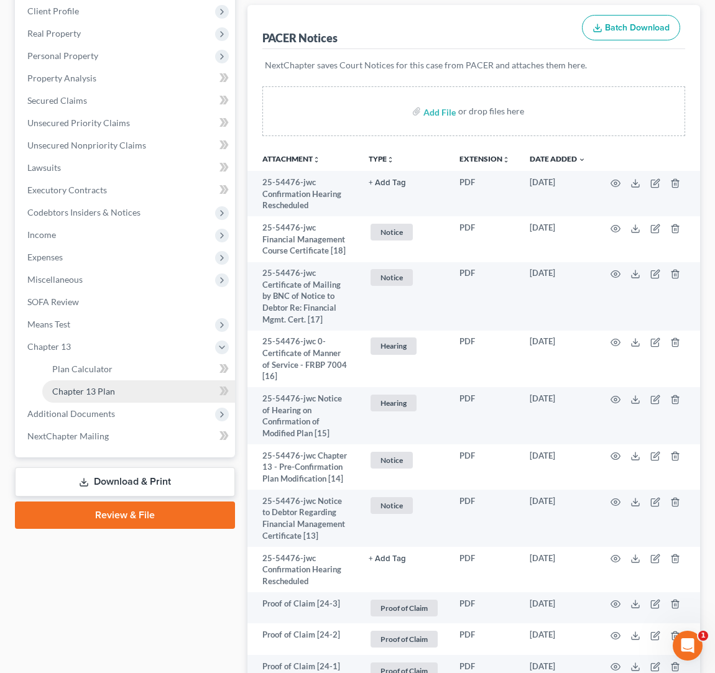
click at [101, 386] on span "Chapter 13 Plan" at bounding box center [83, 391] width 63 height 11
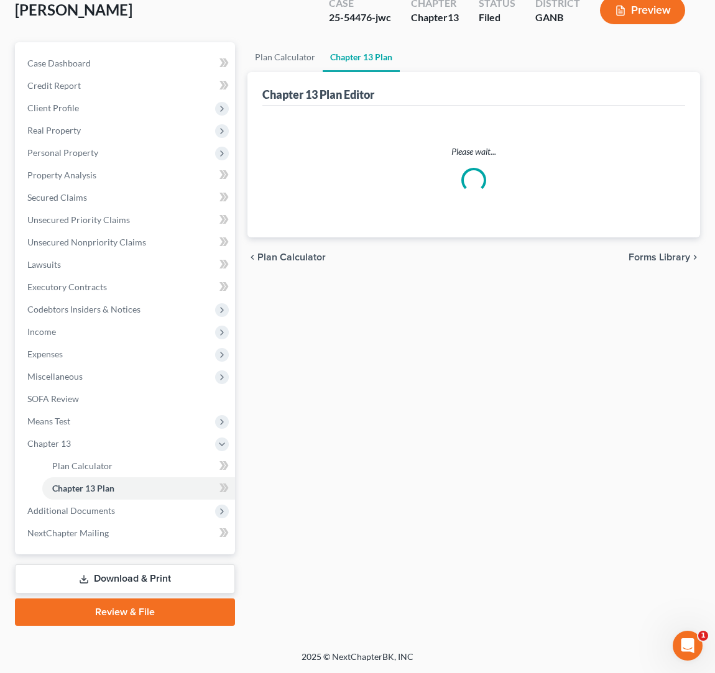
scroll to position [76, 0]
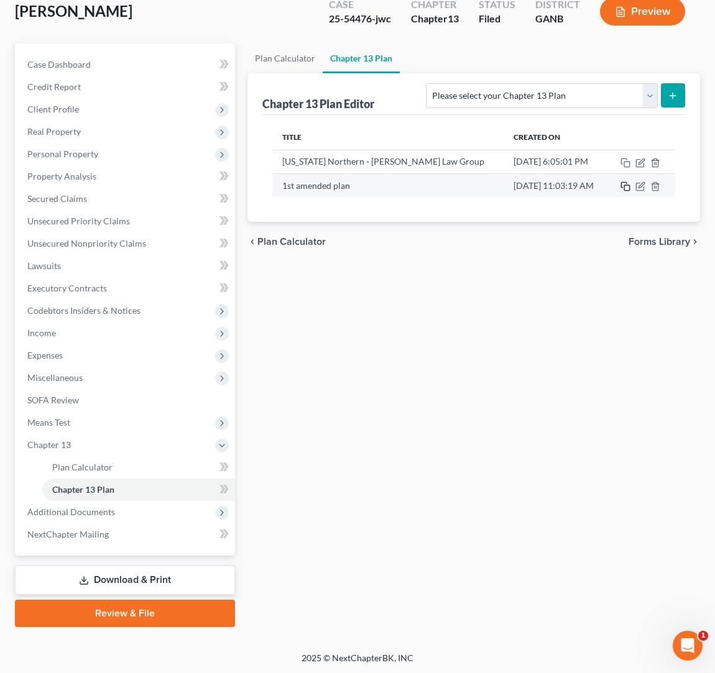
click at [627, 186] on rect "button" at bounding box center [627, 188] width 6 height 6
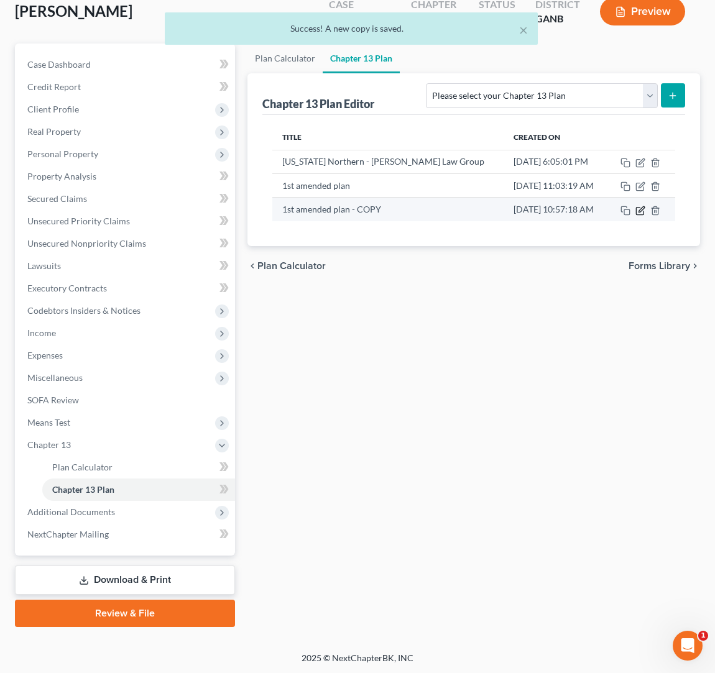
click at [642, 212] on icon "button" at bounding box center [640, 211] width 10 height 10
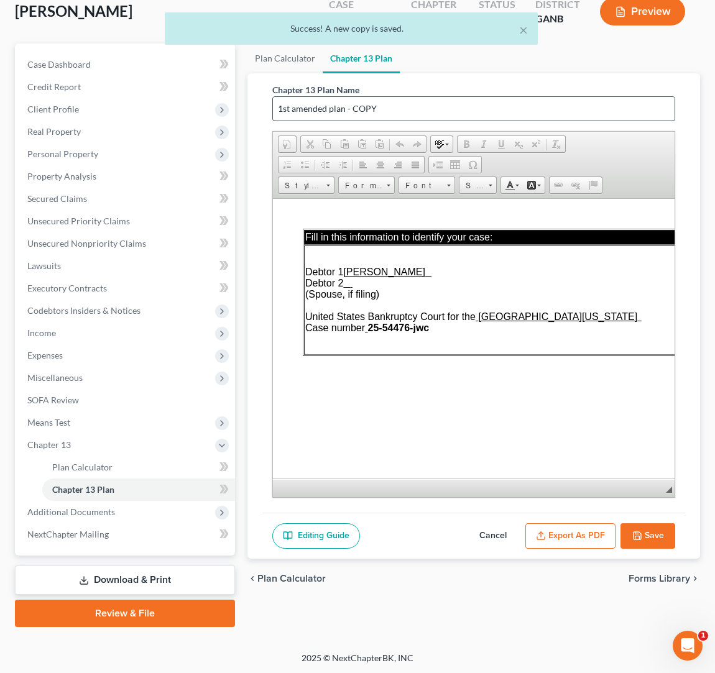
scroll to position [0, 0]
drag, startPoint x: 409, startPoint y: 114, endPoint x: 269, endPoint y: 105, distance: 140.1
click at [273, 105] on input "1st amended plan - COPY" at bounding box center [474, 109] width 402 height 24
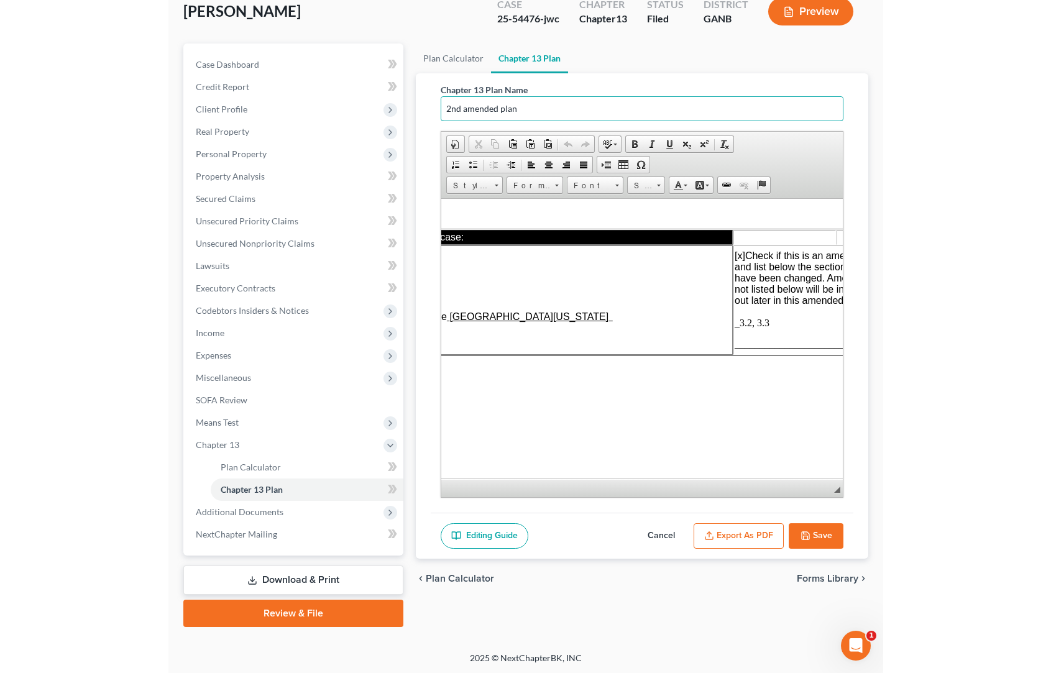
scroll to position [0, 224]
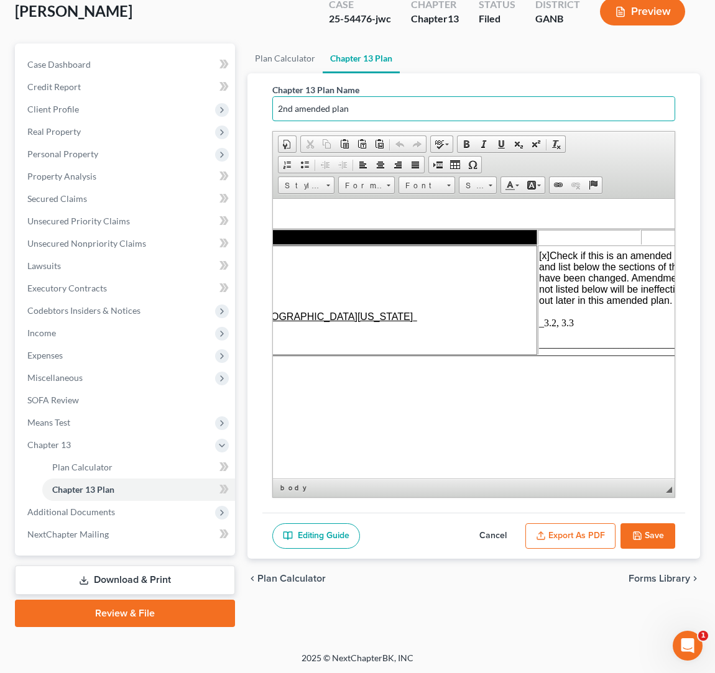
type input "2nd amended plan"
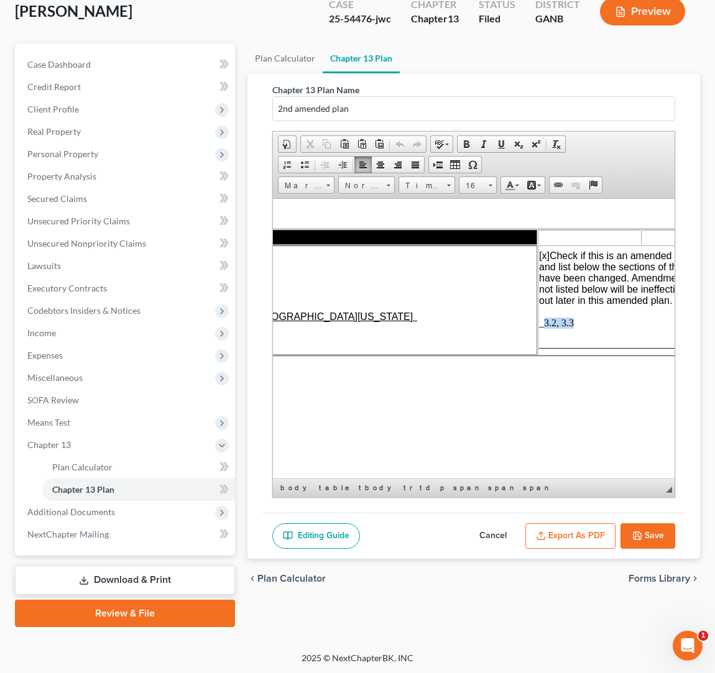
drag, startPoint x: 575, startPoint y: 325, endPoint x: 546, endPoint y: 327, distance: 28.7
click at [546, 327] on p "[x] Check if this is an amended plan, and list below the sections of the plan t…" at bounding box center [640, 289] width 203 height 78
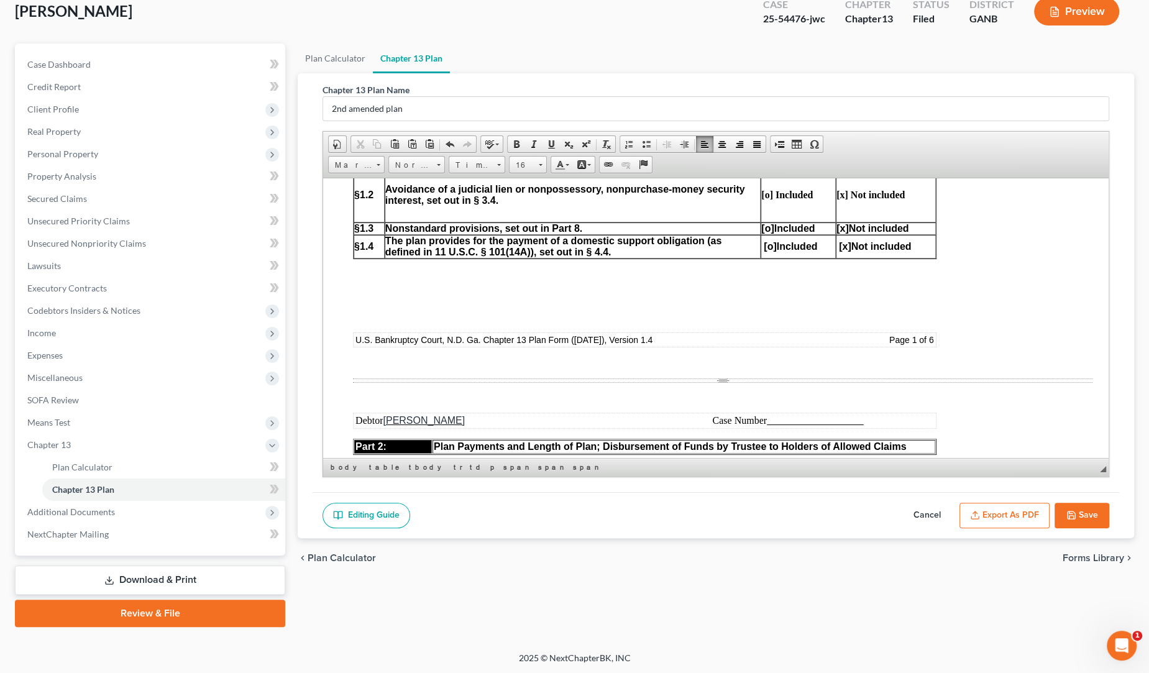
scroll to position [587, 0]
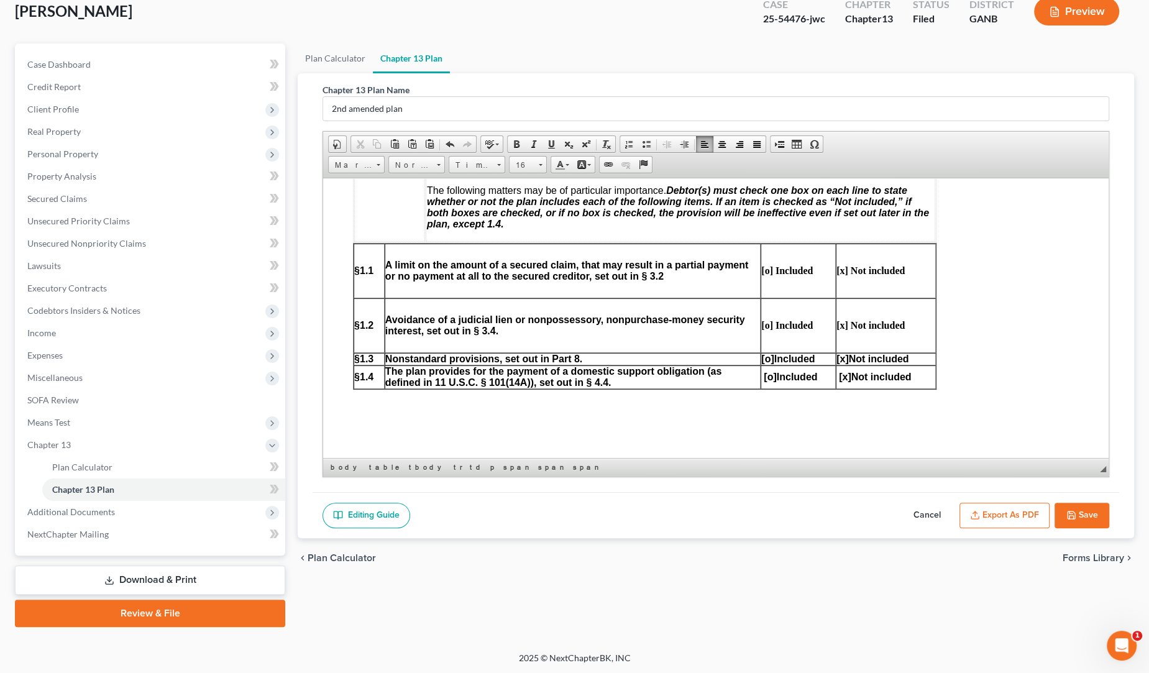
click at [726, 272] on strong "[o] Included" at bounding box center [787, 270] width 52 height 11
click at [726, 275] on strong "[x] Not included" at bounding box center [871, 270] width 68 height 11
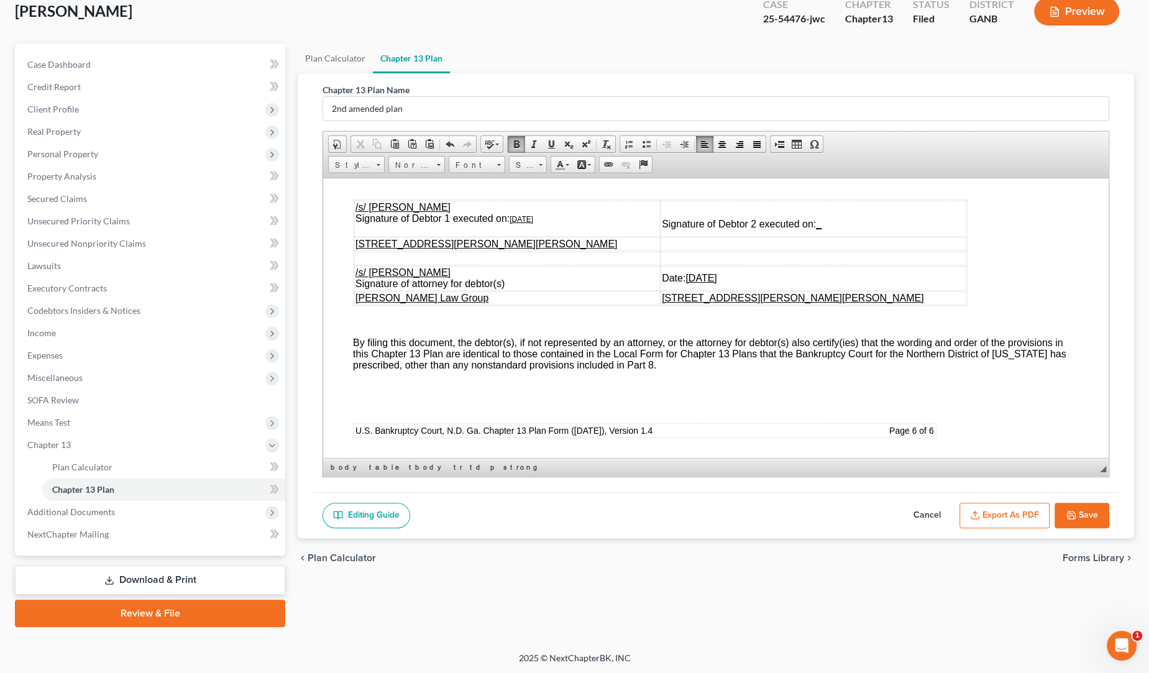
drag, startPoint x: 1102, startPoint y: 213, endPoint x: 1419, endPoint y: 637, distance: 529.8
click at [524, 223] on u "[DATE]" at bounding box center [522, 218] width 24 height 9
click at [717, 283] on u "[DATE]" at bounding box center [701, 277] width 31 height 11
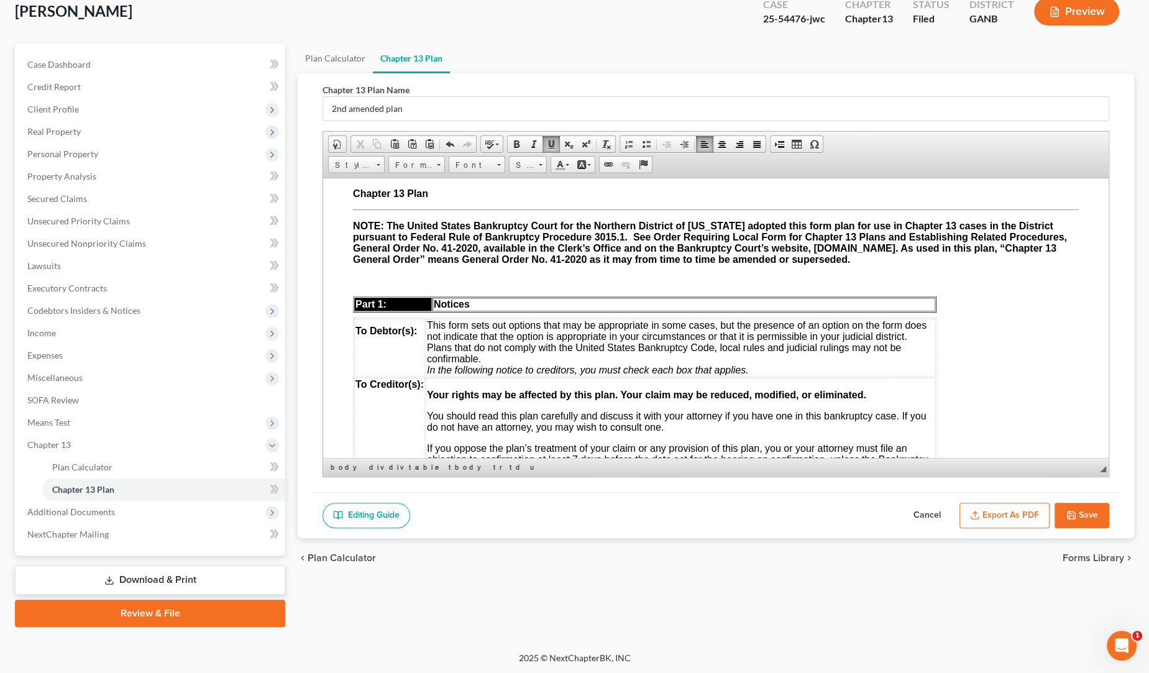
scroll to position [0, 0]
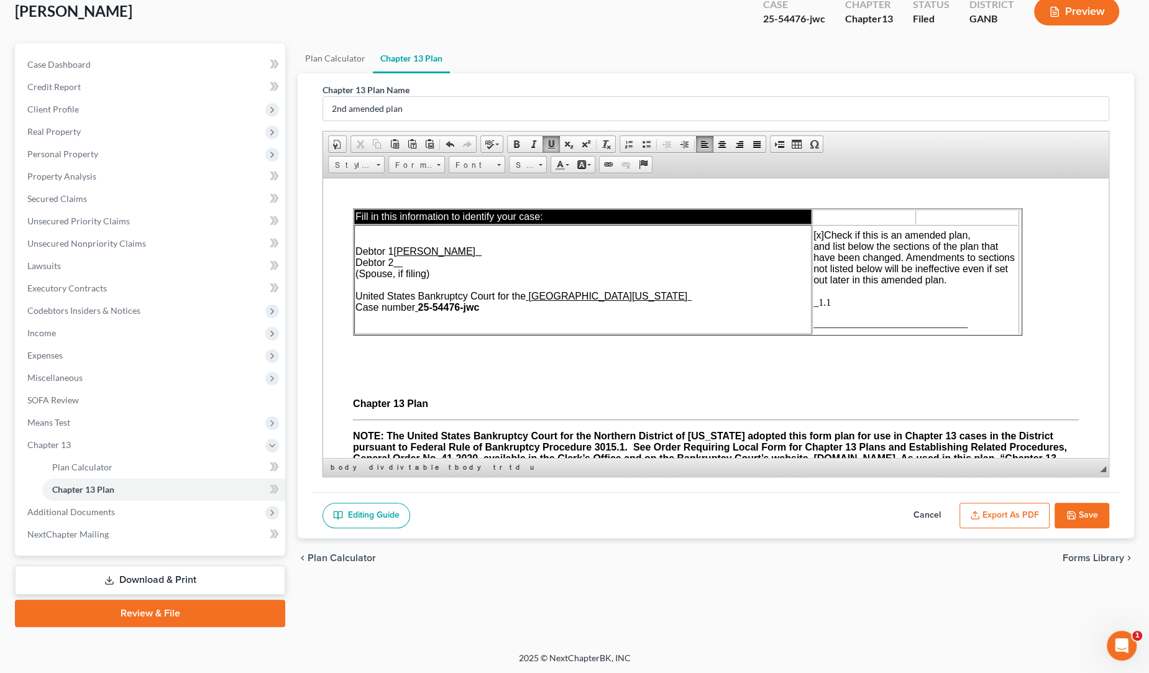
click at [726, 306] on p "[x] Check if this is an amended plan, and list below the sections of the plan t…" at bounding box center [915, 268] width 203 height 78
click at [726, 274] on table "Fill in this information to identify your case: Debtor 1 Ramona A Stevenson Deb…" at bounding box center [687, 271] width 669 height 127
drag, startPoint x: 1023, startPoint y: 273, endPoint x: 1073, endPoint y: 272, distance: 50.4
click at [726, 272] on html "Fill in this information to identify your case: Debtor 1 Ramona A Stevenson Deb…" at bounding box center [716, 318] width 786 height 280
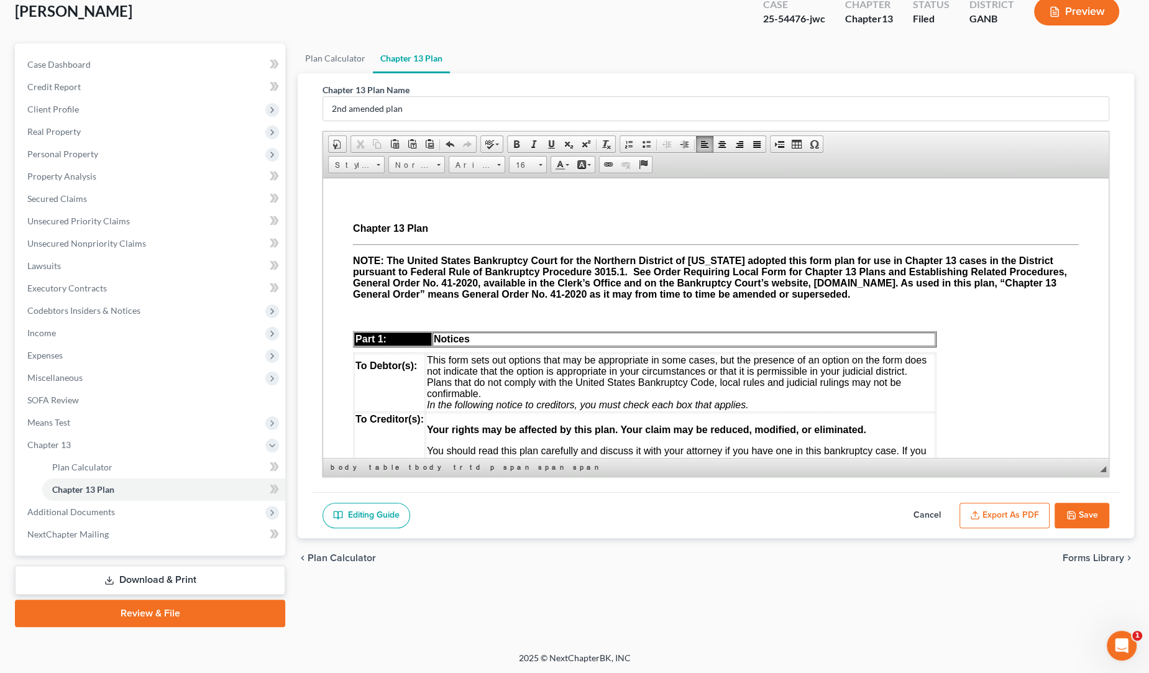
scroll to position [185, 0]
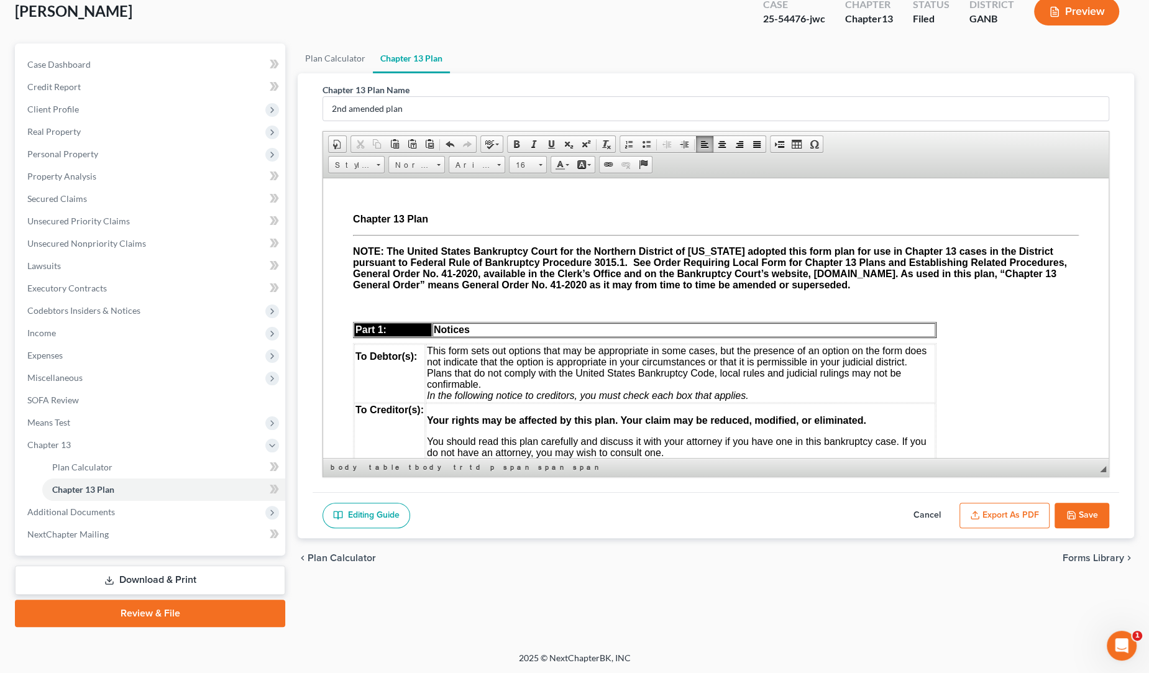
click at [726, 515] on icon "button" at bounding box center [1072, 515] width 10 height 10
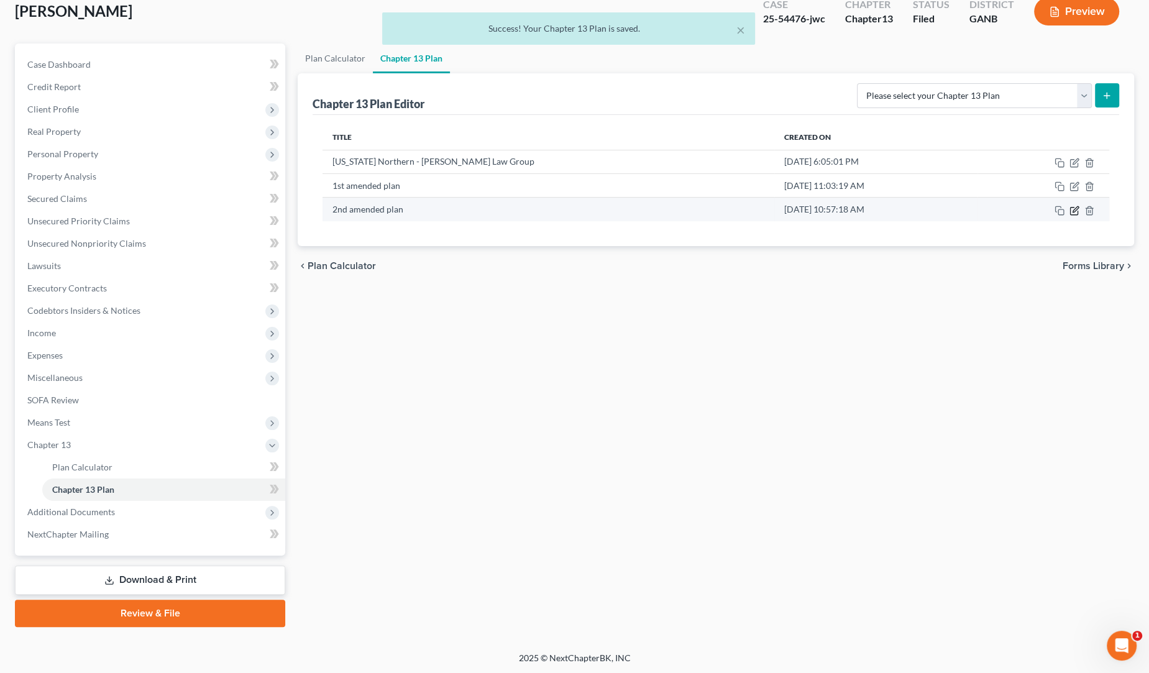
click at [726, 208] on icon "button" at bounding box center [1075, 211] width 10 height 10
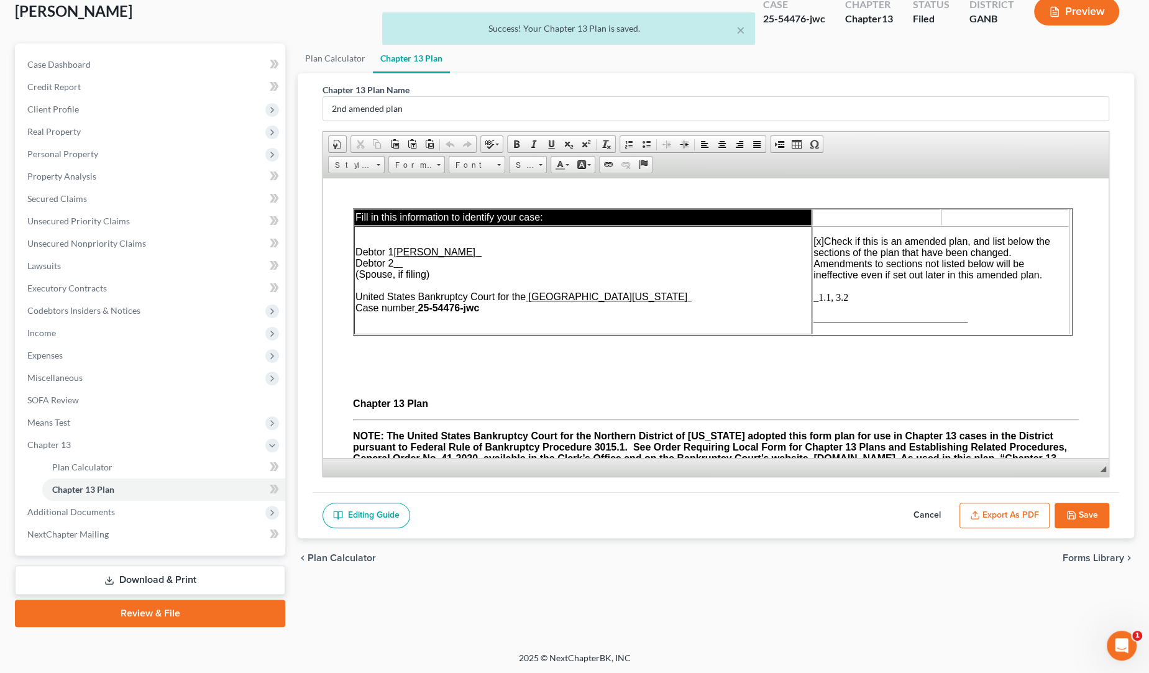
scroll to position [0, 0]
click at [726, 509] on button "Export as PDF" at bounding box center [1005, 516] width 90 height 26
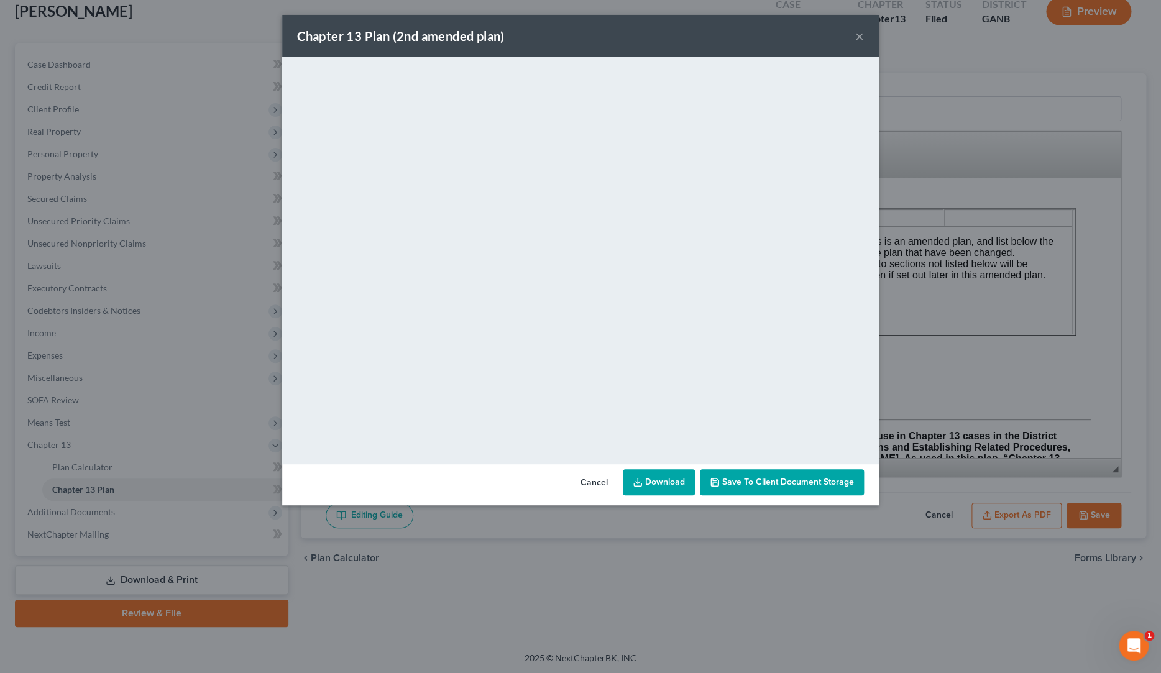
click at [680, 472] on link "Download" at bounding box center [659, 482] width 72 height 26
click at [726, 40] on button "×" at bounding box center [859, 36] width 9 height 15
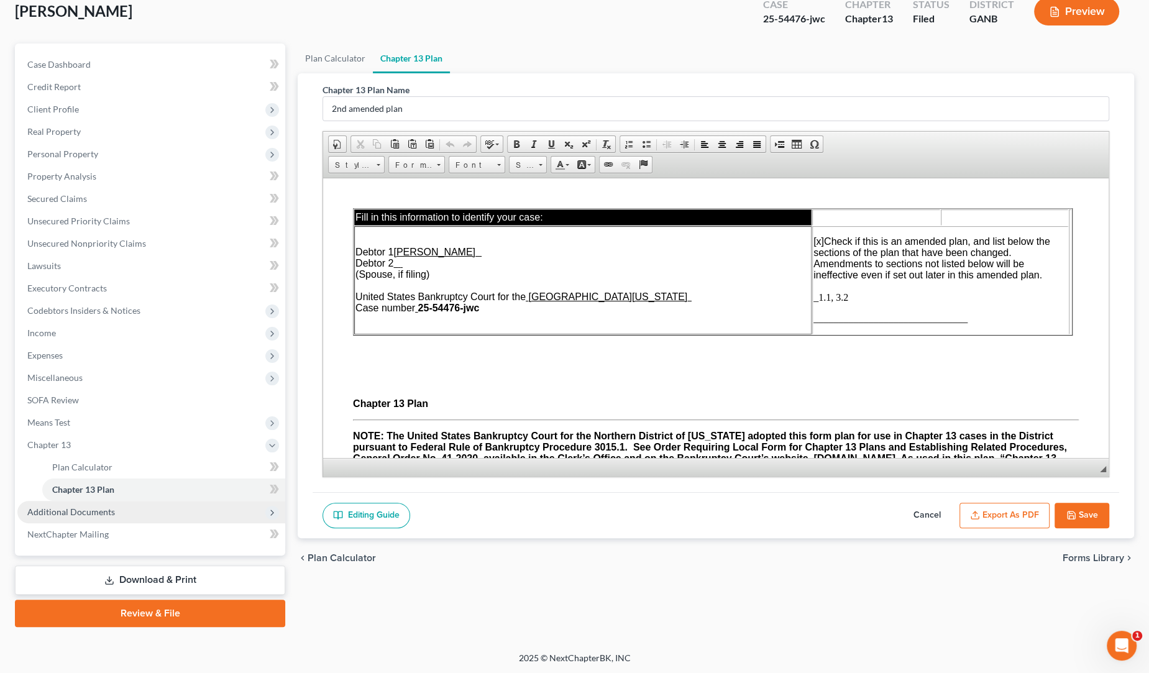
click at [105, 515] on span "Additional Documents" at bounding box center [71, 512] width 88 height 11
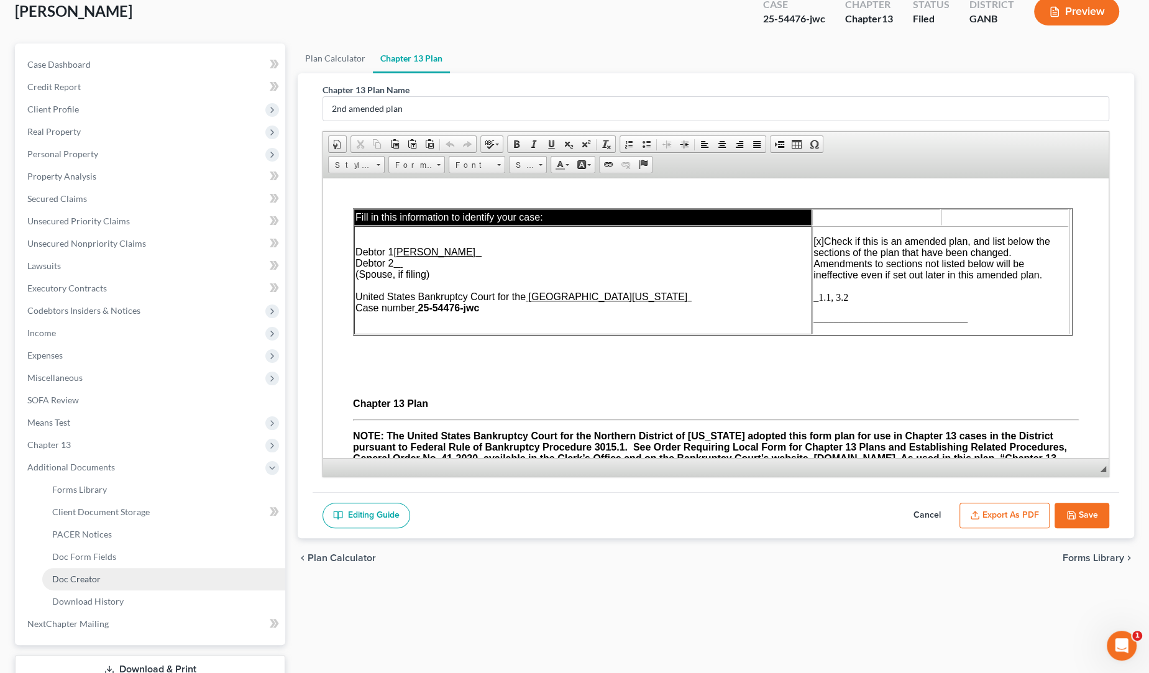
click at [117, 578] on link "Doc Creator" at bounding box center [163, 579] width 243 height 22
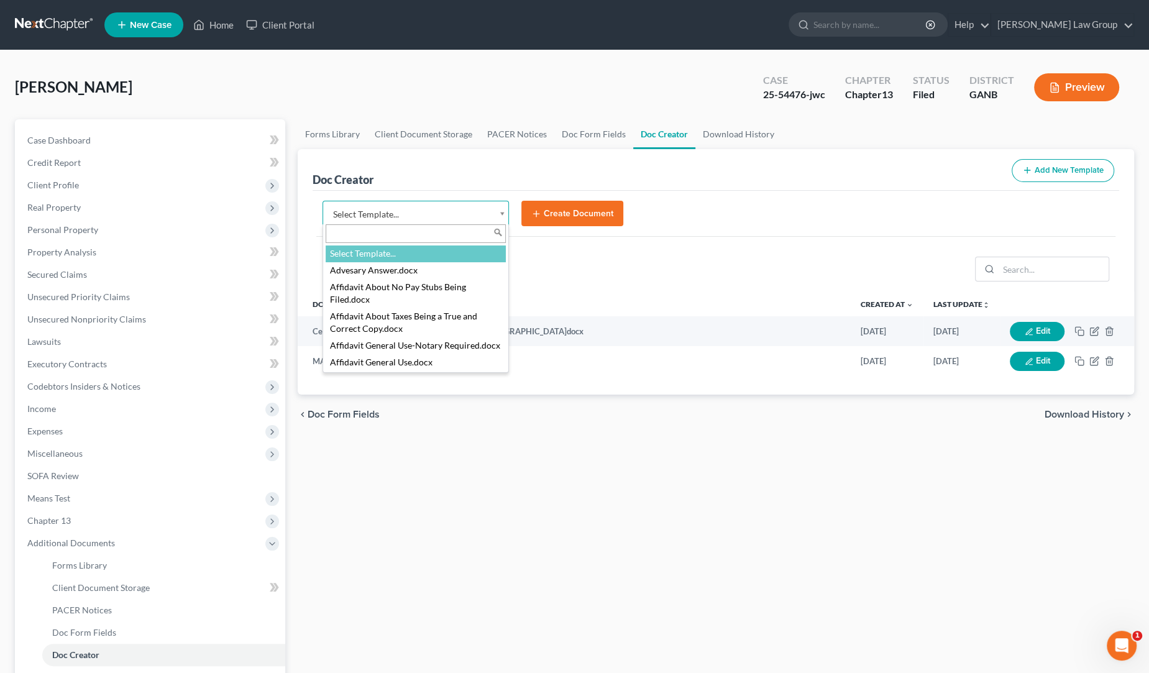
click at [504, 215] on body "Home New Case Client Portal Saedi Law Group ssudman@saedilawgroup.com My Accoun…" at bounding box center [574, 420] width 1149 height 840
type input "c"
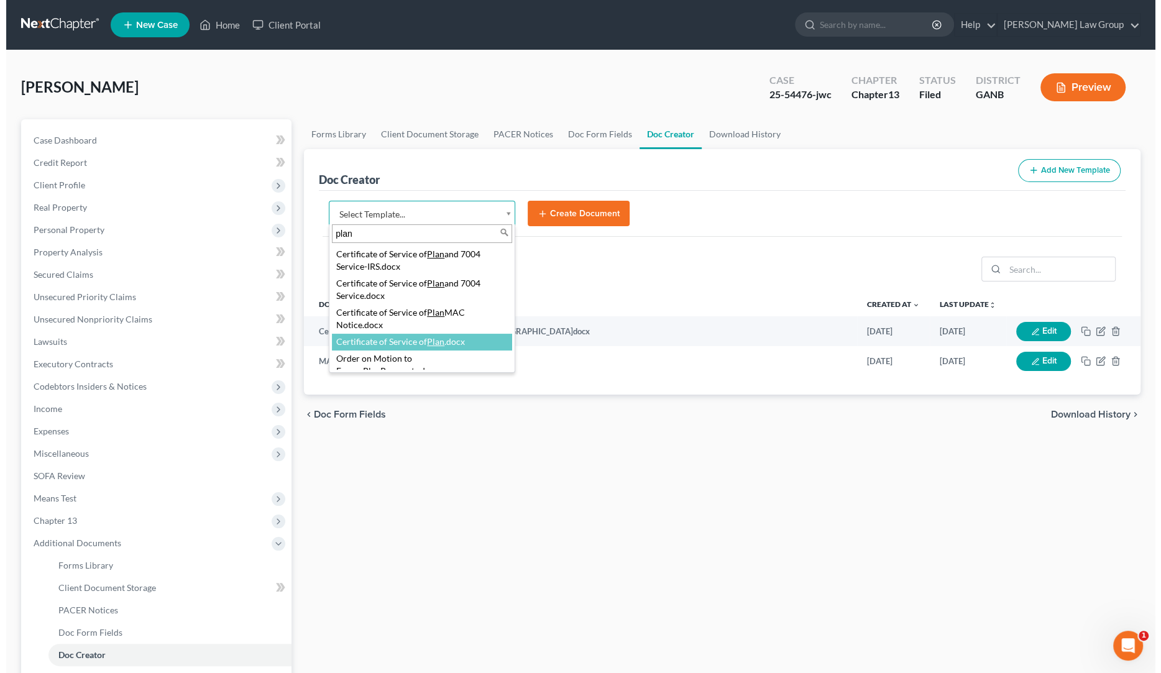
scroll to position [63, 0]
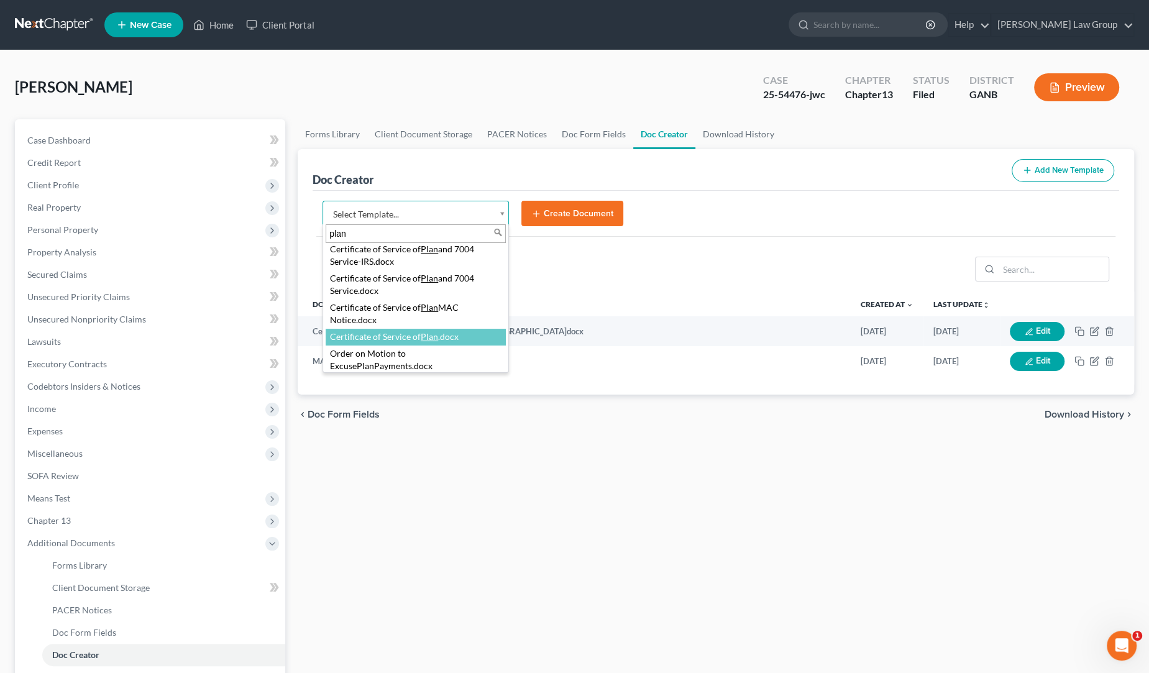
type input "plan"
select select "111545"
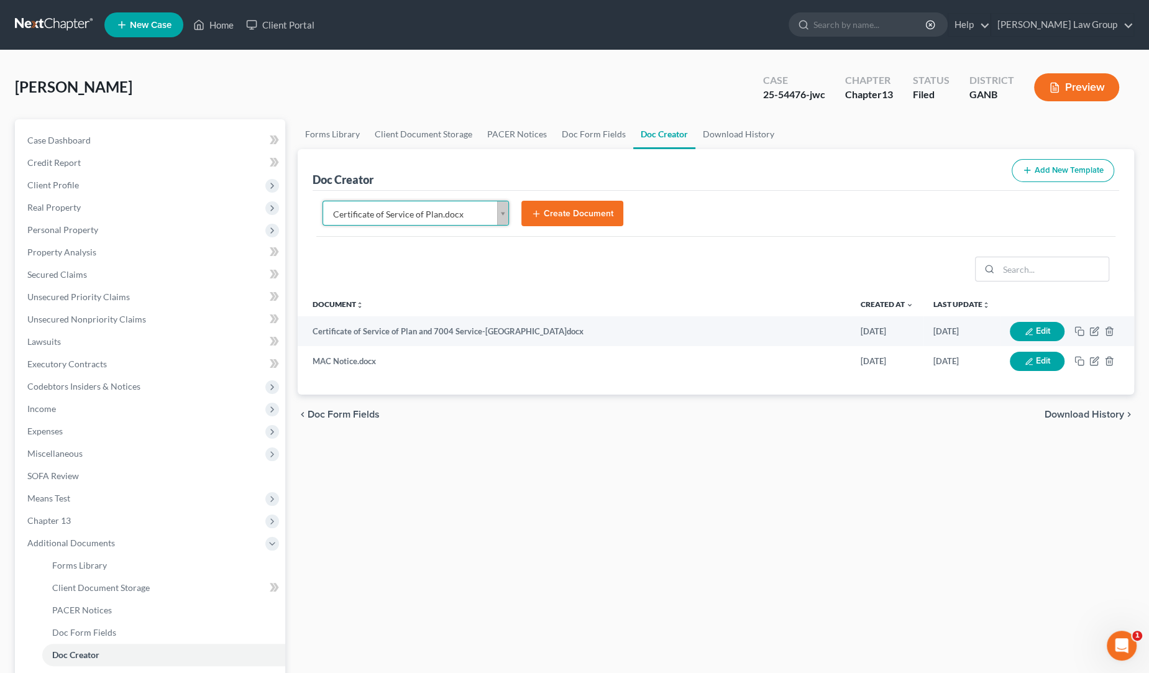
click at [564, 215] on button "Create Document" at bounding box center [572, 214] width 102 height 26
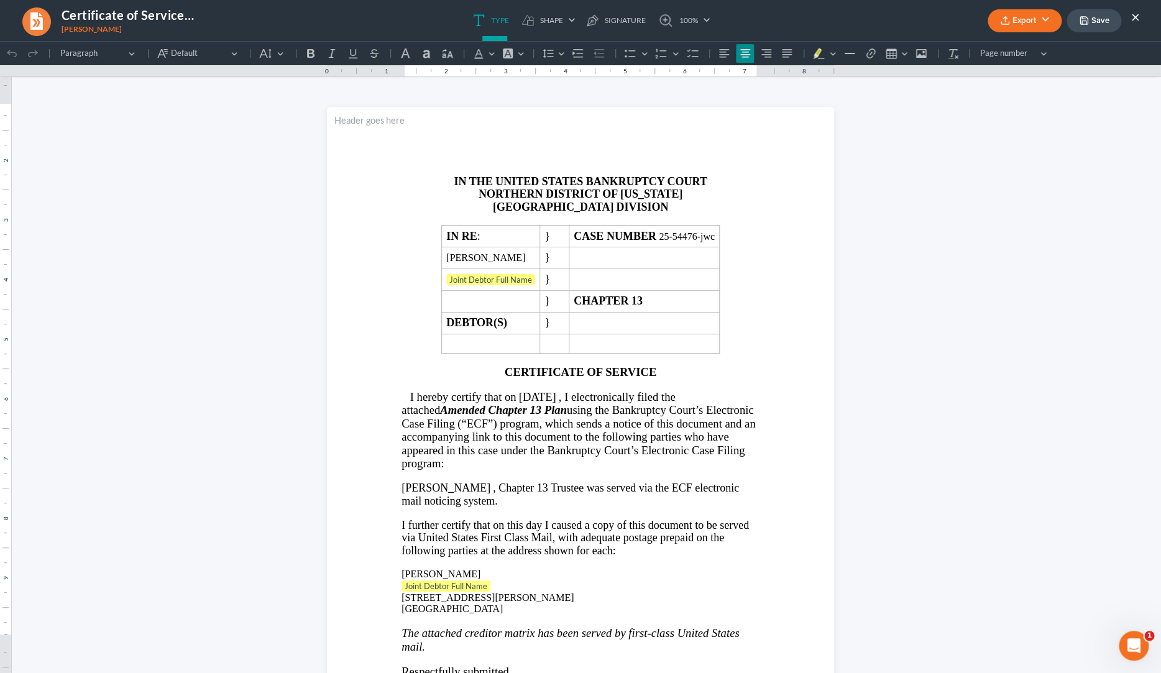
scroll to position [0, 0]
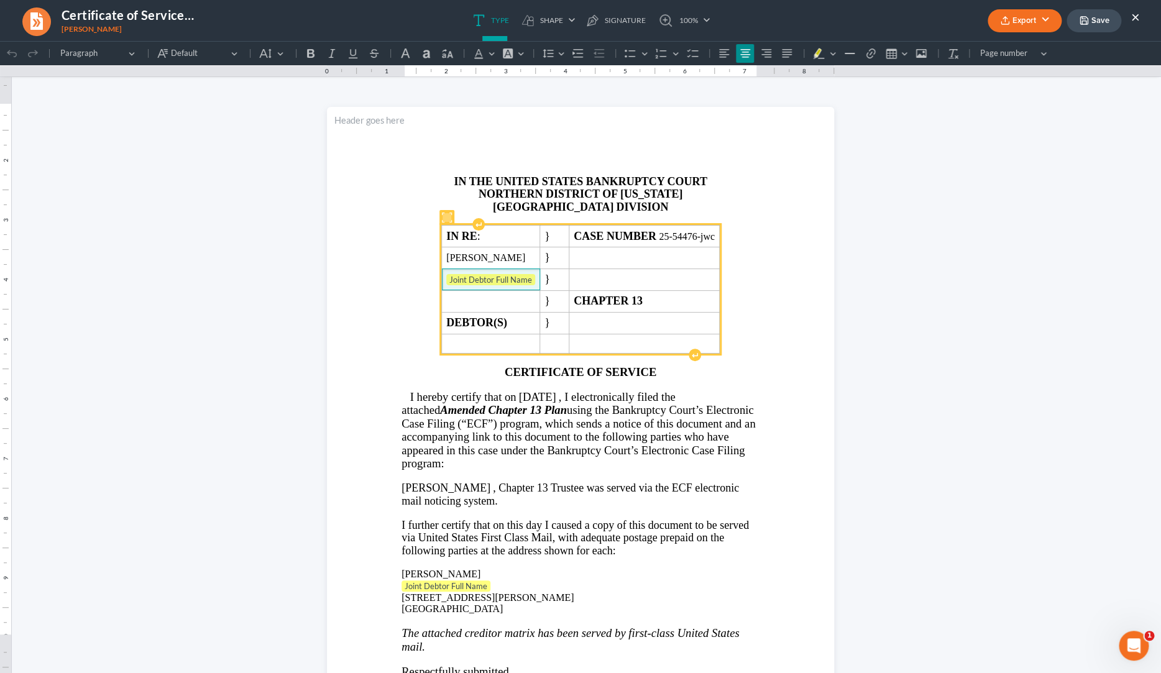
click at [516, 282] on span "Joint Debtor Full Name" at bounding box center [490, 280] width 89 height 12
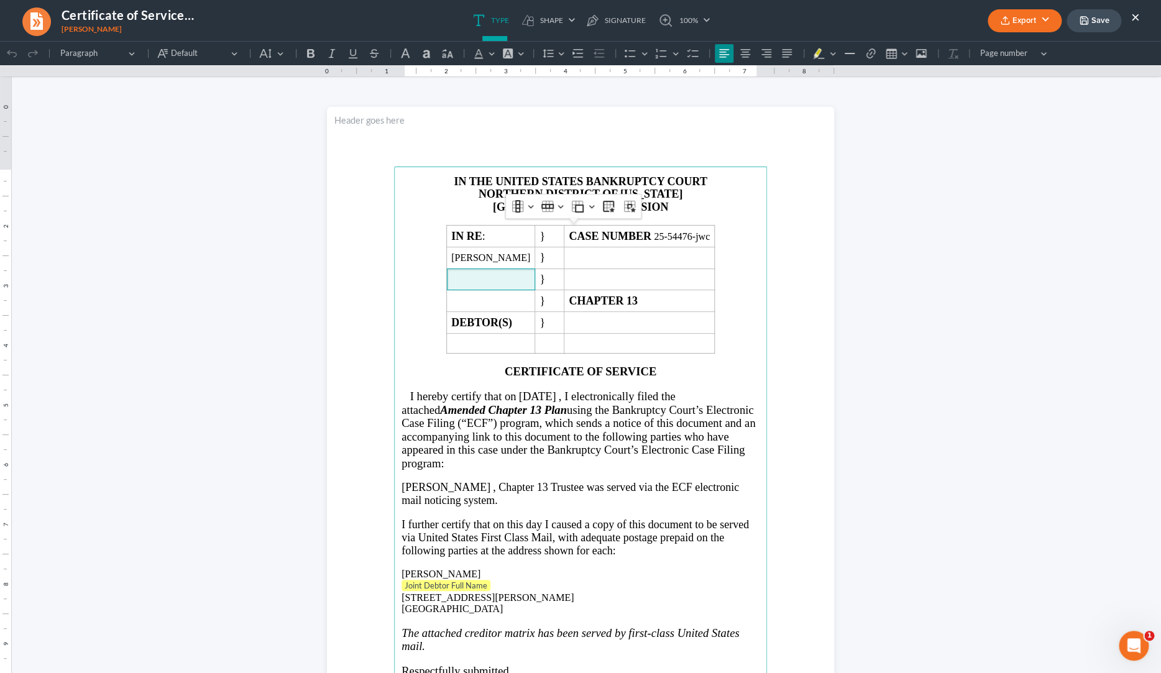
click at [487, 591] on p "Joint Debtor Full Name" at bounding box center [581, 586] width 358 height 12
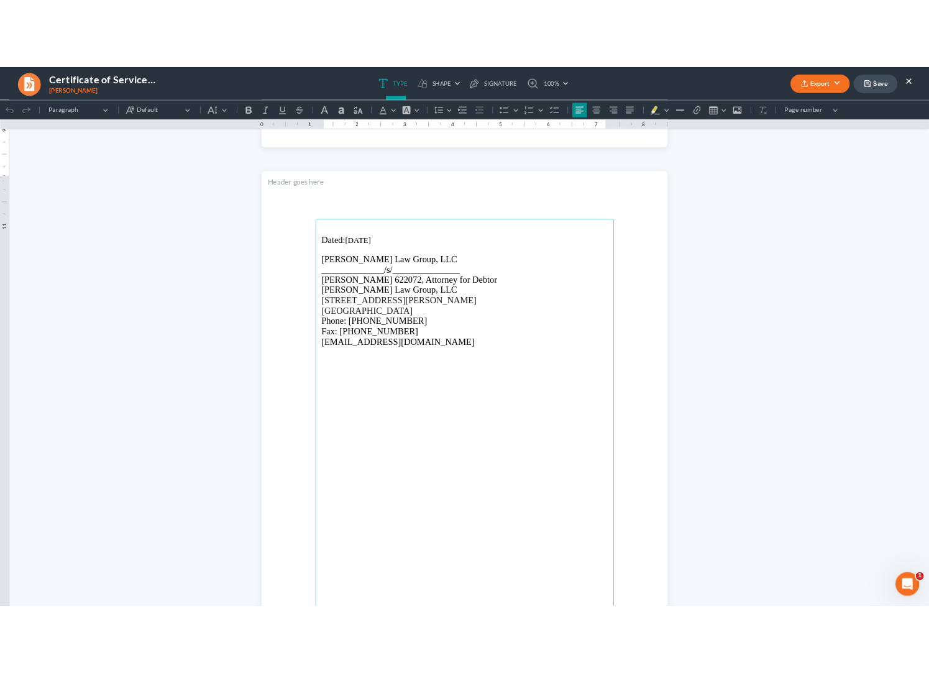
scroll to position [806, 0]
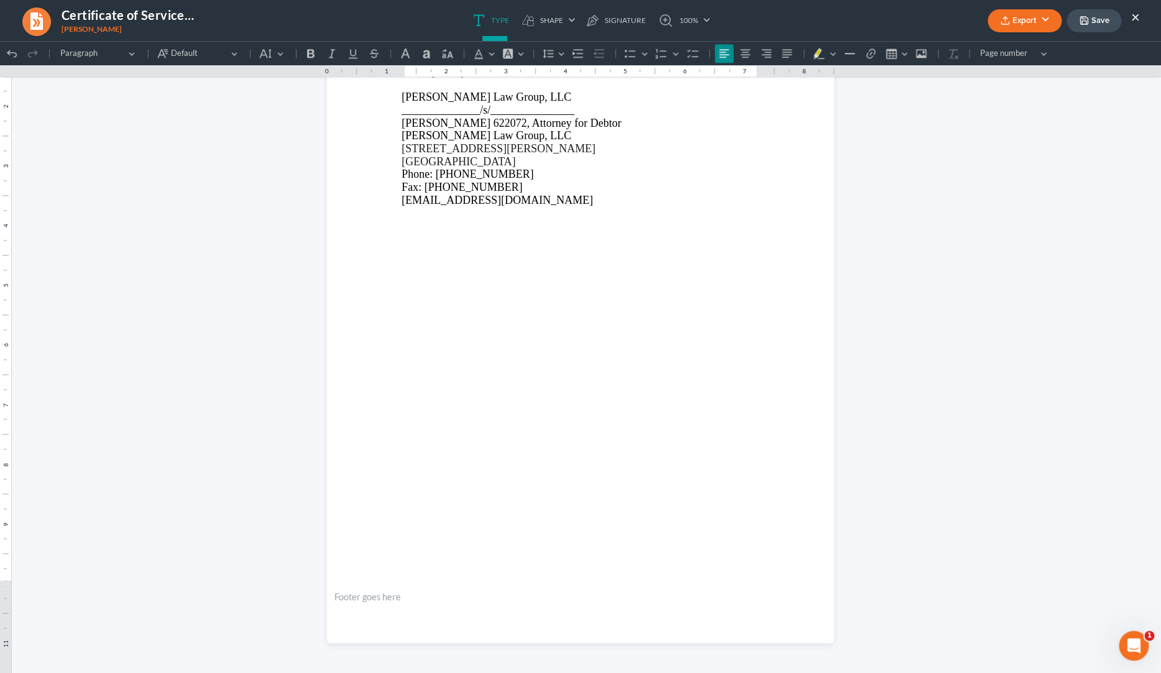
click at [726, 22] on button "Export" at bounding box center [1025, 20] width 74 height 23
click at [726, 52] on link "PDF" at bounding box center [1023, 49] width 96 height 21
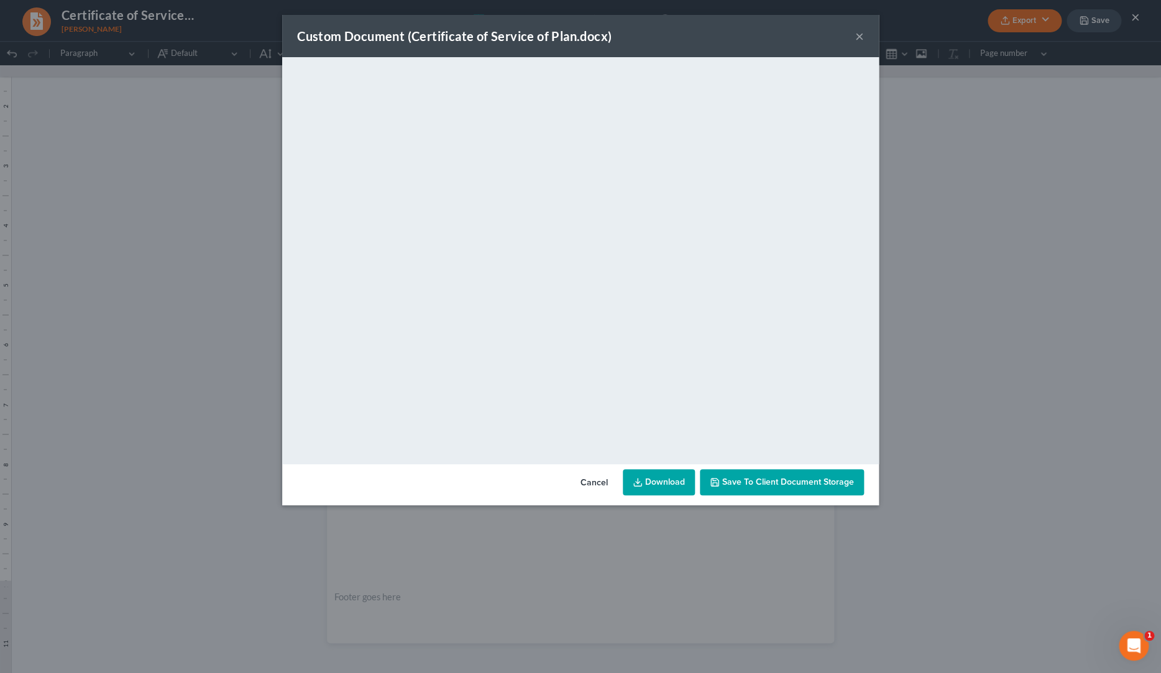
click at [686, 490] on link "Download" at bounding box center [659, 482] width 72 height 26
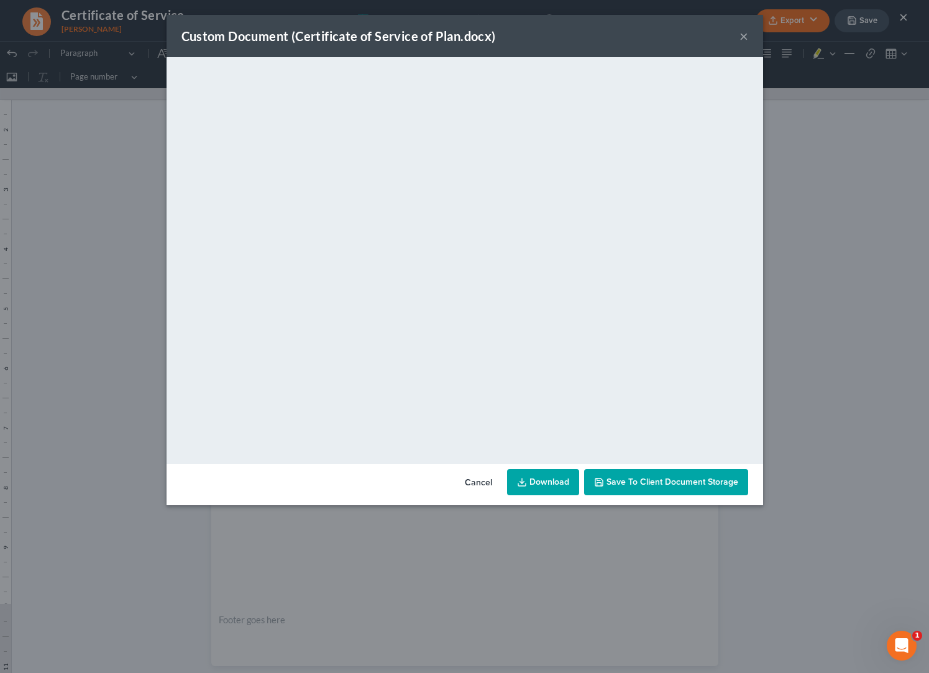
click at [726, 35] on button "×" at bounding box center [744, 36] width 9 height 15
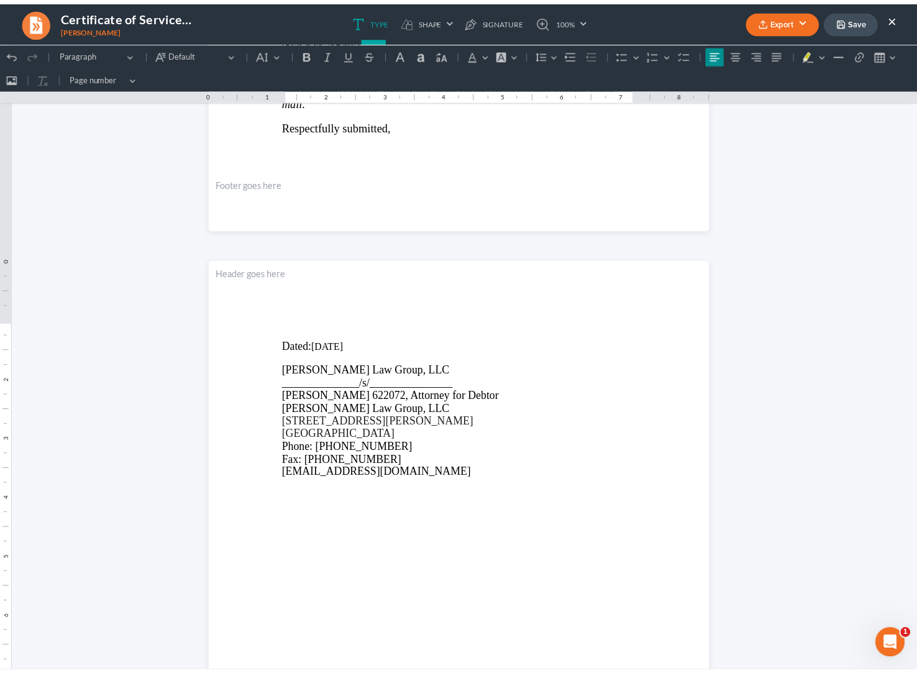
scroll to position [404, 0]
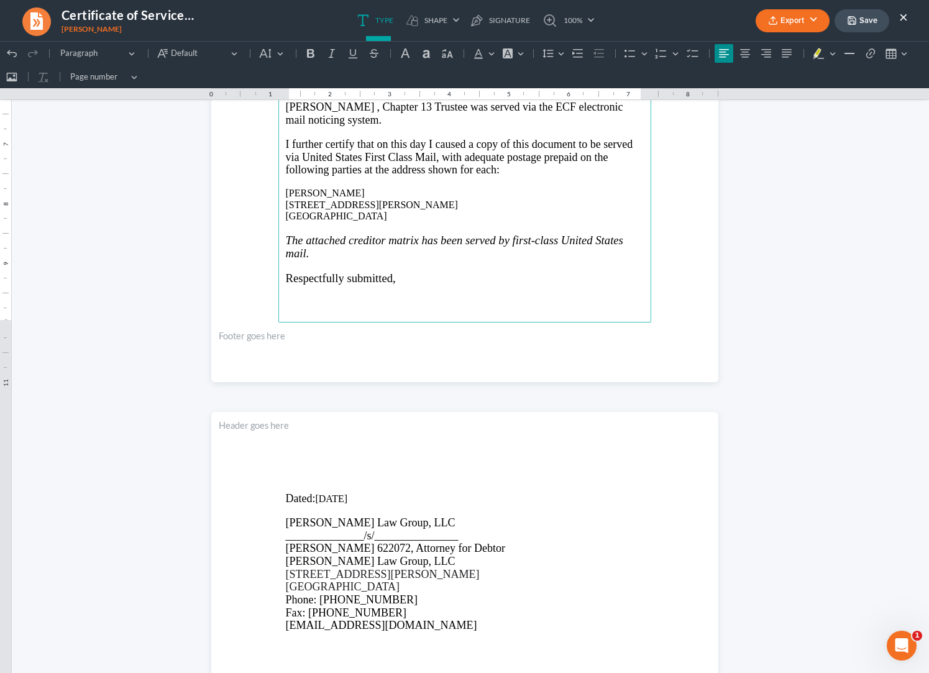
click at [726, 24] on button "×" at bounding box center [903, 16] width 9 height 15
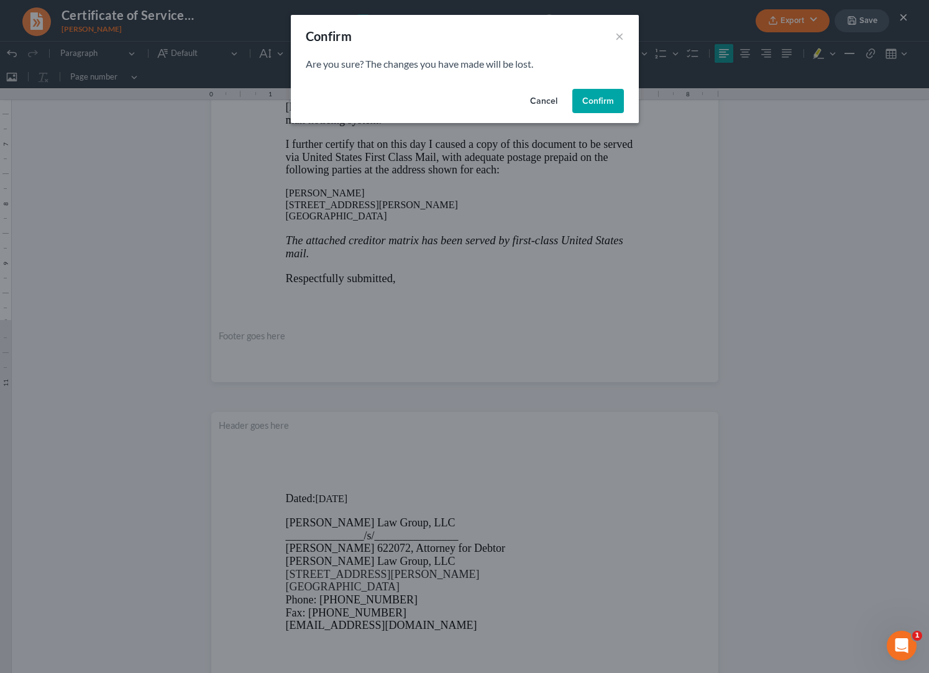
drag, startPoint x: 587, startPoint y: 97, endPoint x: 584, endPoint y: 103, distance: 6.7
click at [587, 97] on button "Confirm" at bounding box center [598, 101] width 52 height 25
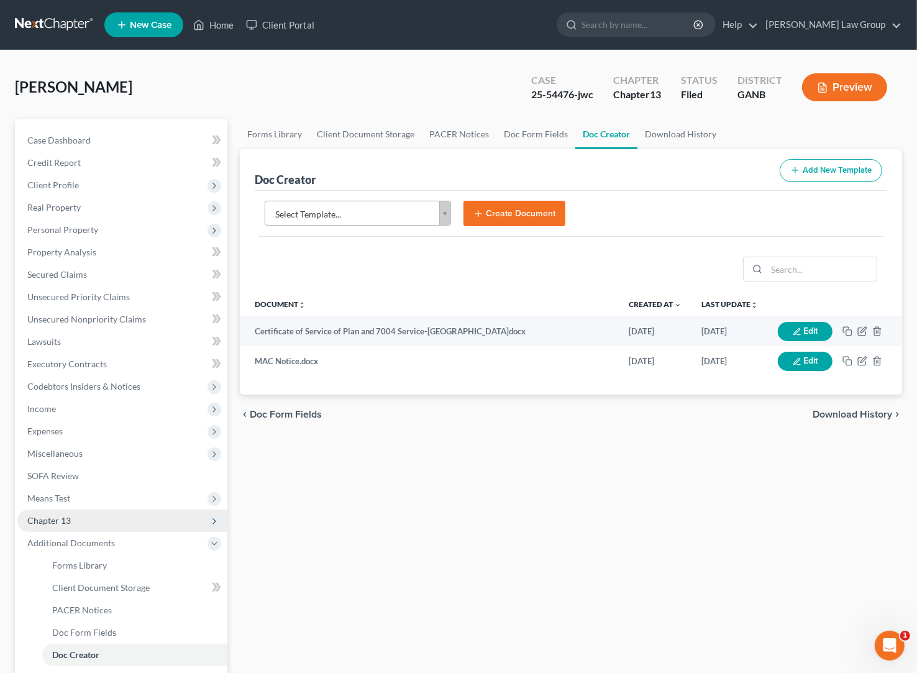
drag, startPoint x: 75, startPoint y: 521, endPoint x: 80, endPoint y: 527, distance: 7.5
click at [75, 521] on span "Chapter 13" at bounding box center [122, 521] width 210 height 22
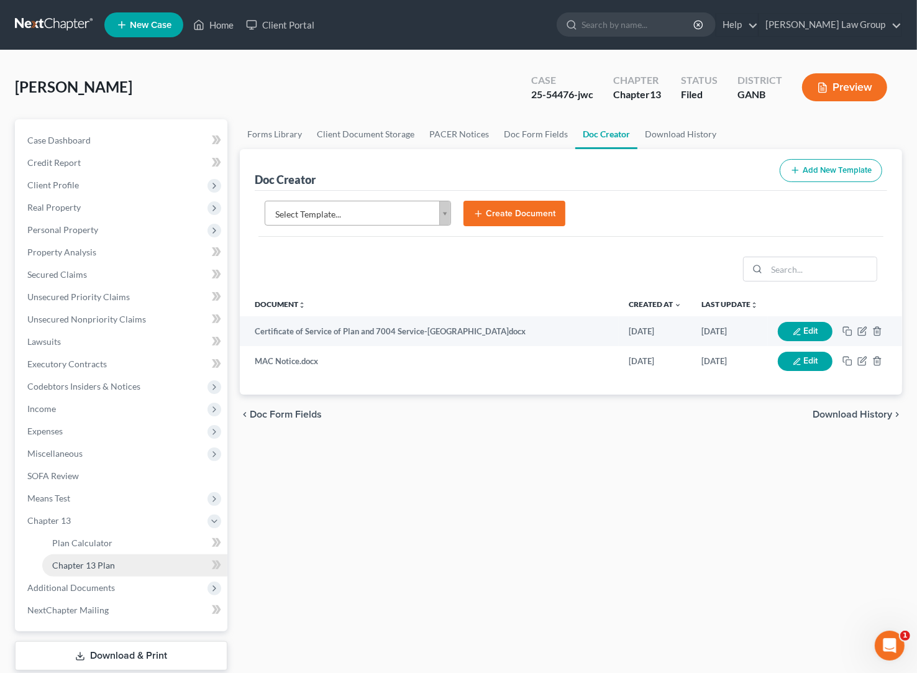
click at [95, 566] on span "Chapter 13 Plan" at bounding box center [83, 565] width 63 height 11
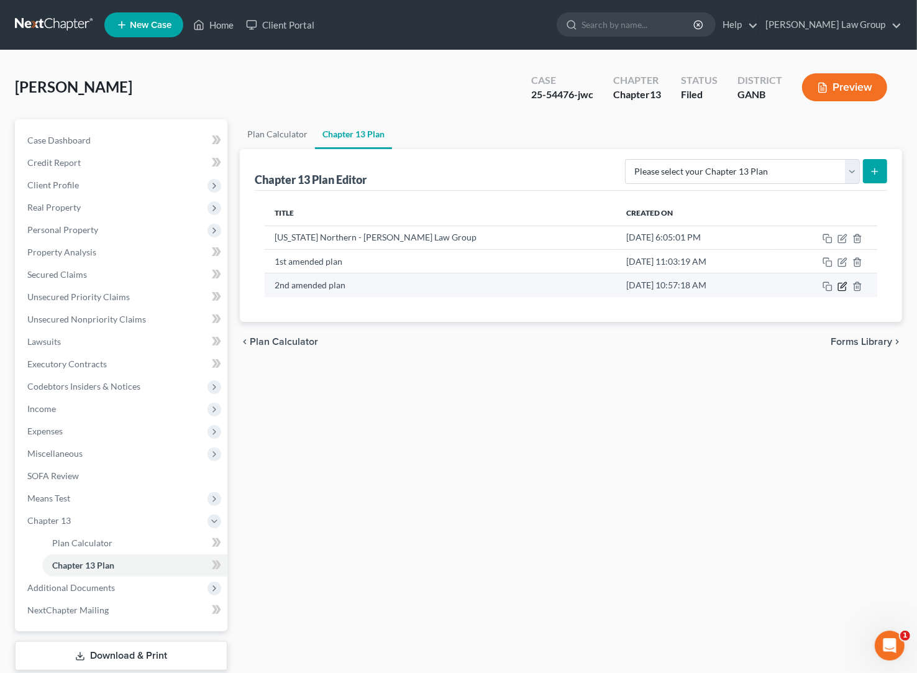
click at [726, 287] on icon "button" at bounding box center [843, 287] width 10 height 10
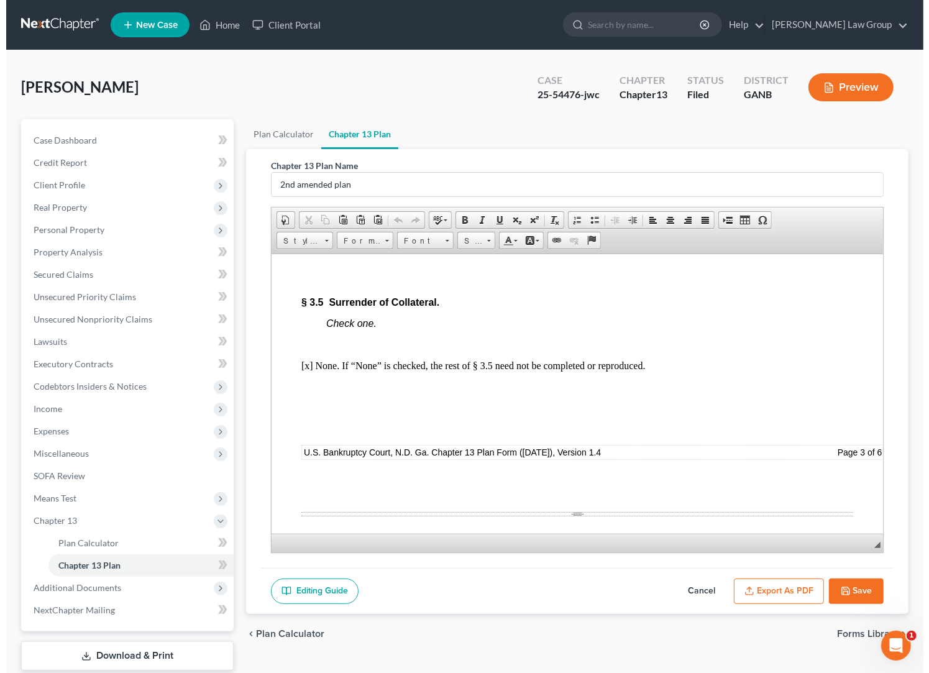
scroll to position [3752, 0]
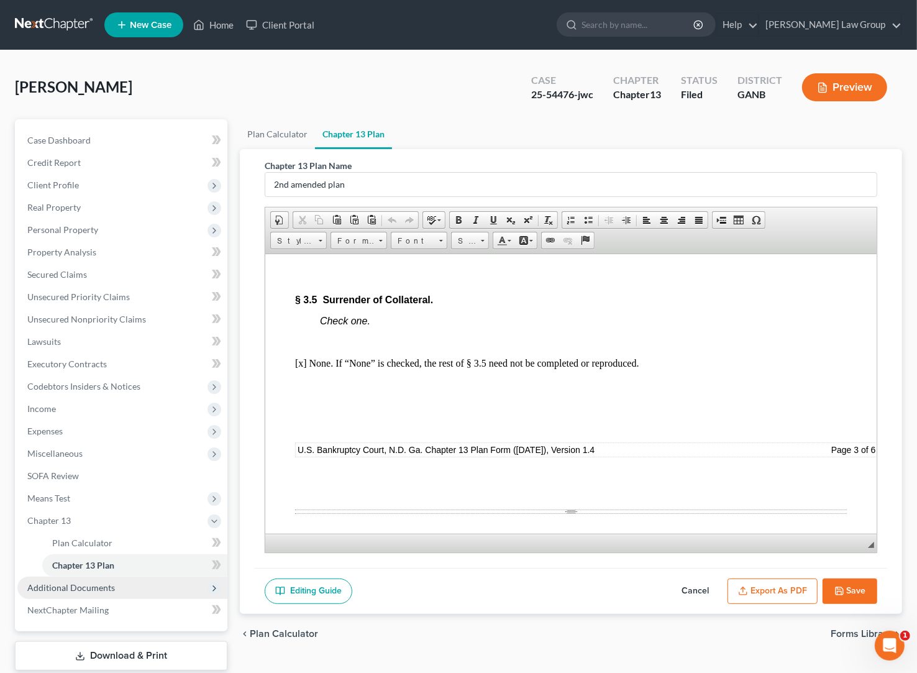
click at [88, 593] on span "Additional Documents" at bounding box center [71, 587] width 88 height 11
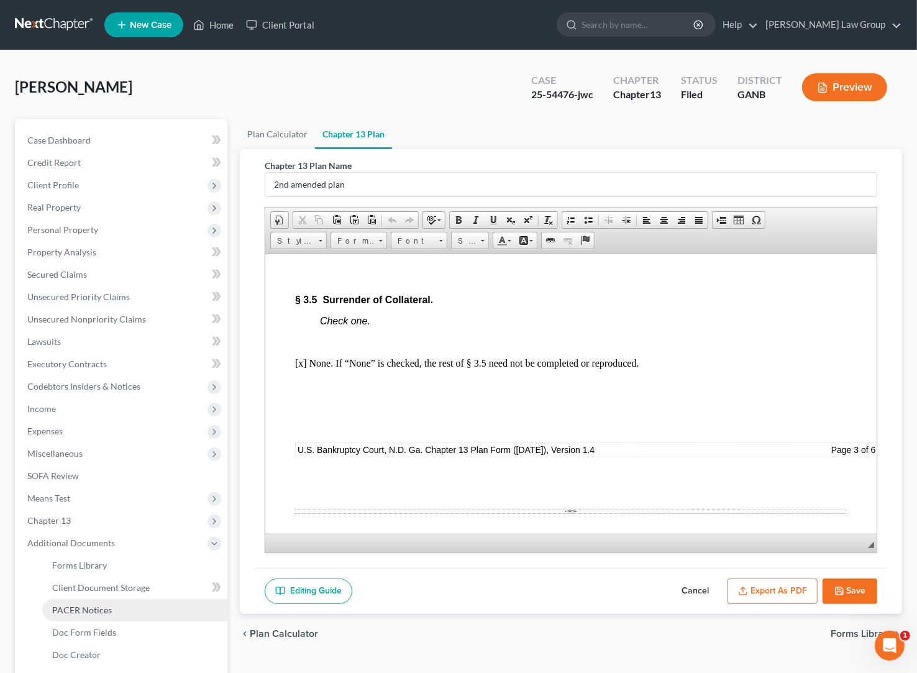
click at [108, 616] on link "PACER Notices" at bounding box center [134, 610] width 185 height 22
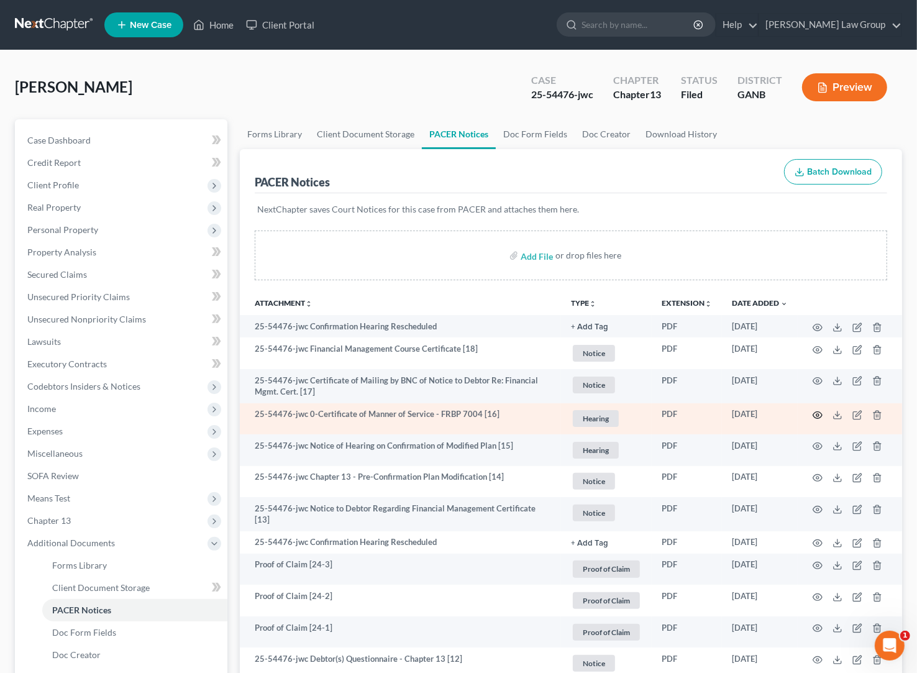
click at [726, 416] on icon "button" at bounding box center [818, 415] width 10 height 10
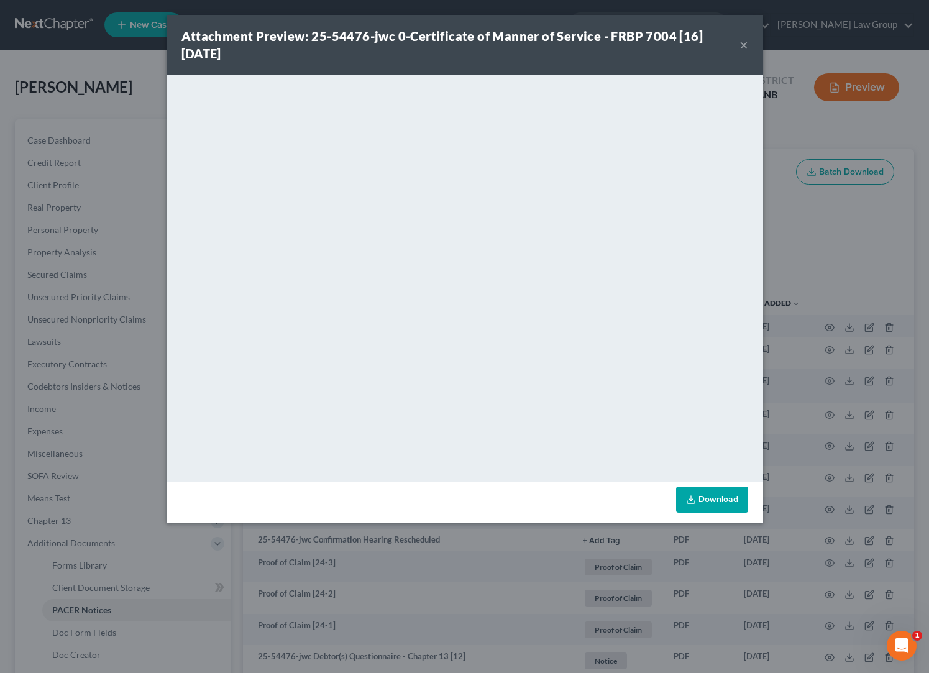
click at [726, 44] on button "×" at bounding box center [744, 44] width 9 height 15
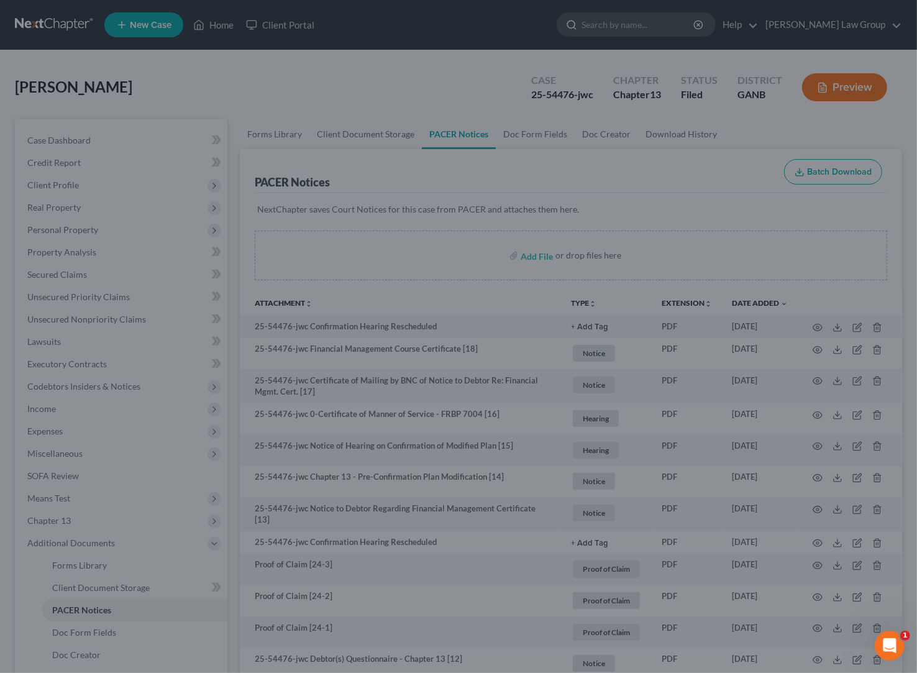
click at [673, 25] on input "search" at bounding box center [639, 24] width 114 height 23
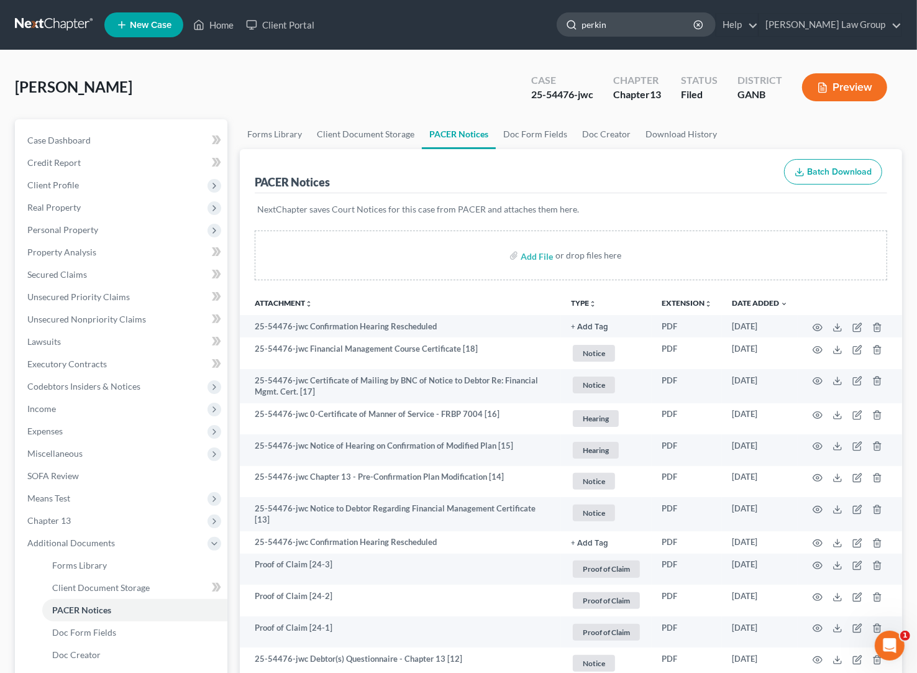
type input "perkins"
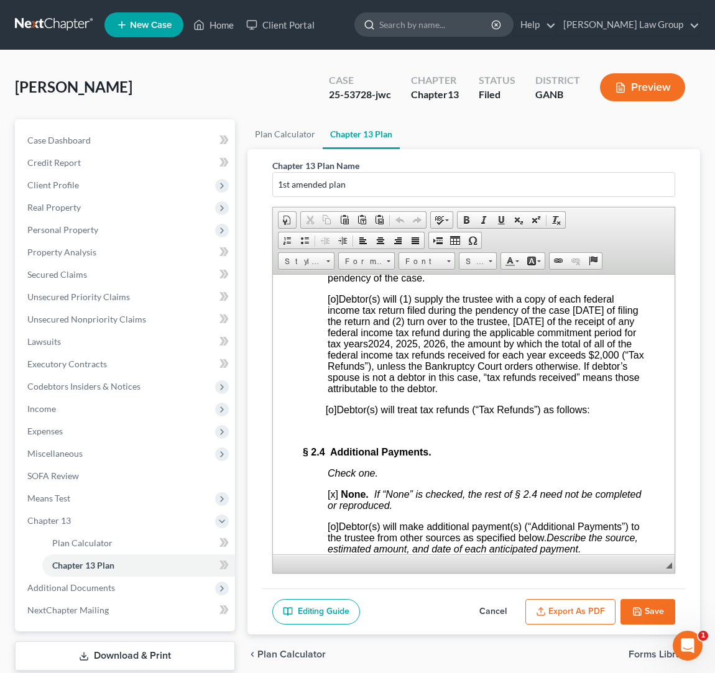
click at [493, 25] on input "search" at bounding box center [436, 24] width 114 height 23
type input "a"
type input "takeeta"
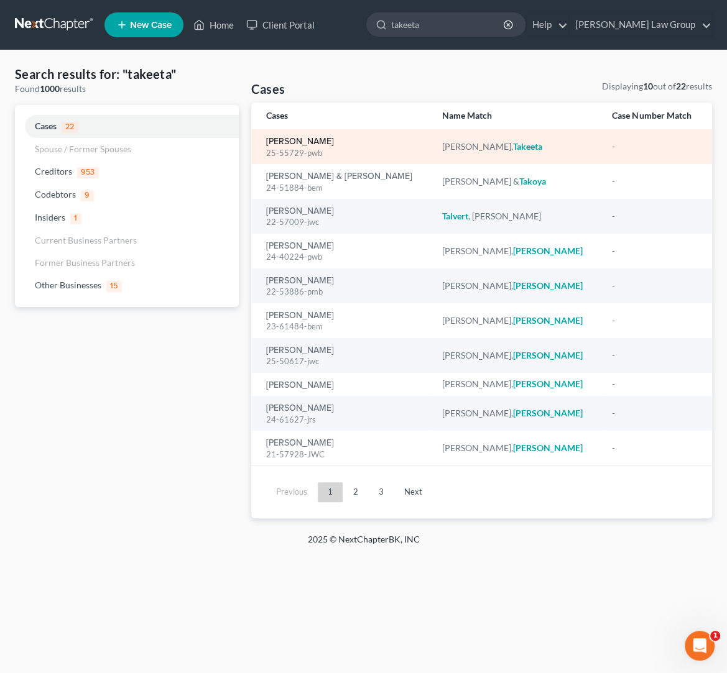
click at [326, 145] on link "[PERSON_NAME]" at bounding box center [300, 141] width 68 height 9
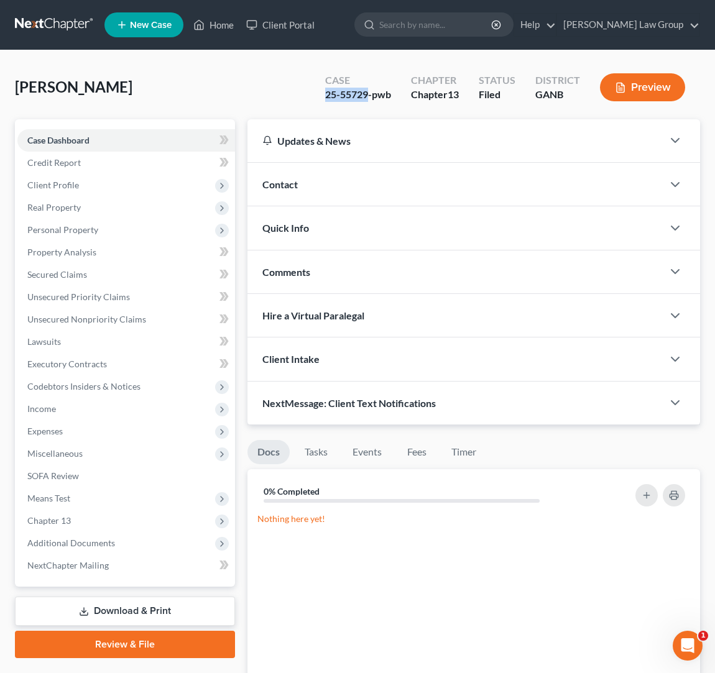
drag, startPoint x: 367, startPoint y: 94, endPoint x: 314, endPoint y: 96, distance: 52.9
click at [314, 96] on div "Case 25-55729-pwb Chapter Chapter 13 Status Filed District GANB Preview" at bounding box center [505, 87] width 390 height 44
copy div "25-55729"
click at [208, 25] on link "Home" at bounding box center [213, 25] width 53 height 22
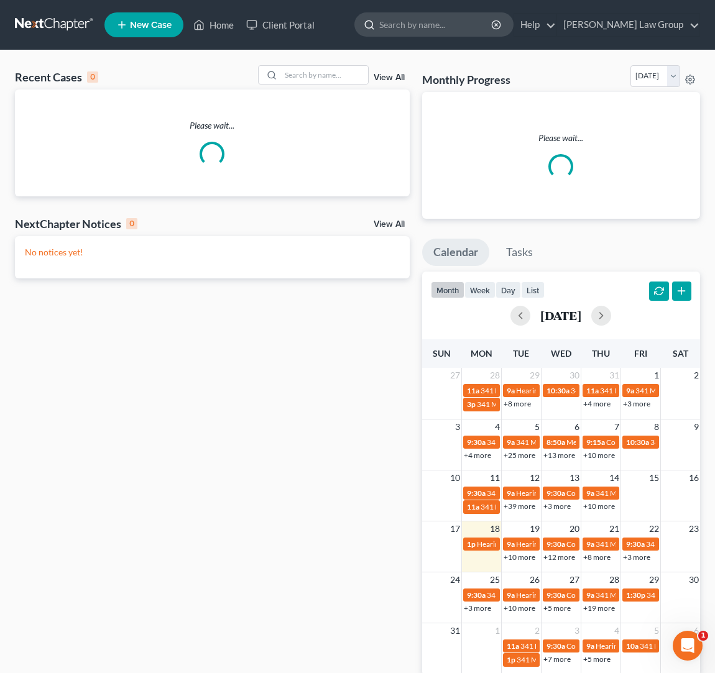
click at [460, 24] on input "search" at bounding box center [436, 24] width 114 height 23
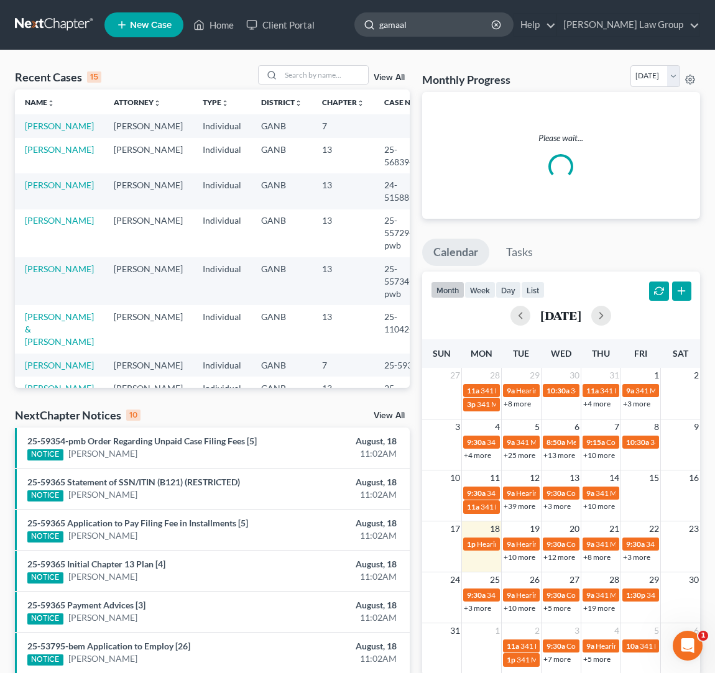
type input "gamaal"
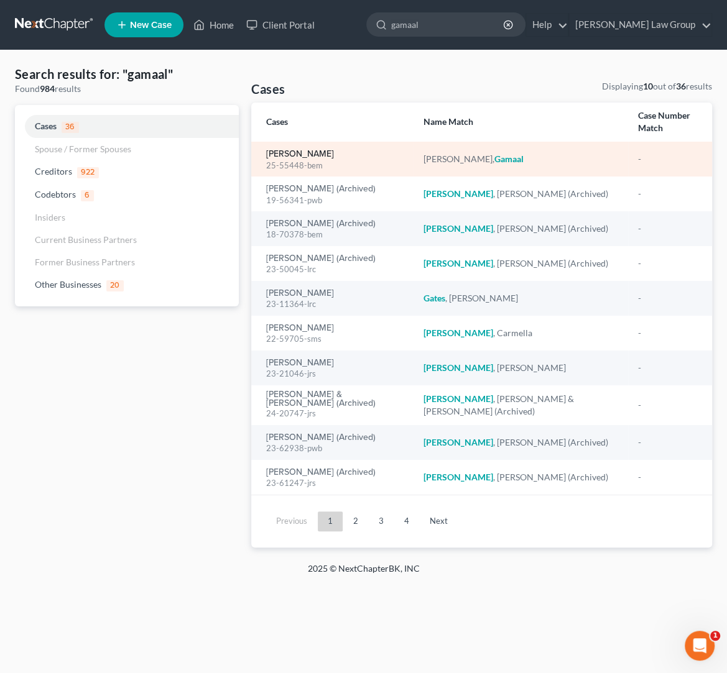
click at [290, 150] on link "[PERSON_NAME]" at bounding box center [300, 154] width 68 height 9
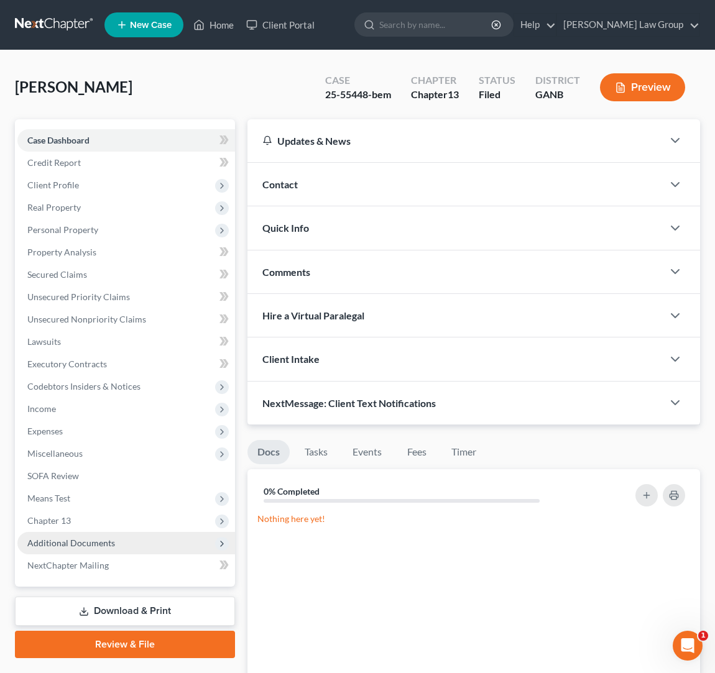
click at [111, 541] on span "Additional Documents" at bounding box center [71, 543] width 88 height 11
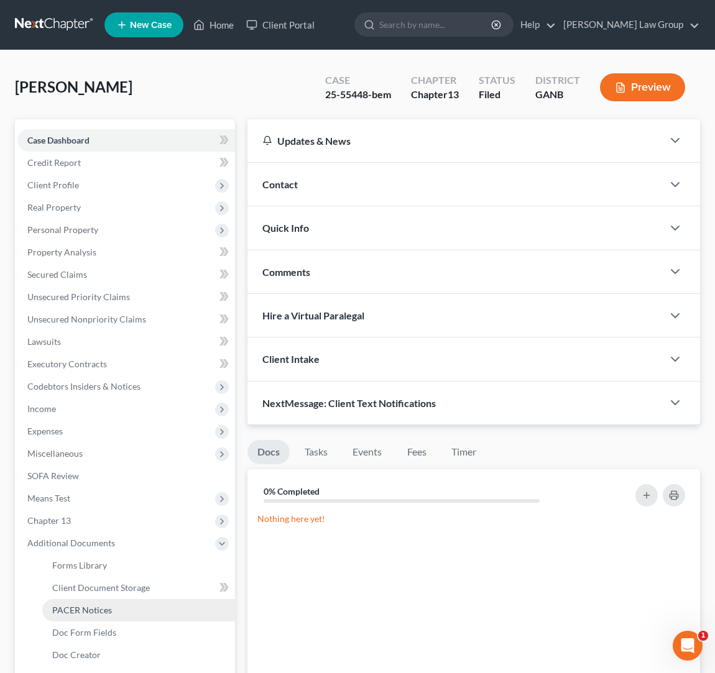
drag, startPoint x: 120, startPoint y: 612, endPoint x: 162, endPoint y: 603, distance: 42.7
click at [120, 612] on link "PACER Notices" at bounding box center [138, 610] width 193 height 22
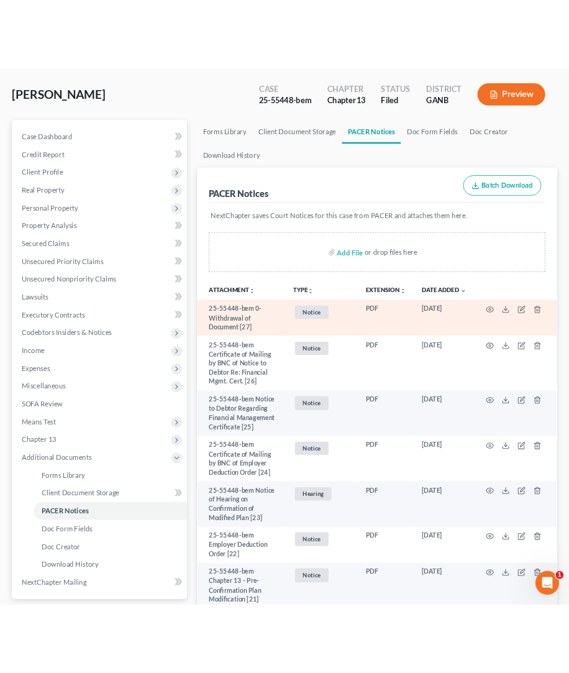
scroll to position [65, 0]
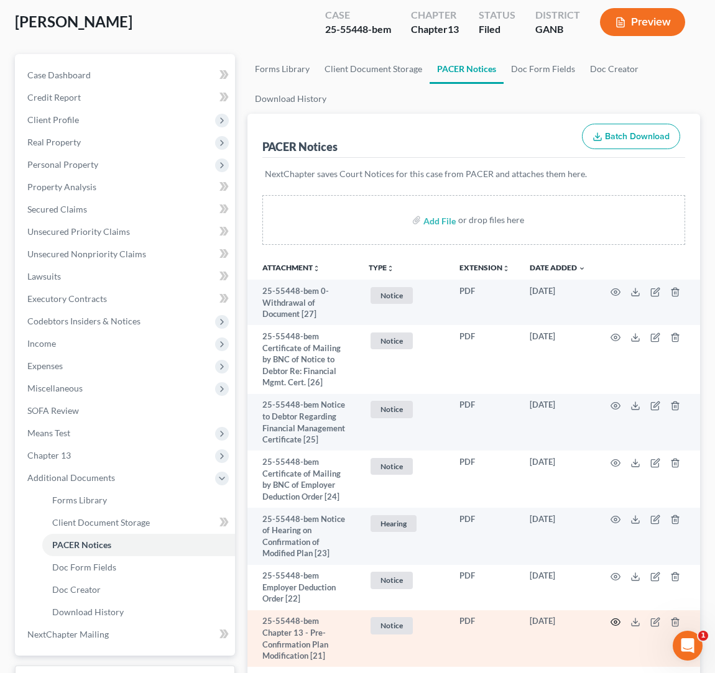
click at [615, 621] on icon "button" at bounding box center [615, 622] width 10 height 10
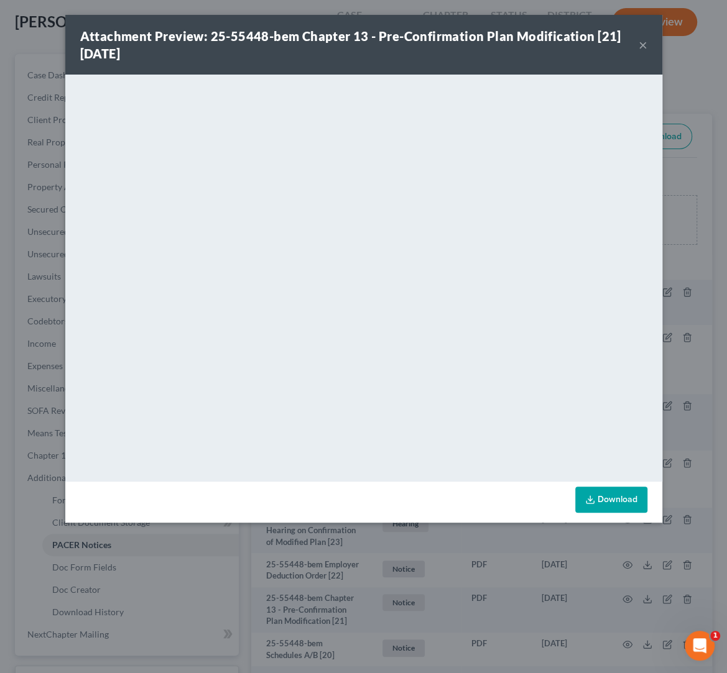
click at [645, 49] on button "×" at bounding box center [642, 44] width 9 height 15
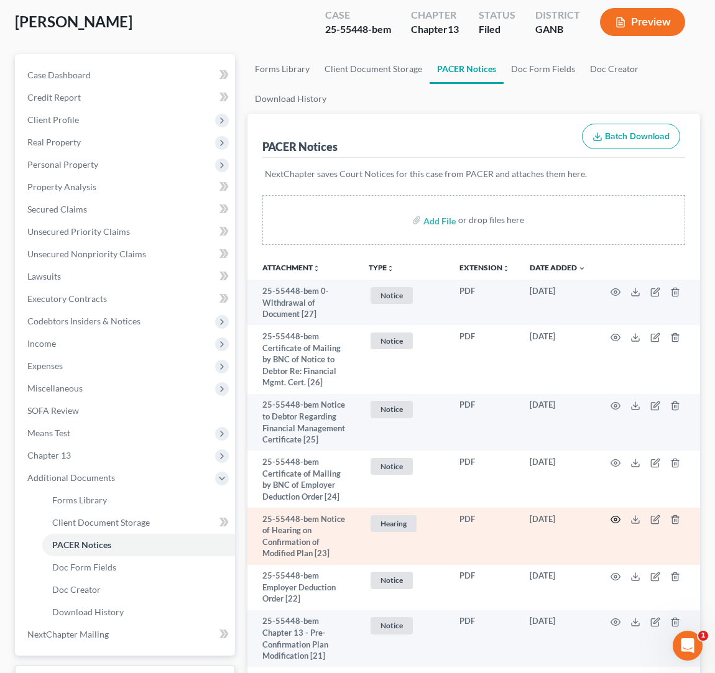
click at [612, 521] on icon "button" at bounding box center [615, 520] width 10 height 10
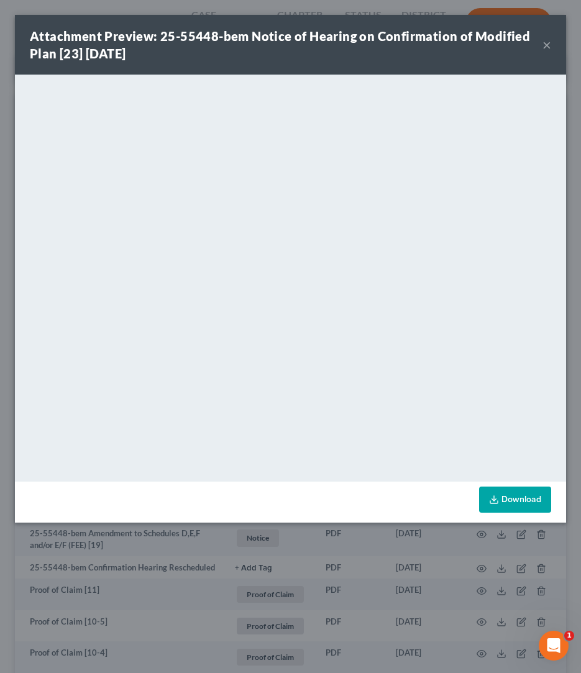
click at [544, 45] on button "×" at bounding box center [547, 44] width 9 height 15
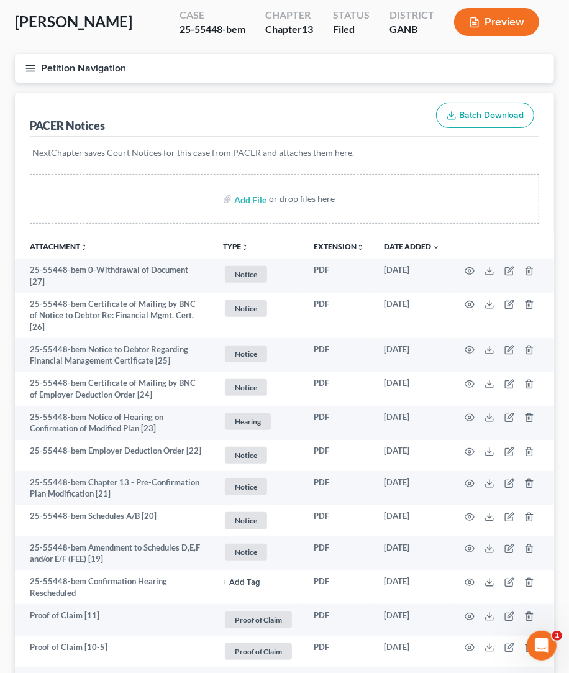
scroll to position [0, 0]
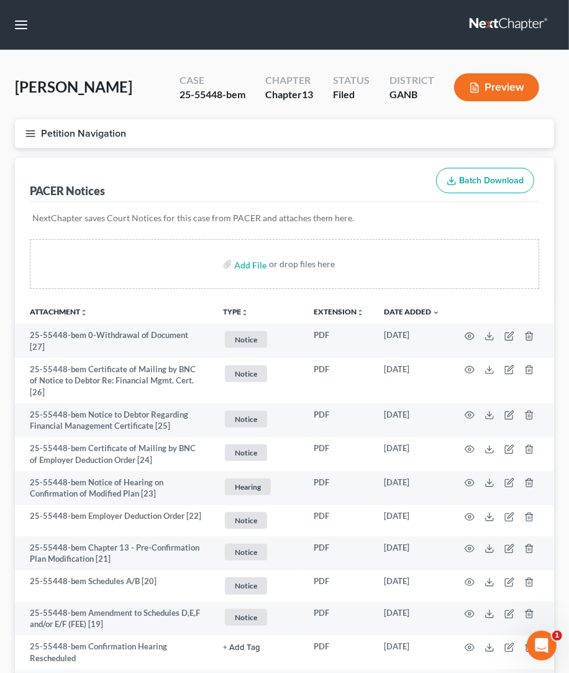
click at [28, 37] on nav "Home New Case Client Portal [PERSON_NAME] Law Group [EMAIL_ADDRESS][DOMAIN_NAME…" at bounding box center [284, 25] width 569 height 50
click at [29, 139] on button "Petition Navigation" at bounding box center [285, 133] width 540 height 29
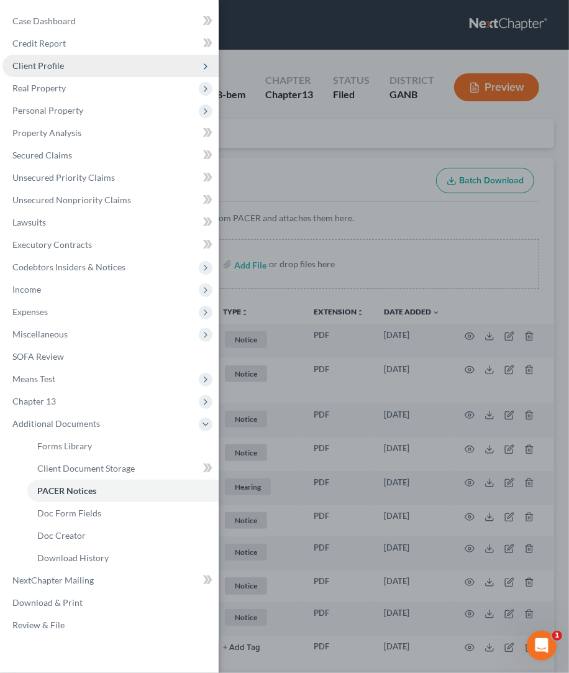
click at [48, 60] on span "Client Profile" at bounding box center [110, 66] width 216 height 22
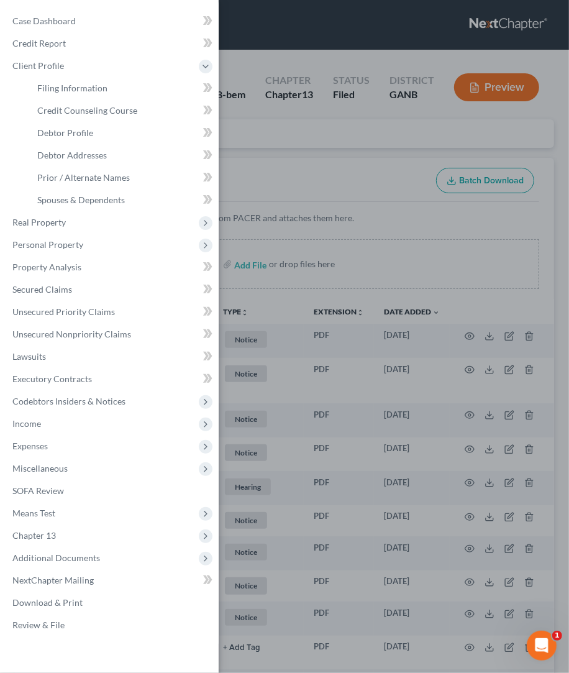
drag, startPoint x: 242, startPoint y: 32, endPoint x: 268, endPoint y: 36, distance: 26.5
click at [241, 32] on div "Case Dashboard Payments Invoices Payments Payments Credit Report Client Profile" at bounding box center [284, 336] width 569 height 673
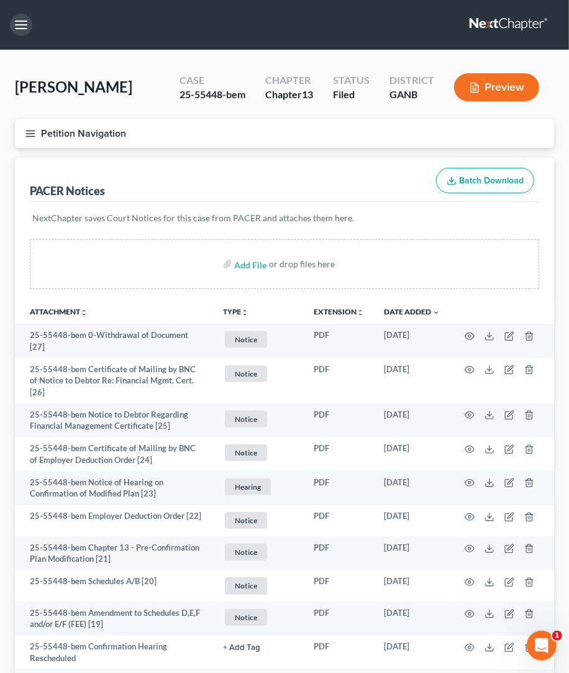
click at [21, 27] on button "button" at bounding box center [21, 25] width 22 height 22
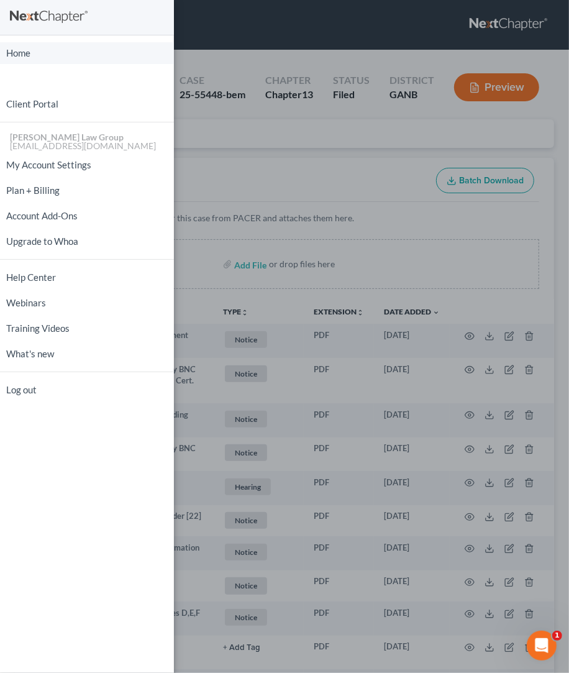
click at [14, 52] on link "Home" at bounding box center [87, 53] width 174 height 22
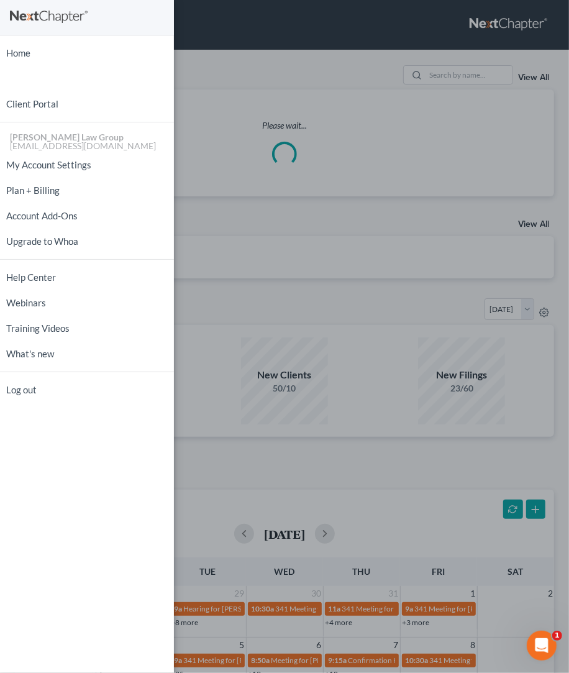
drag, startPoint x: 234, startPoint y: 60, endPoint x: 292, endPoint y: 62, distance: 58.5
click at [230, 59] on div "Home New Case Client Portal [PERSON_NAME] Law Group [EMAIL_ADDRESS][DOMAIN_NAME…" at bounding box center [284, 336] width 569 height 673
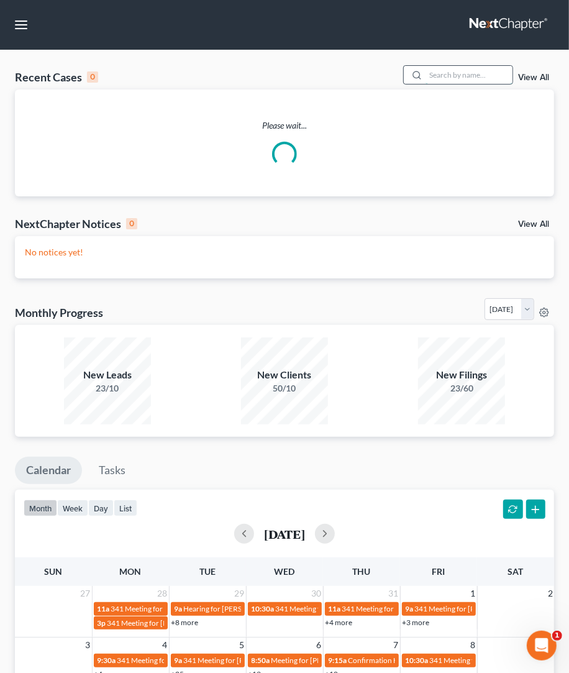
click at [429, 71] on input "search" at bounding box center [469, 75] width 87 height 18
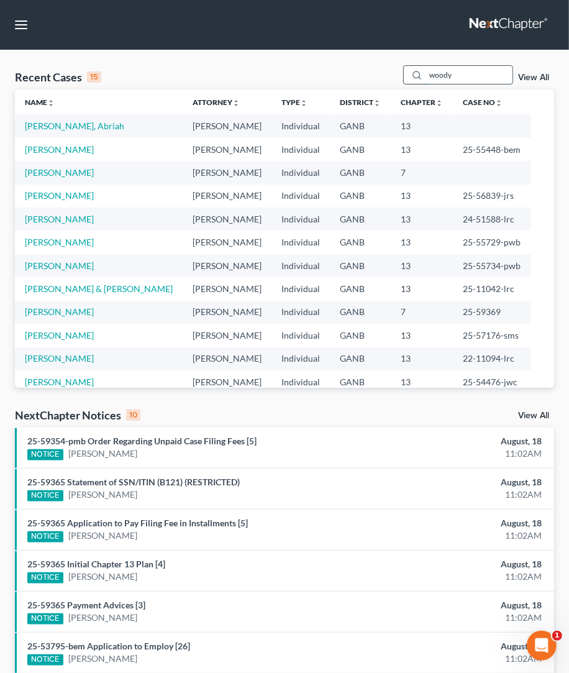
type input "woody"
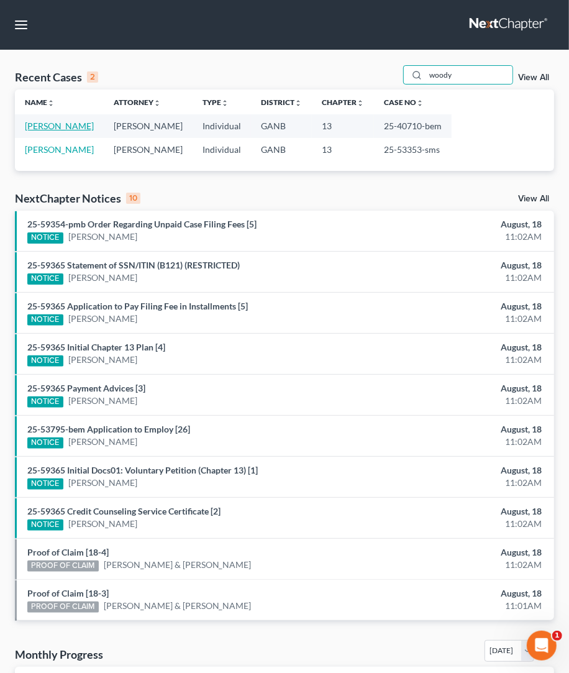
click at [60, 131] on link "[PERSON_NAME]" at bounding box center [59, 126] width 69 height 11
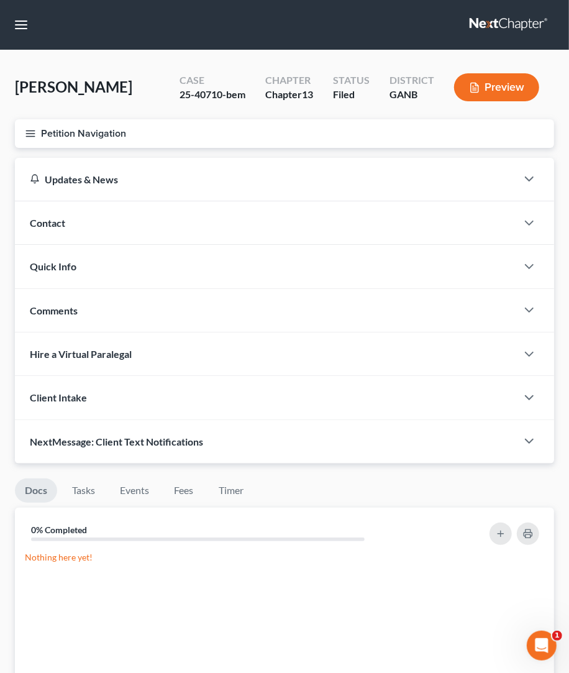
click at [32, 121] on button "Petition Navigation" at bounding box center [285, 133] width 540 height 29
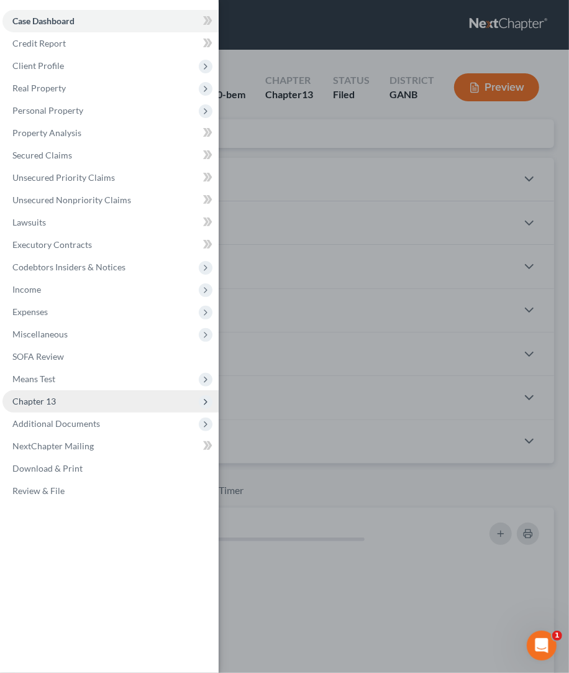
click at [55, 402] on span "Chapter 13" at bounding box center [34, 401] width 44 height 11
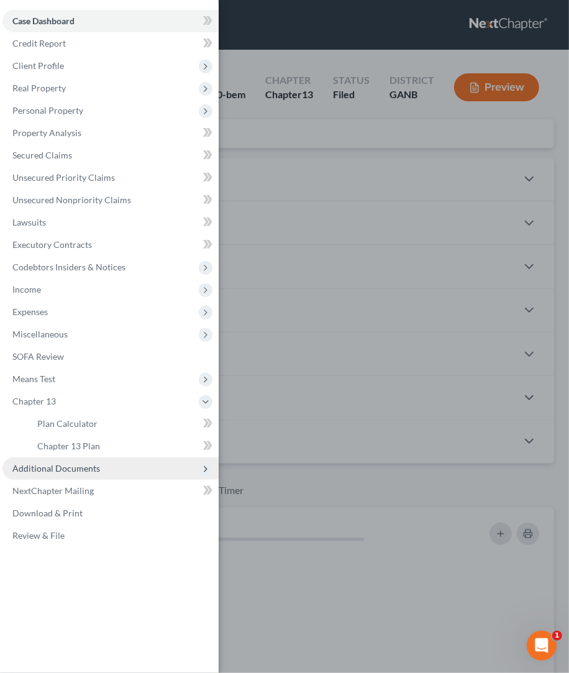
click at [80, 462] on span "Additional Documents" at bounding box center [110, 468] width 216 height 22
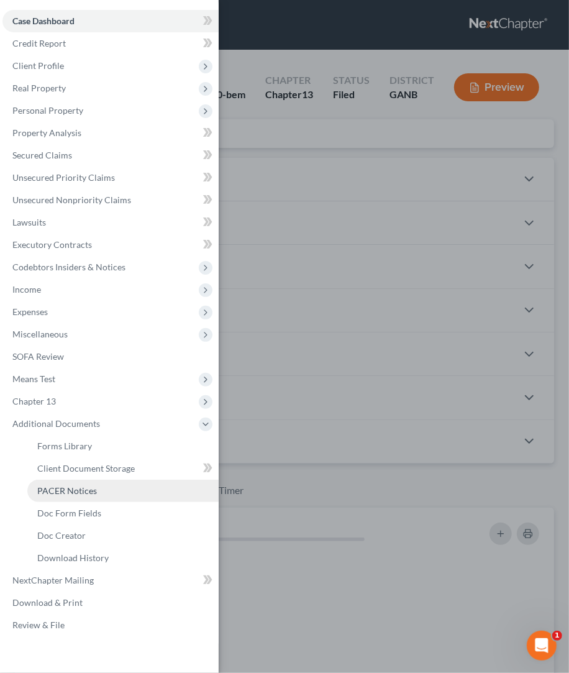
click at [99, 495] on link "PACER Notices" at bounding box center [122, 491] width 191 height 22
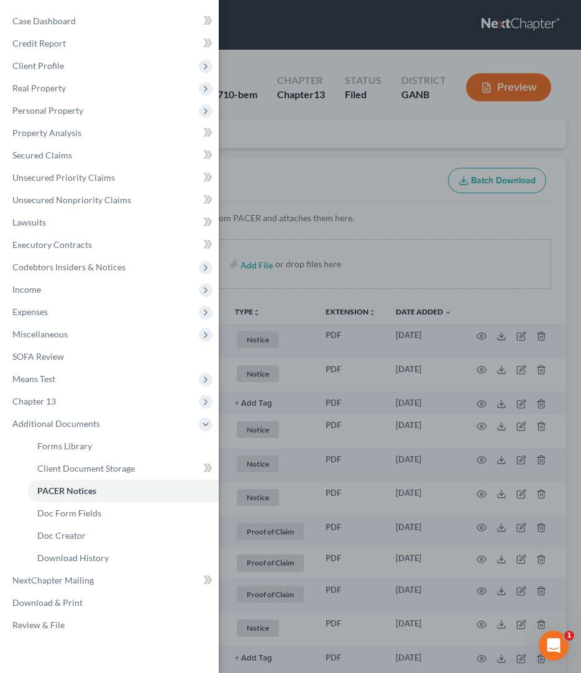
click at [277, 165] on div "Case Dashboard Payments Invoices Payments Payments Credit Report Client Profile" at bounding box center [290, 336] width 581 height 673
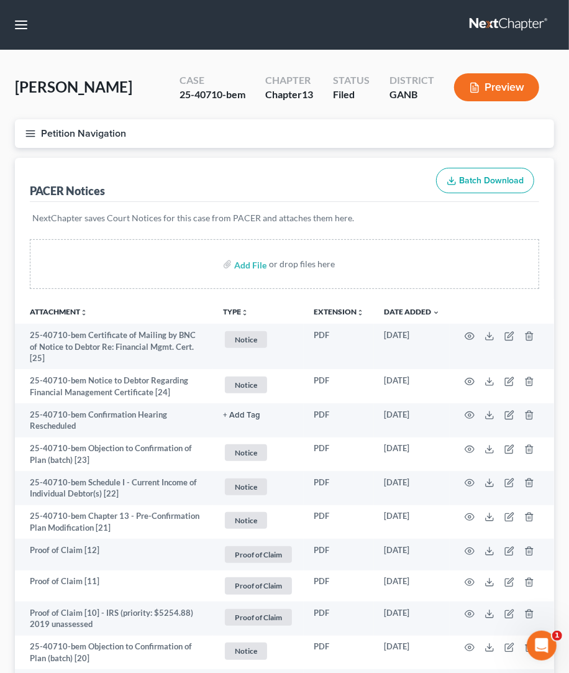
click at [35, 134] on button "Petition Navigation" at bounding box center [285, 133] width 540 height 29
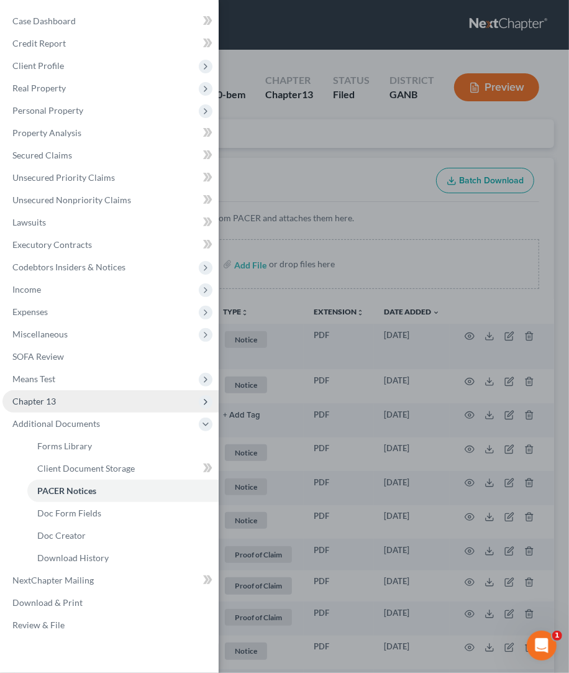
click at [68, 403] on span "Chapter 13" at bounding box center [110, 401] width 216 height 22
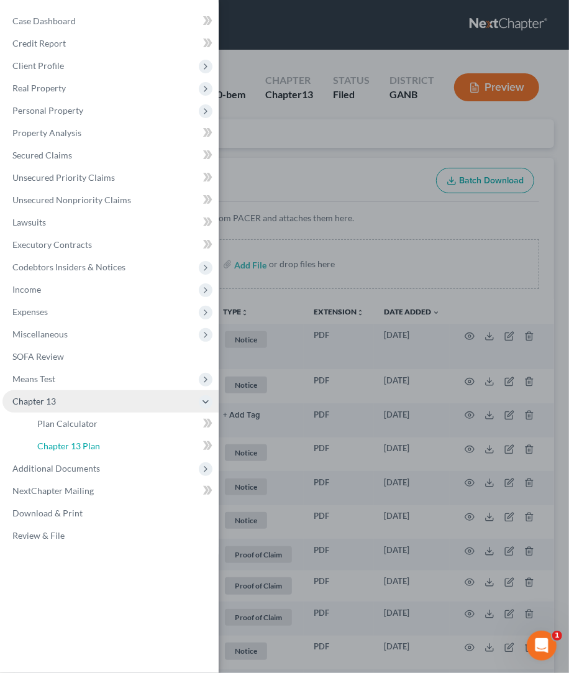
drag, startPoint x: 94, startPoint y: 443, endPoint x: 212, endPoint y: 397, distance: 127.0
click at [94, 443] on span "Chapter 13 Plan" at bounding box center [68, 446] width 63 height 11
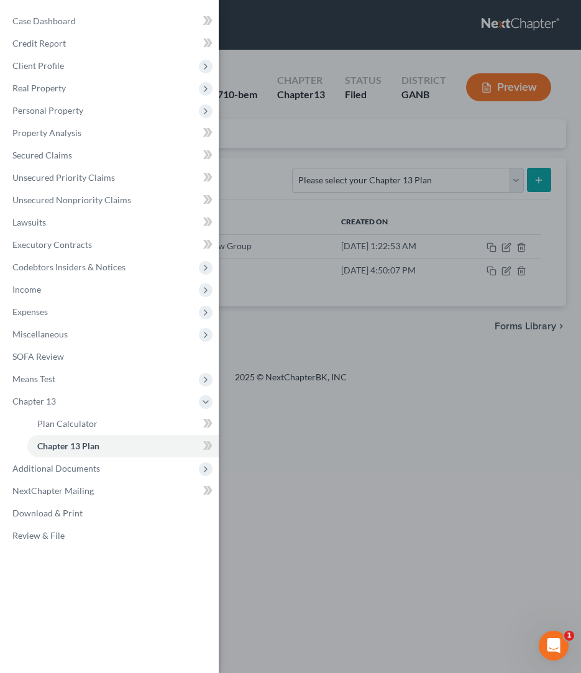
click at [299, 160] on div "Case Dashboard Payments Invoices Payments Payments Credit Report Client Profile" at bounding box center [290, 336] width 581 height 673
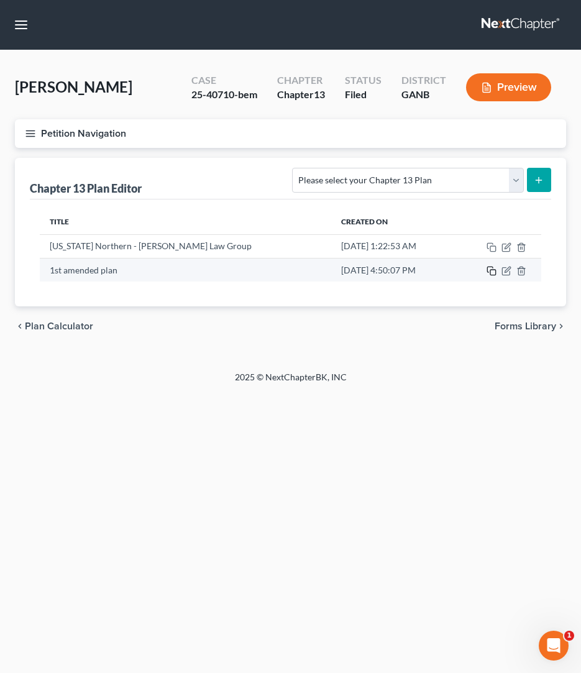
click at [490, 271] on icon "button" at bounding box center [492, 271] width 10 height 10
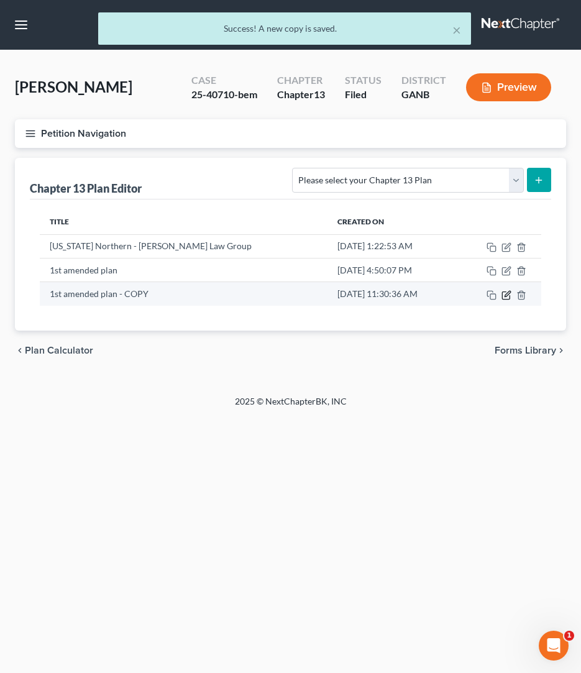
click at [505, 296] on icon "button" at bounding box center [508, 294] width 6 height 6
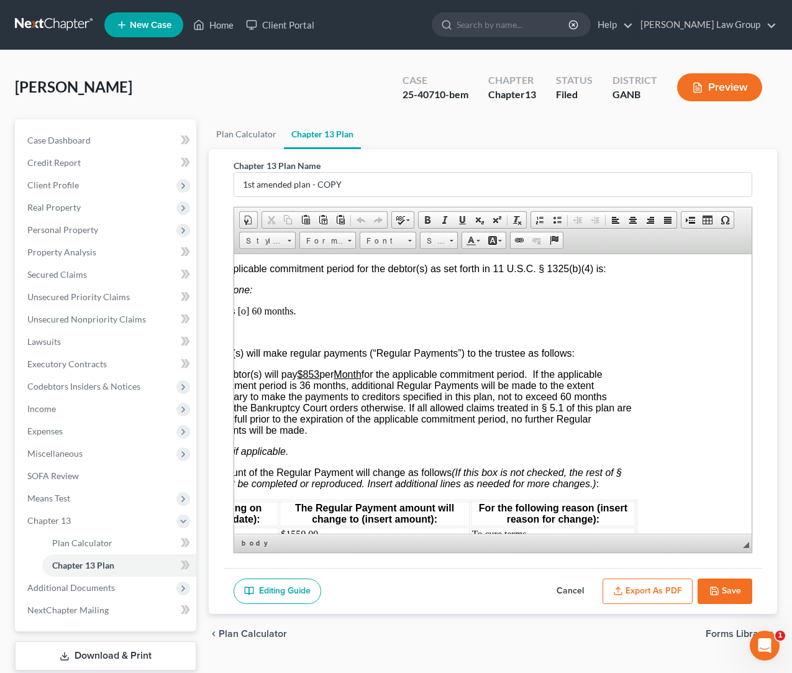
scroll to position [1458, 85]
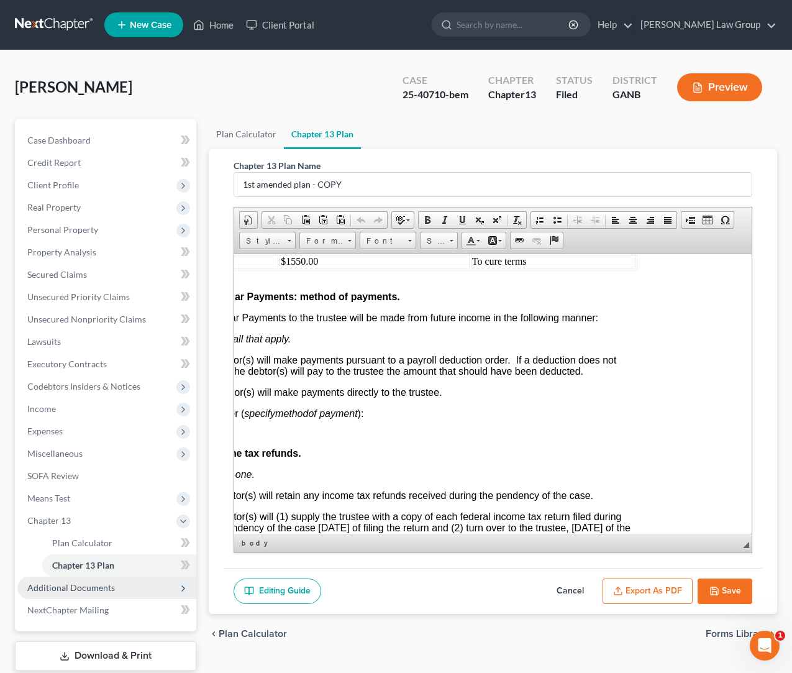
click at [134, 584] on span "Additional Documents" at bounding box center [106, 588] width 179 height 22
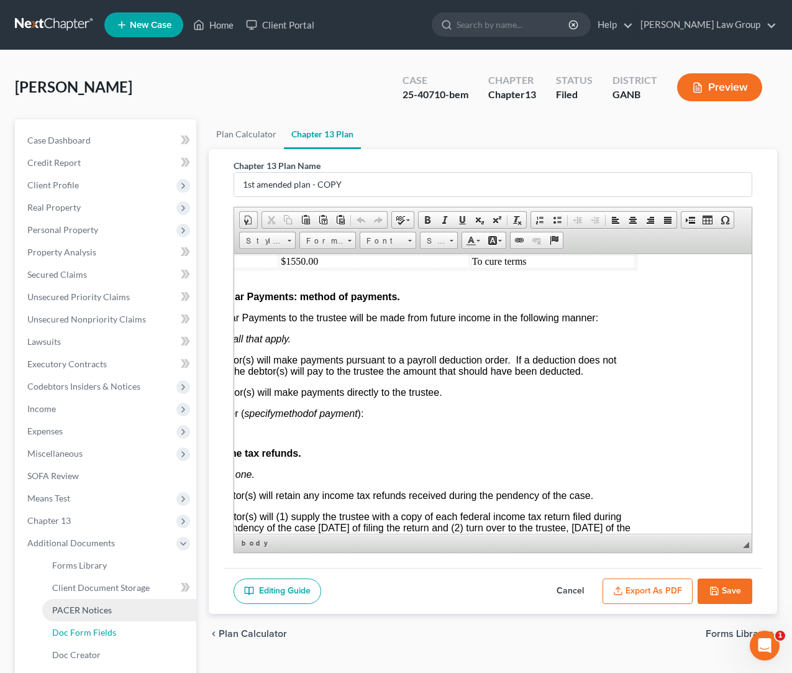
click at [145, 624] on link "Doc Form Fields" at bounding box center [119, 633] width 154 height 22
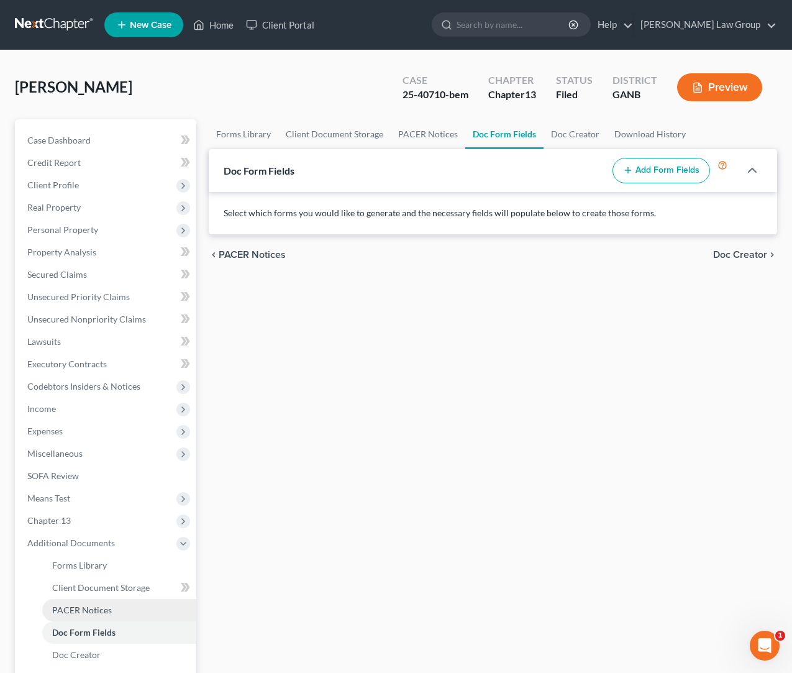
click at [147, 613] on link "PACER Notices" at bounding box center [119, 610] width 154 height 22
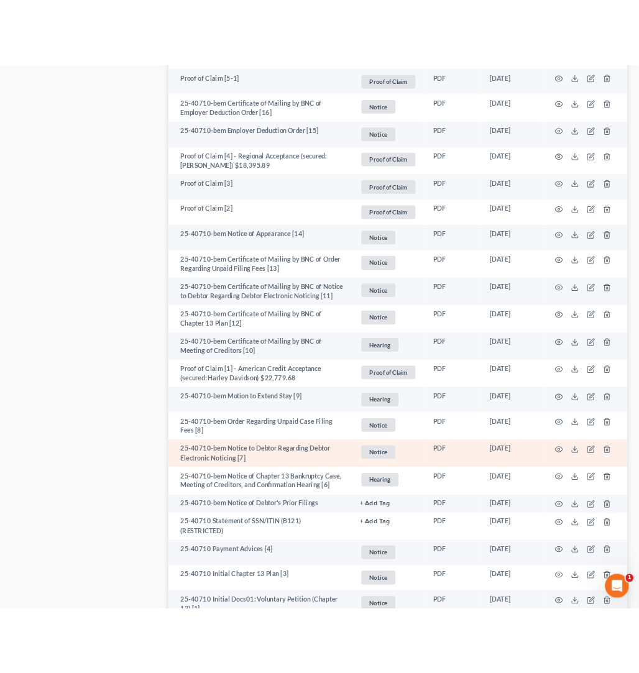
scroll to position [1276, 0]
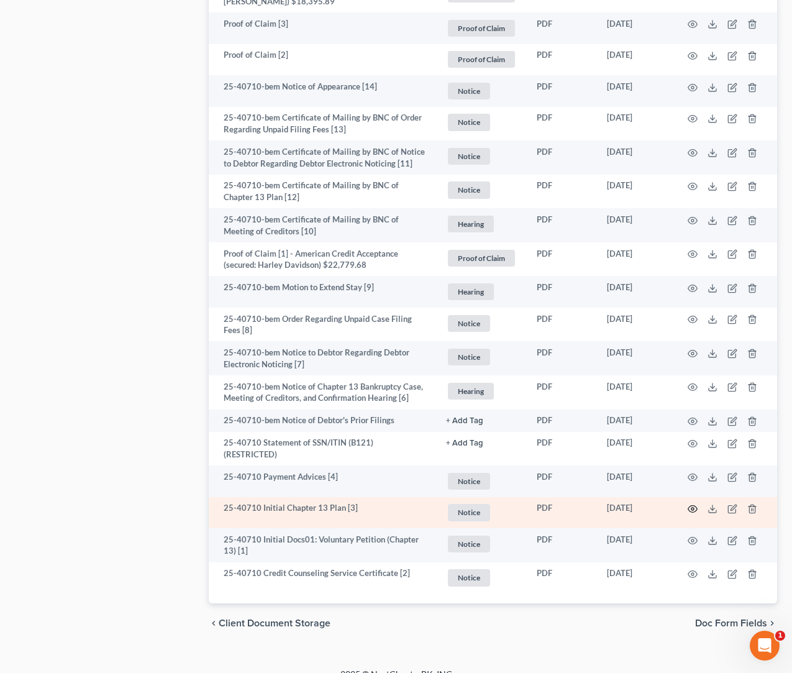
click at [695, 504] on icon "button" at bounding box center [693, 509] width 10 height 10
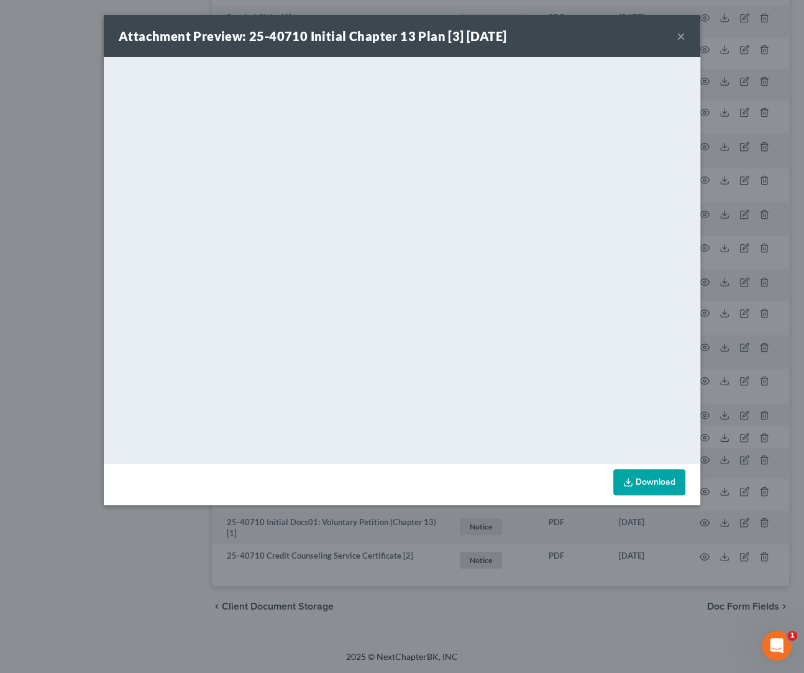
click at [682, 40] on button "×" at bounding box center [681, 36] width 9 height 15
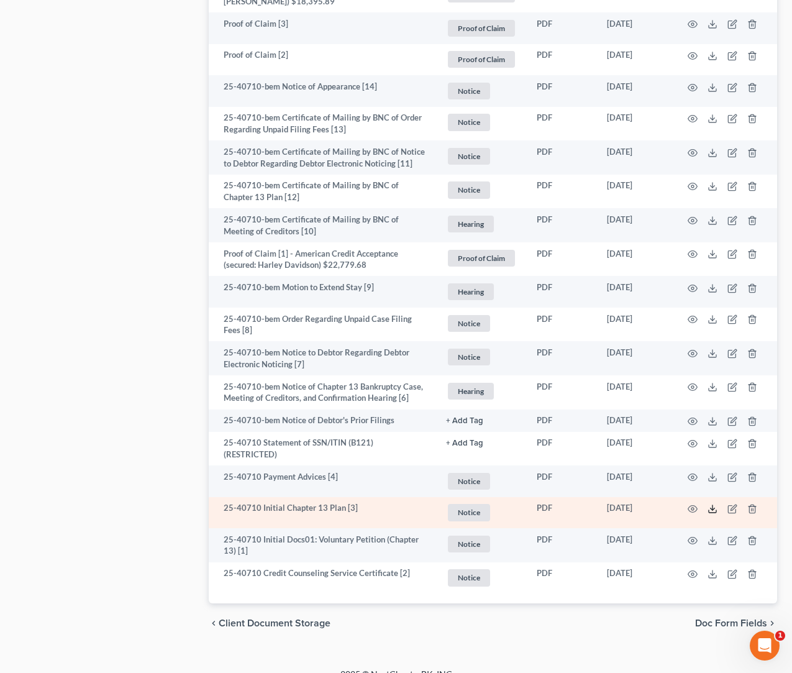
click at [714, 510] on icon at bounding box center [712, 511] width 7 height 2
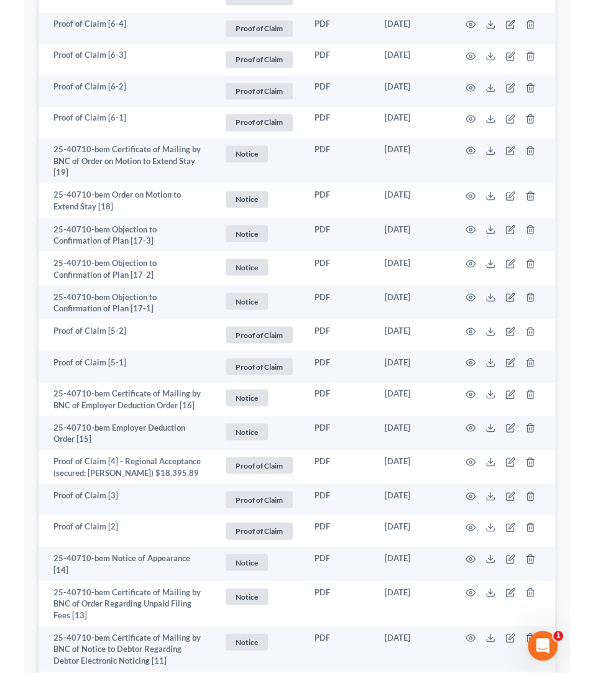
scroll to position [830, 0]
